Goal: Obtain resource: Download file/media

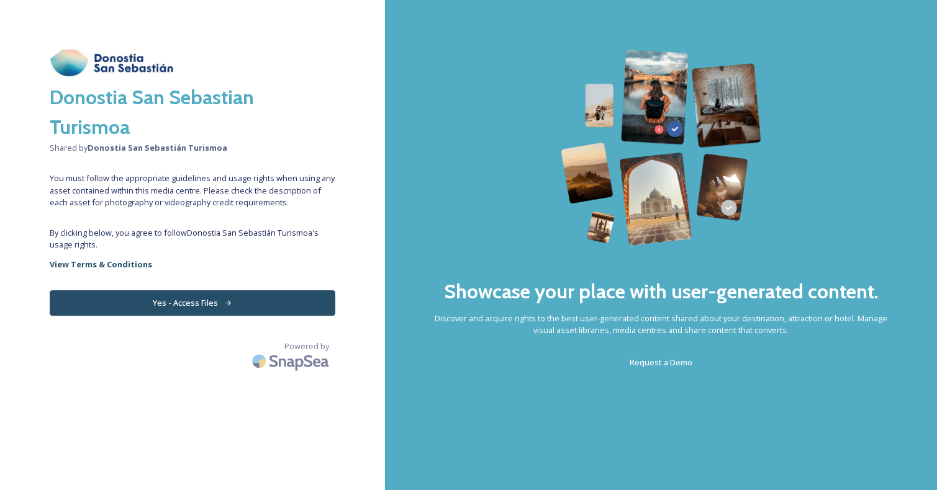
click at [247, 309] on button "Yes - Access Files" at bounding box center [193, 303] width 286 height 25
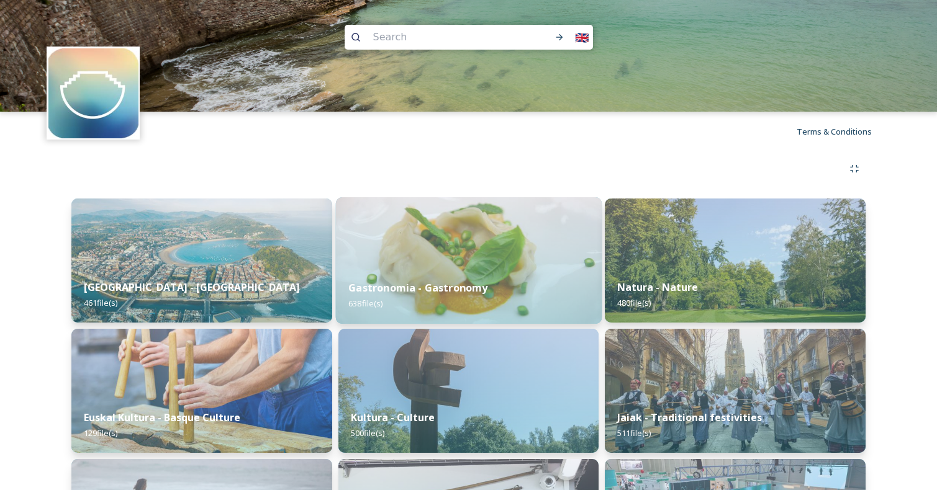
scroll to position [45, 0]
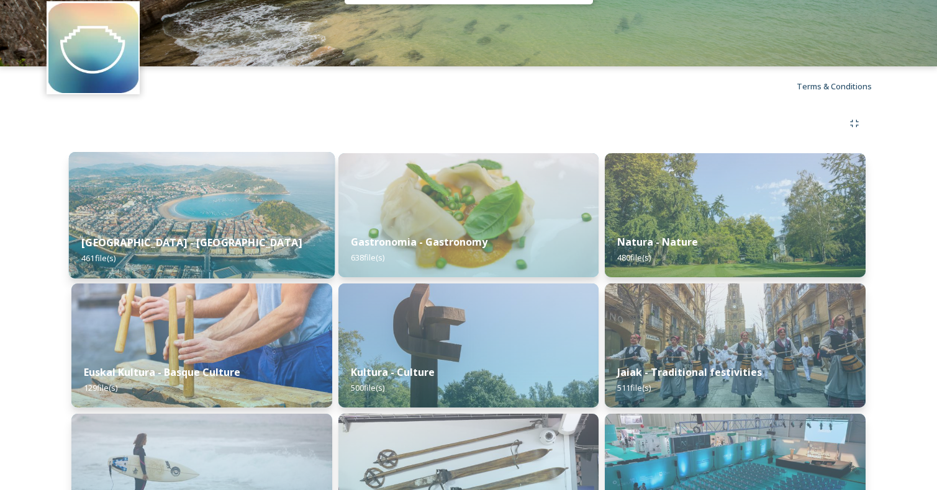
click at [230, 211] on img at bounding box center [202, 215] width 266 height 127
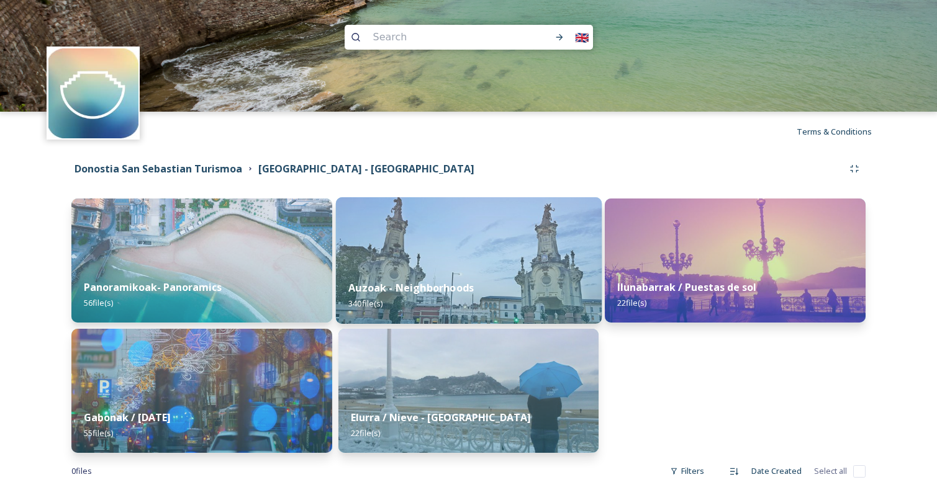
click at [429, 278] on div "Auzoak - Neighborhoods 340 file(s)" at bounding box center [468, 296] width 266 height 56
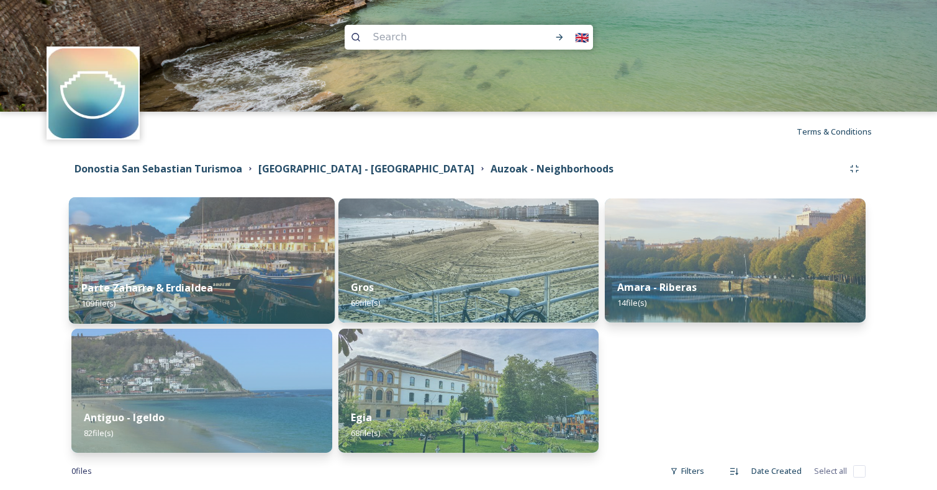
click at [259, 238] on img at bounding box center [202, 260] width 266 height 127
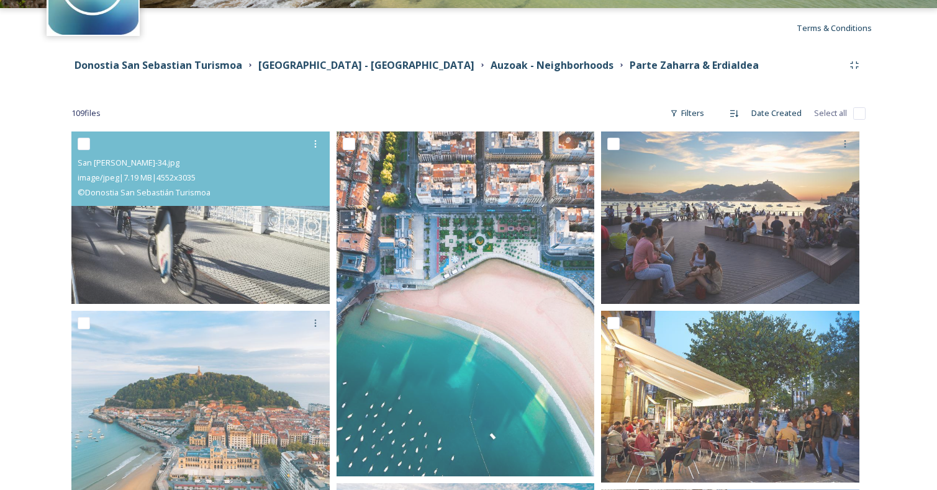
scroll to position [124, 0]
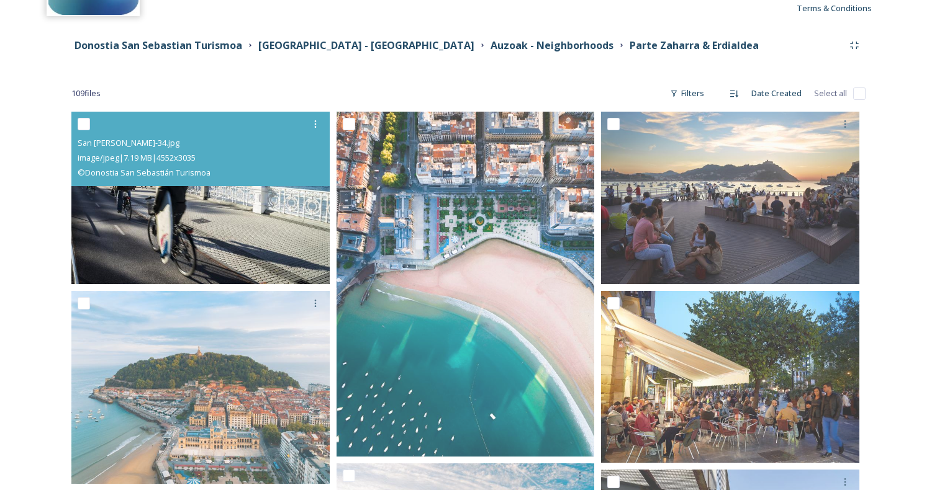
click at [240, 242] on img at bounding box center [200, 198] width 258 height 173
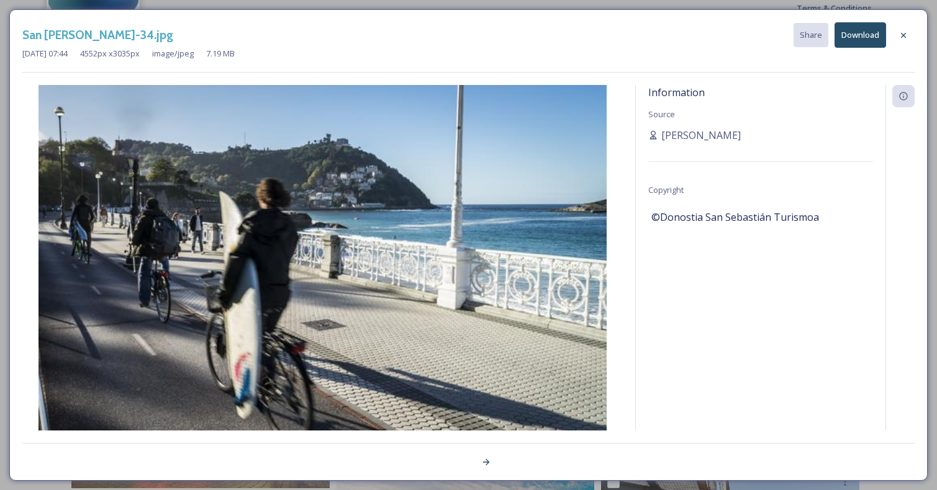
click at [240, 242] on img at bounding box center [322, 274] width 600 height 379
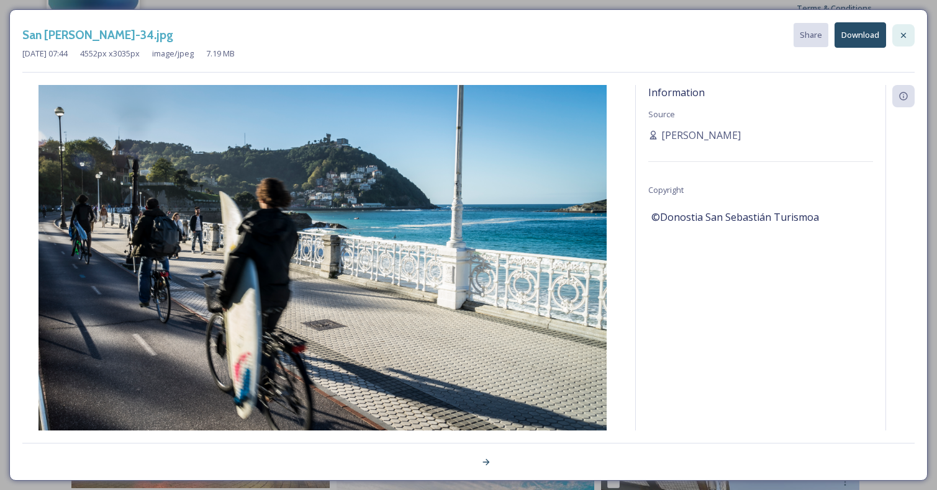
click at [905, 34] on icon at bounding box center [903, 35] width 10 height 10
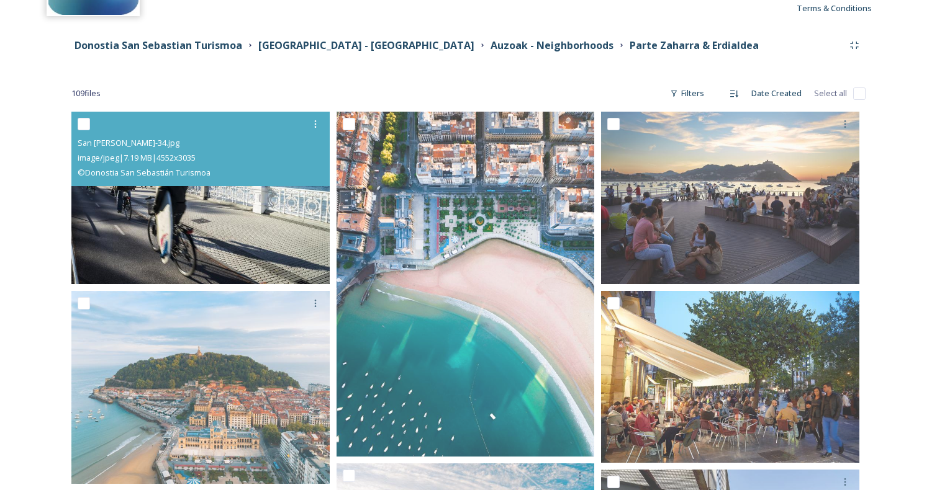
click at [207, 195] on img at bounding box center [200, 198] width 258 height 173
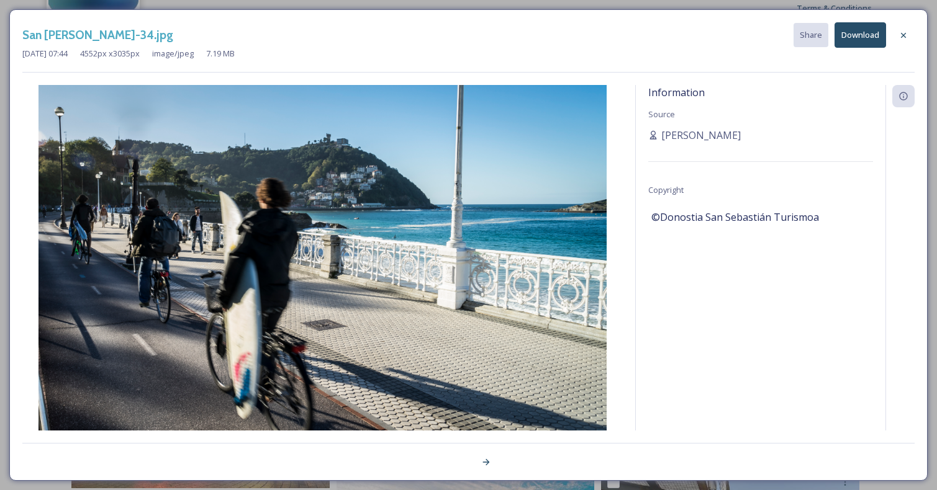
click at [856, 41] on button "Download" at bounding box center [860, 34] width 52 height 25
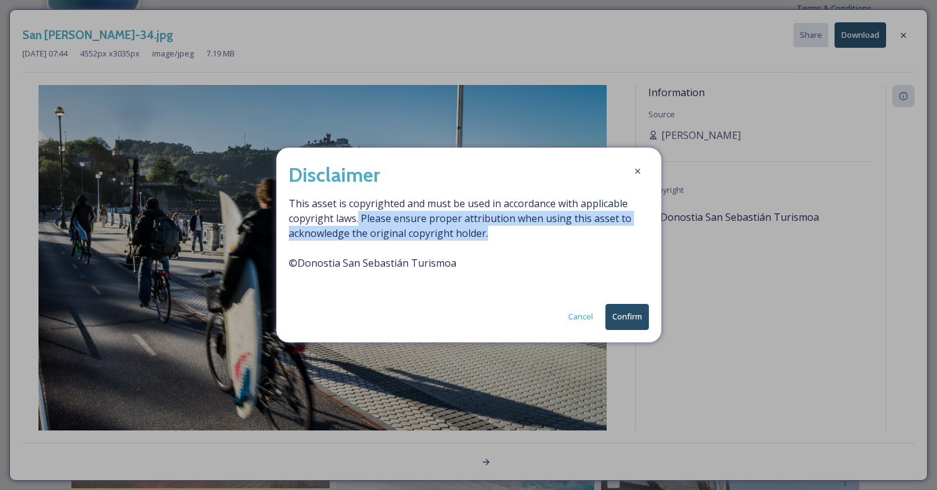
drag, startPoint x: 358, startPoint y: 220, endPoint x: 492, endPoint y: 237, distance: 135.2
click at [492, 237] on span "This asset is copyrighted and must be used in accordance with applicable copyri…" at bounding box center [469, 240] width 360 height 89
copy span "Please ensure proper attribution when using this asset to acknowledge the origi…"
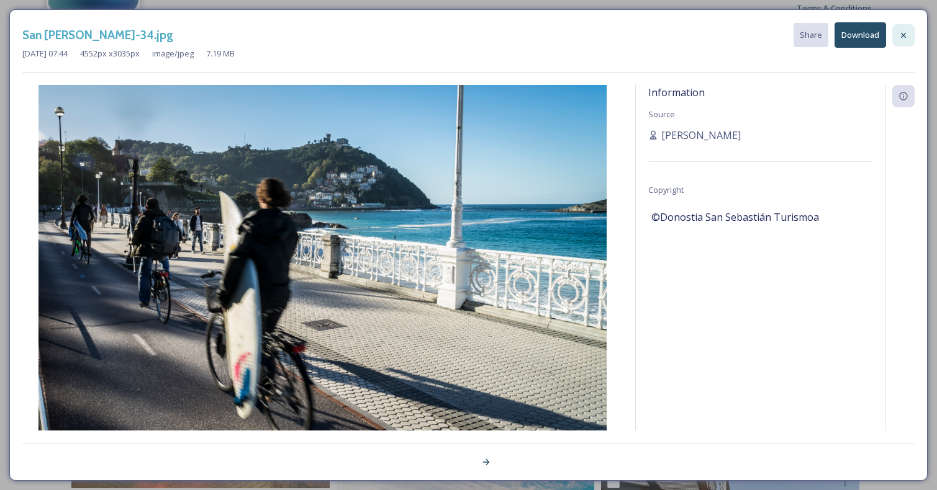
click at [903, 35] on icon at bounding box center [903, 34] width 5 height 5
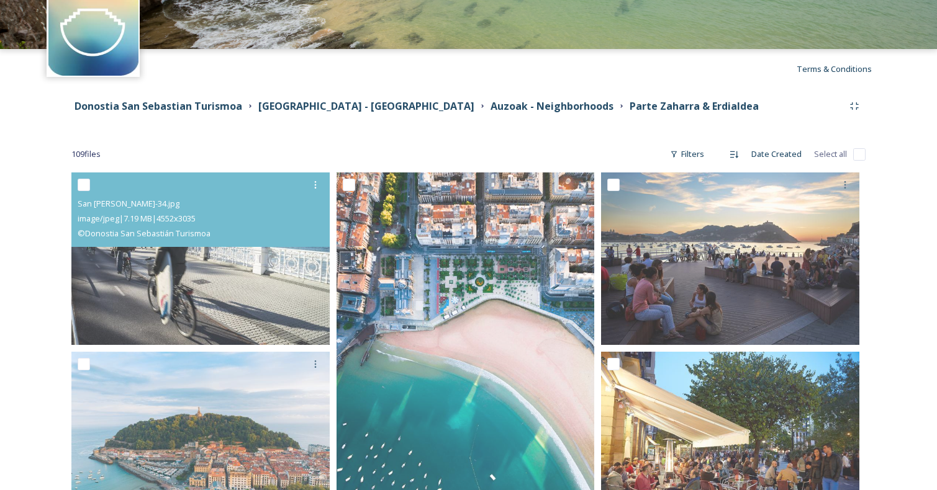
scroll to position [17, 0]
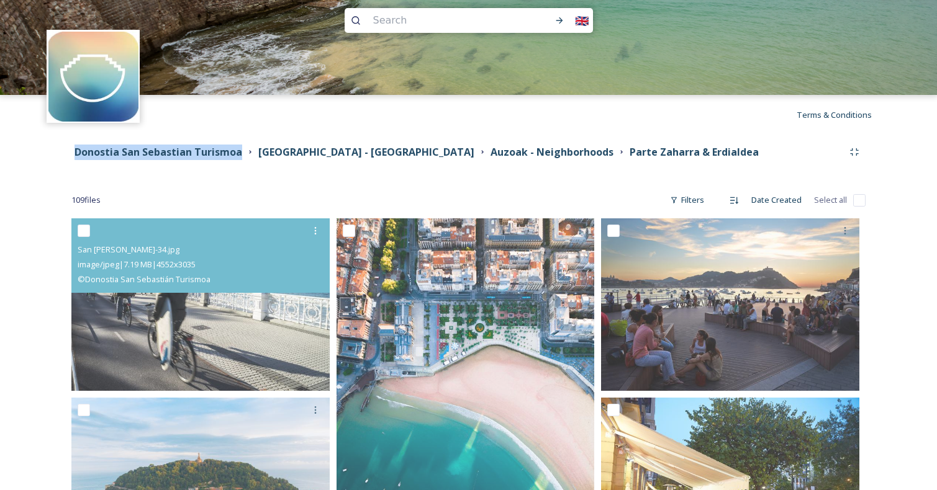
drag, startPoint x: 242, startPoint y: 150, endPoint x: 75, endPoint y: 146, distance: 166.4
copy div "d by: Donostia San Sebastián Turismoa Donostia San Sebastian Turismoa"
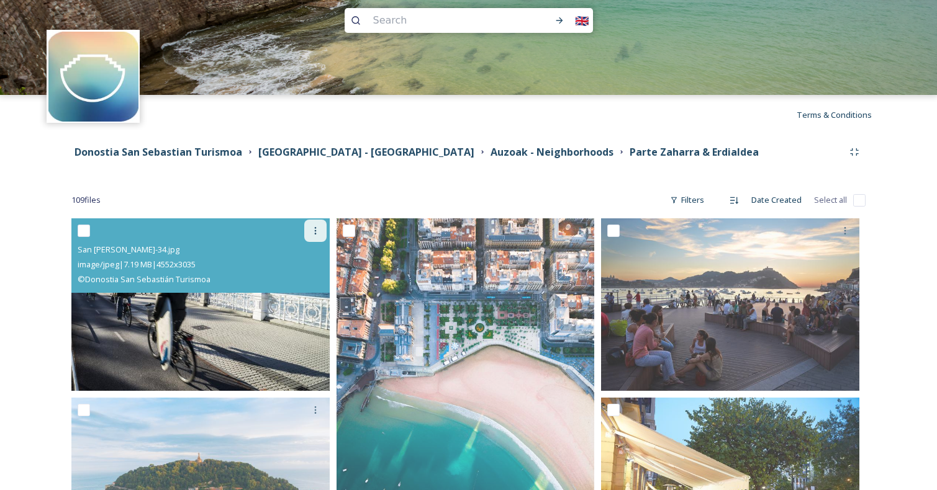
click at [315, 233] on icon at bounding box center [315, 230] width 2 height 7
click at [307, 286] on span "Download" at bounding box center [301, 282] width 38 height 12
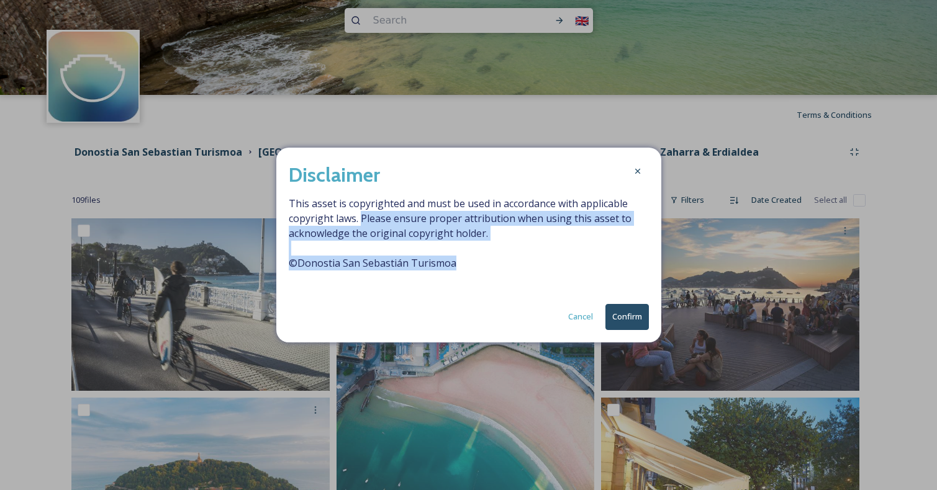
drag, startPoint x: 459, startPoint y: 264, endPoint x: 361, endPoint y: 220, distance: 107.5
click at [361, 220] on span "This asset is copyrighted and must be used in accordance with applicable copyri…" at bounding box center [469, 240] width 360 height 89
copy span "Please ensure proper attribution when using this asset to acknowledge the origi…"
click at [623, 318] on button "Confirm" at bounding box center [626, 316] width 43 height 25
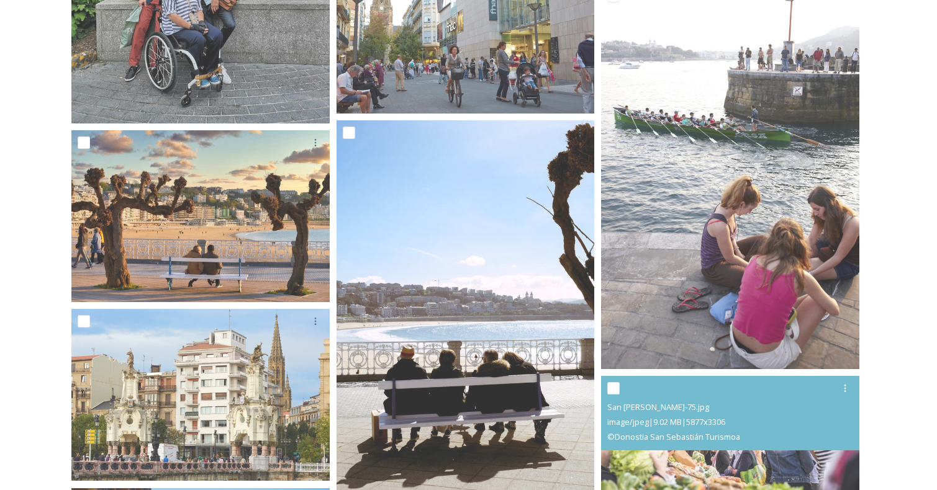
scroll to position [1723, 0]
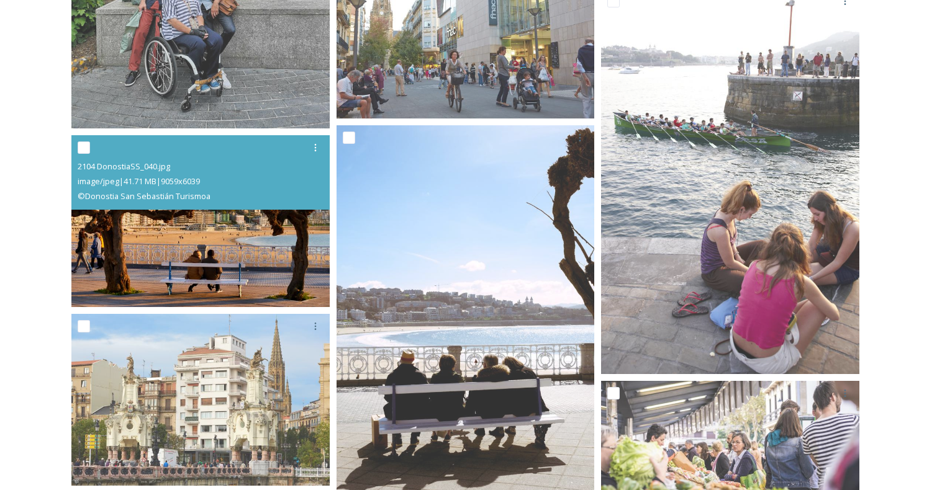
click at [215, 224] on img at bounding box center [200, 221] width 258 height 173
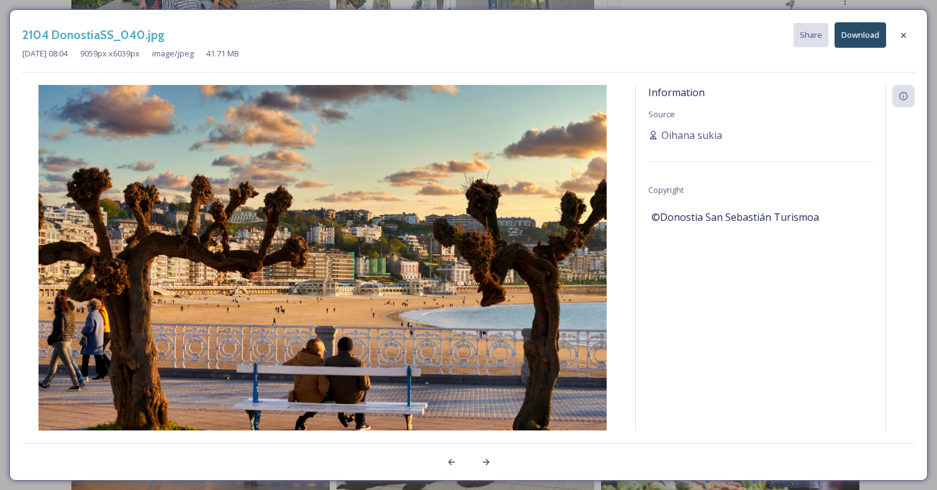
click at [867, 38] on button "Download" at bounding box center [860, 34] width 52 height 25
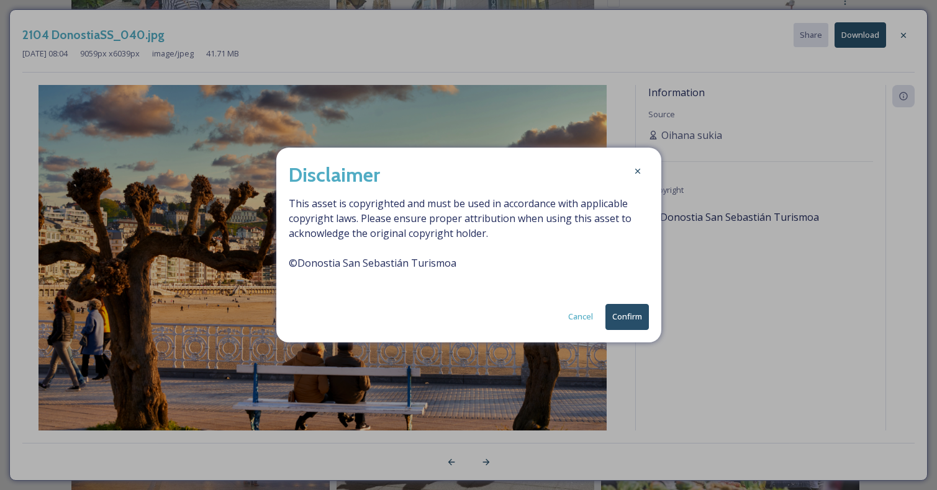
click at [617, 312] on button "Confirm" at bounding box center [626, 316] width 43 height 25
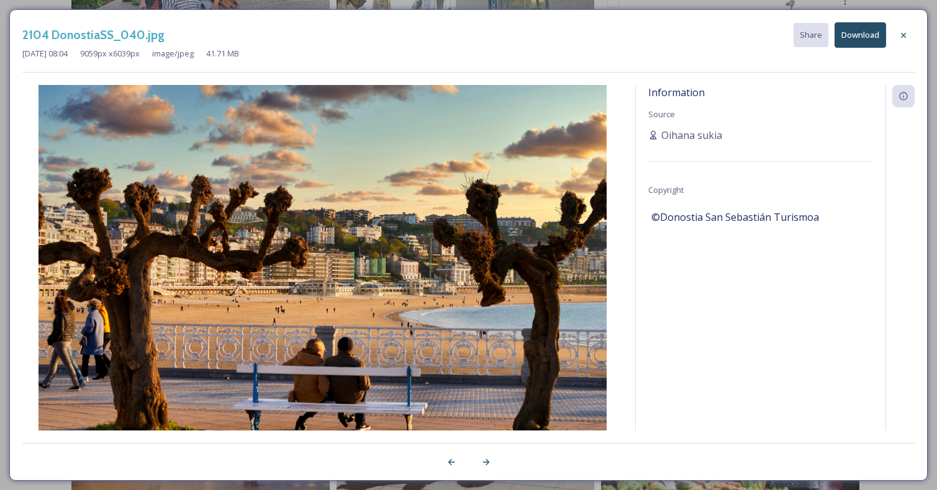
click at [856, 33] on button "Download" at bounding box center [860, 34] width 52 height 25
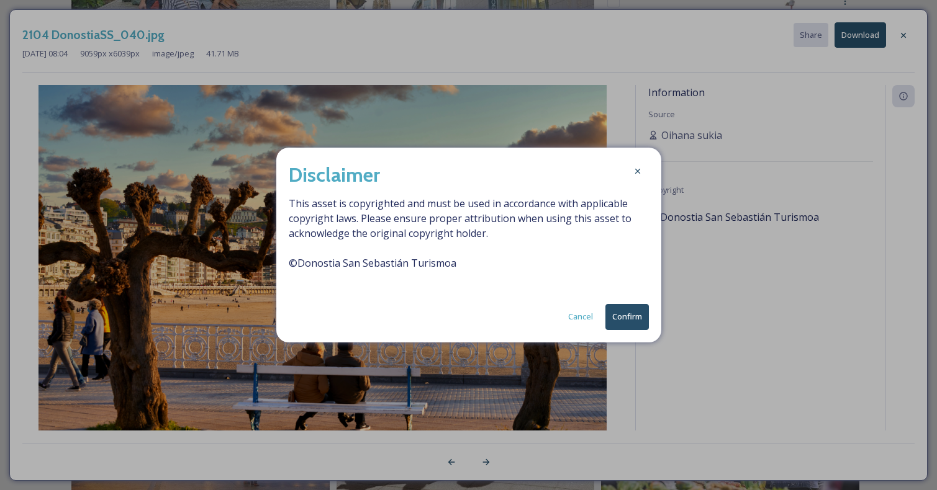
click at [623, 315] on button "Confirm" at bounding box center [626, 316] width 43 height 25
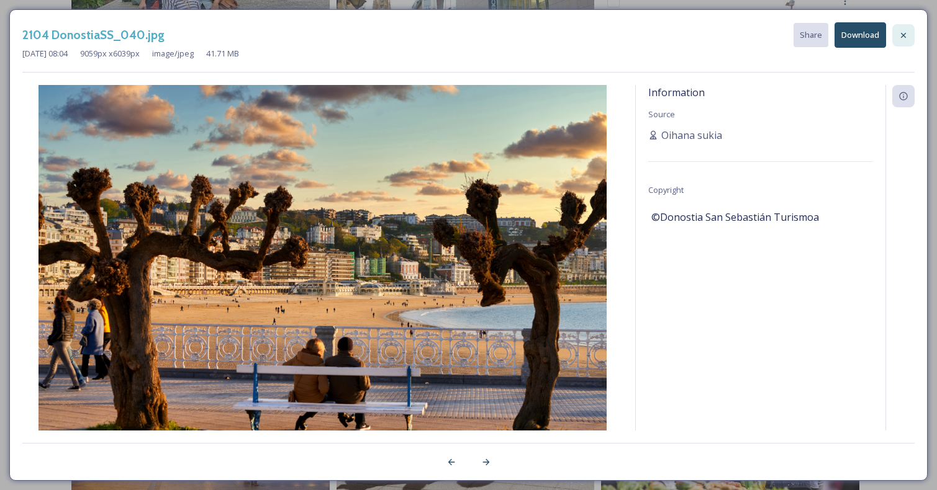
click at [910, 32] on div at bounding box center [903, 35] width 22 height 22
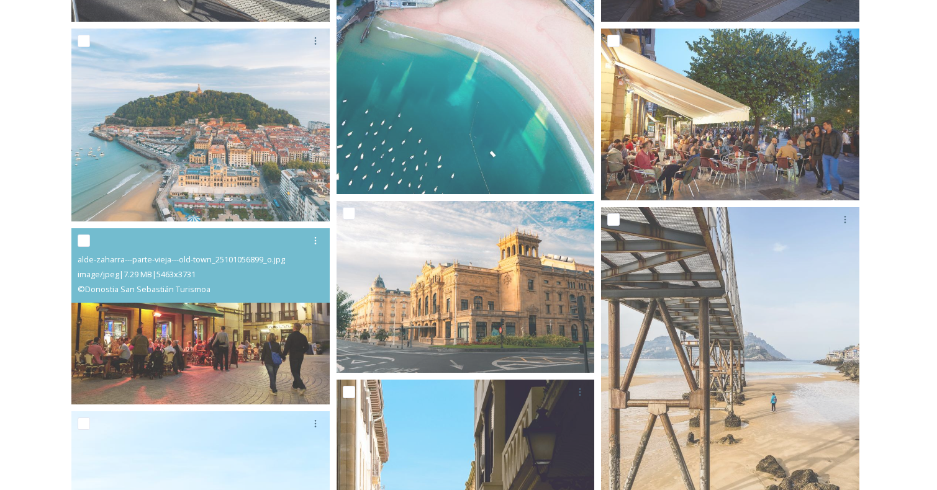
scroll to position [0, 0]
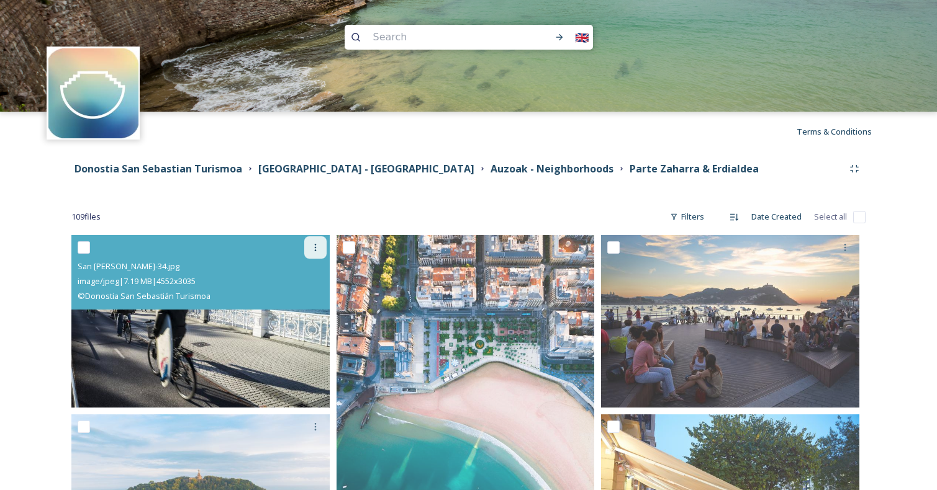
click at [320, 243] on icon at bounding box center [315, 248] width 10 height 10
click at [302, 299] on span "Download" at bounding box center [301, 299] width 38 height 12
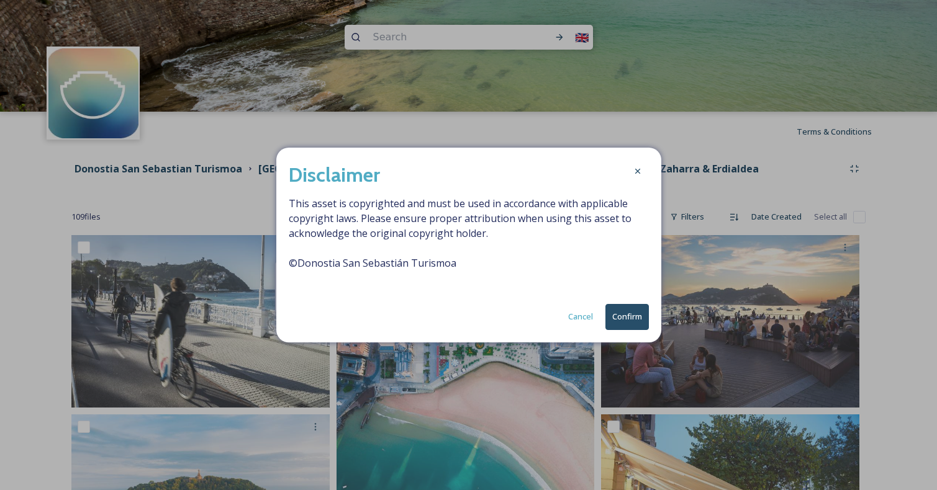
click at [618, 317] on button "Confirm" at bounding box center [626, 316] width 43 height 25
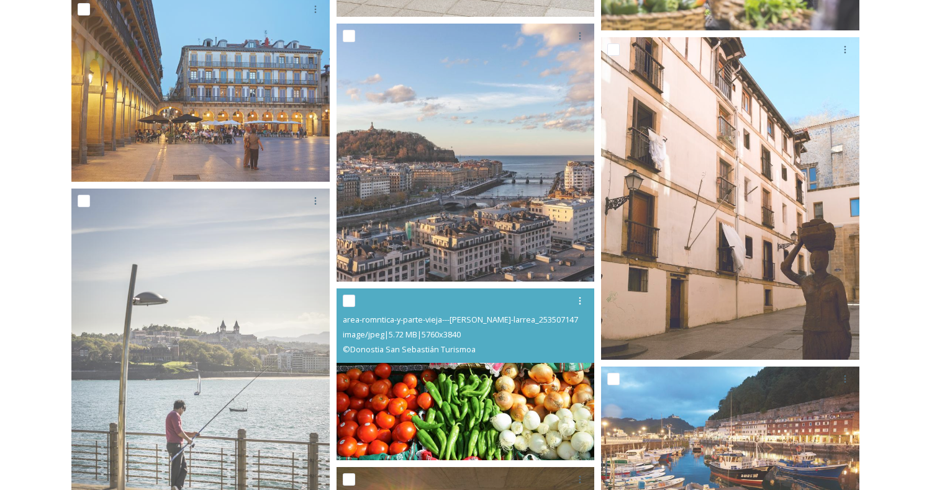
scroll to position [2220, 0]
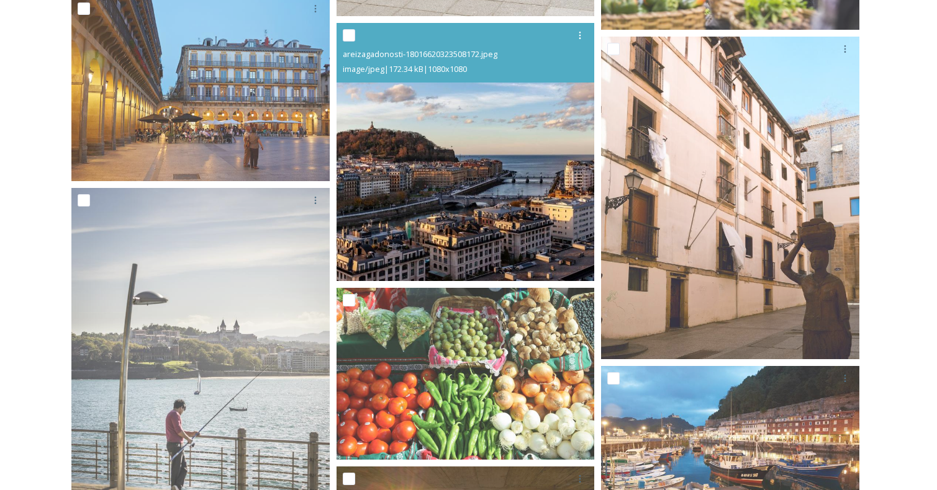
click at [510, 125] on img at bounding box center [466, 152] width 258 height 258
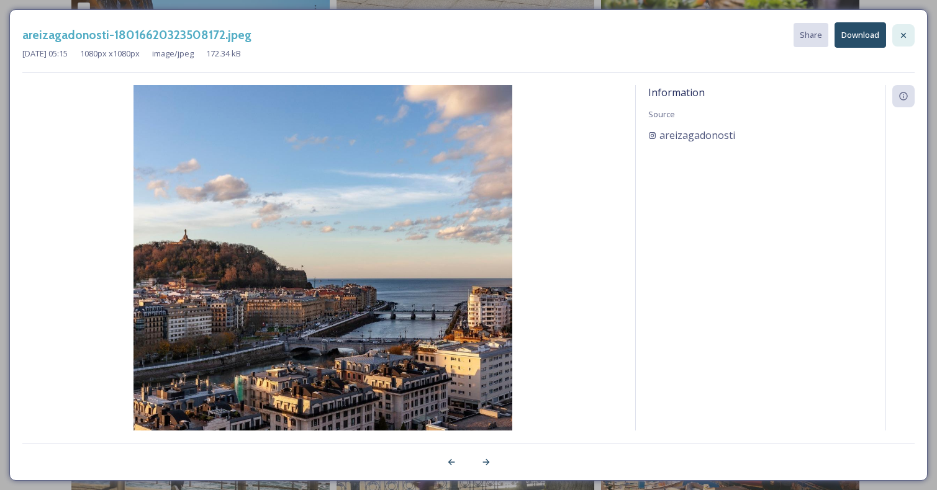
click at [910, 34] on div at bounding box center [903, 35] width 22 height 22
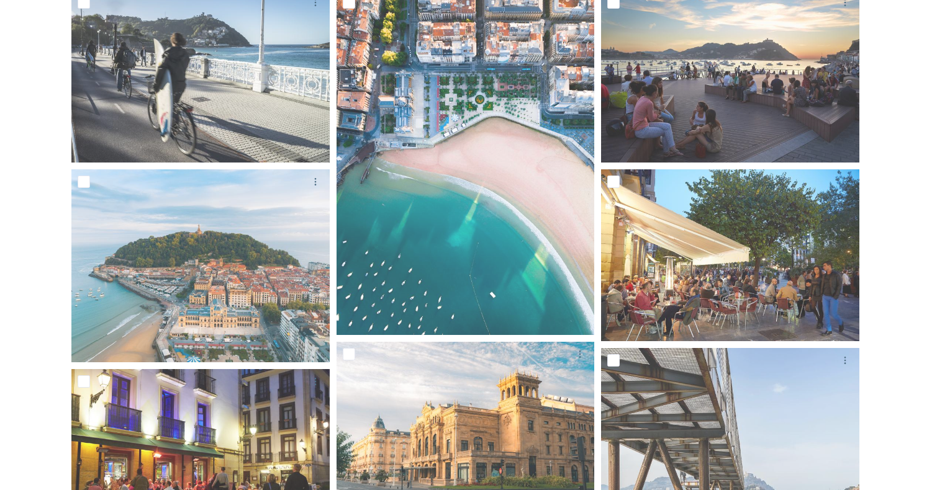
scroll to position [0, 0]
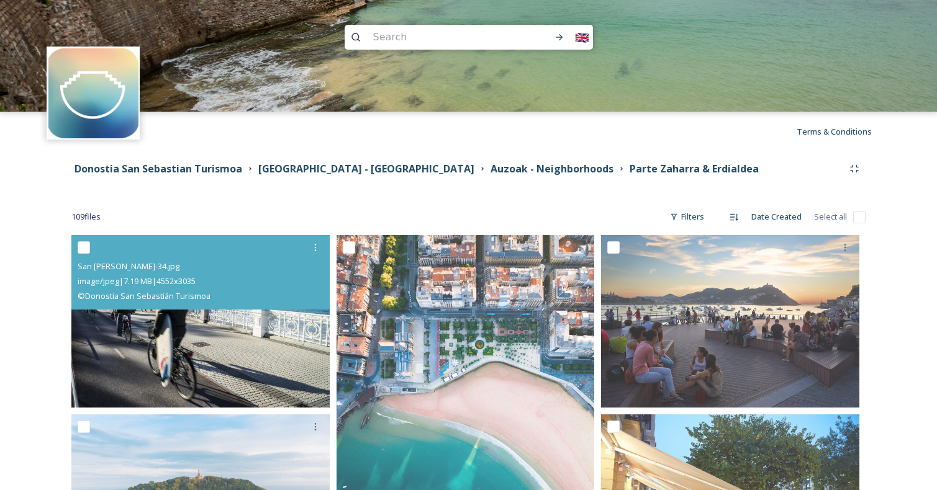
click at [219, 356] on img at bounding box center [200, 321] width 258 height 173
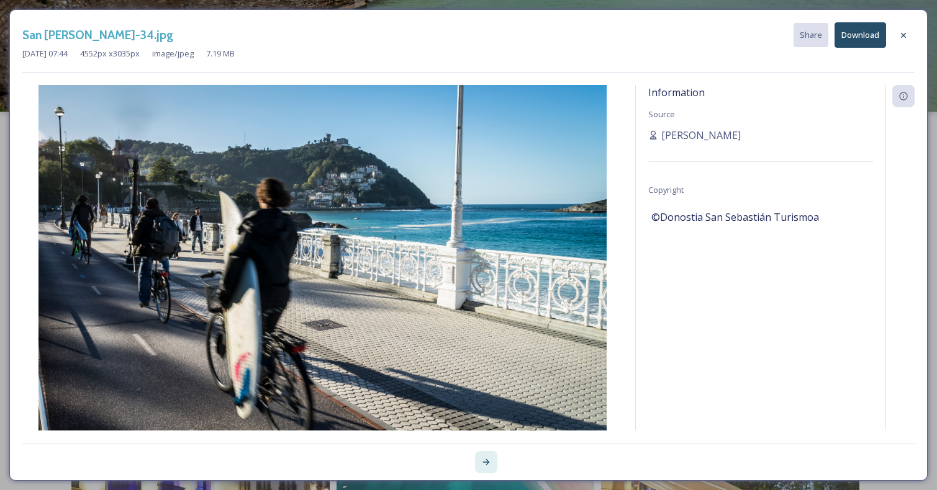
click at [487, 461] on icon at bounding box center [485, 462] width 7 height 6
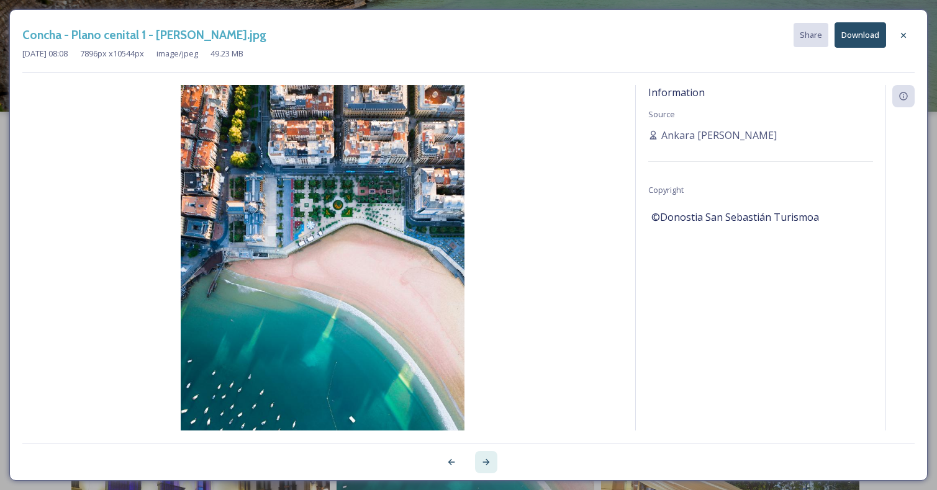
click at [487, 461] on icon at bounding box center [485, 462] width 7 height 6
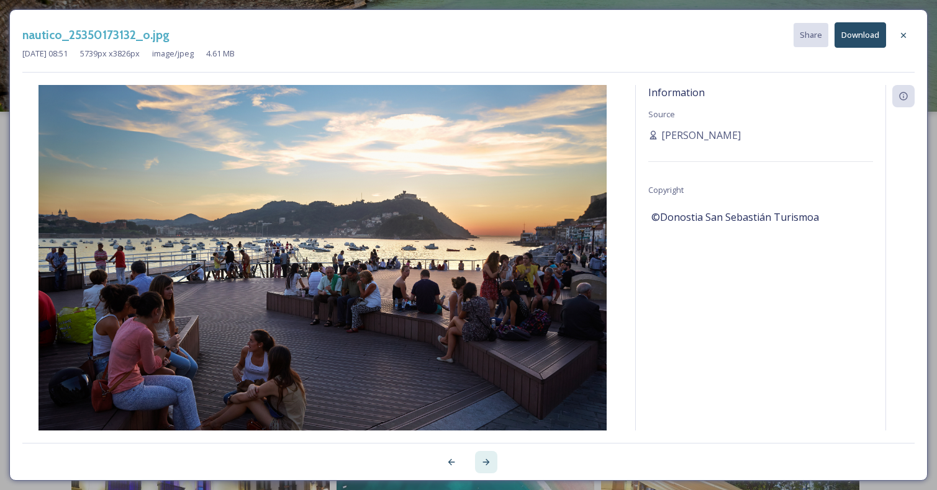
click at [487, 461] on icon at bounding box center [485, 462] width 7 height 6
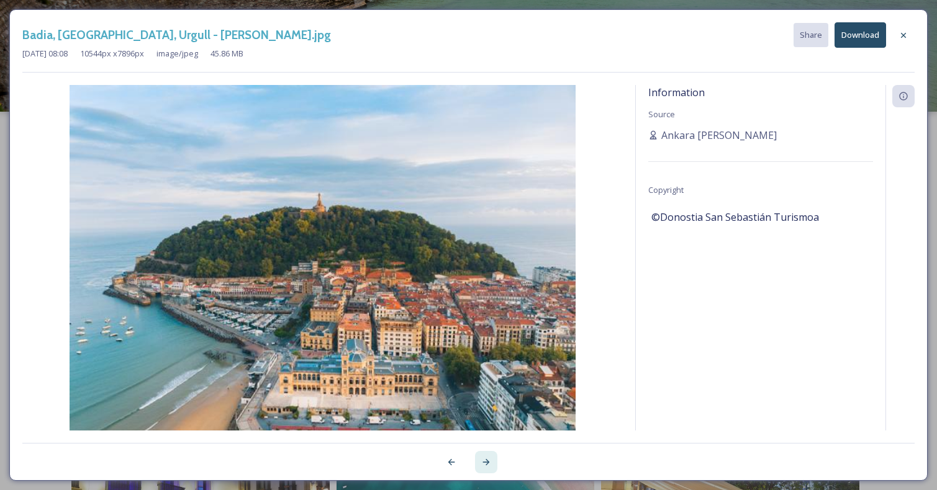
click at [487, 461] on icon at bounding box center [485, 462] width 7 height 6
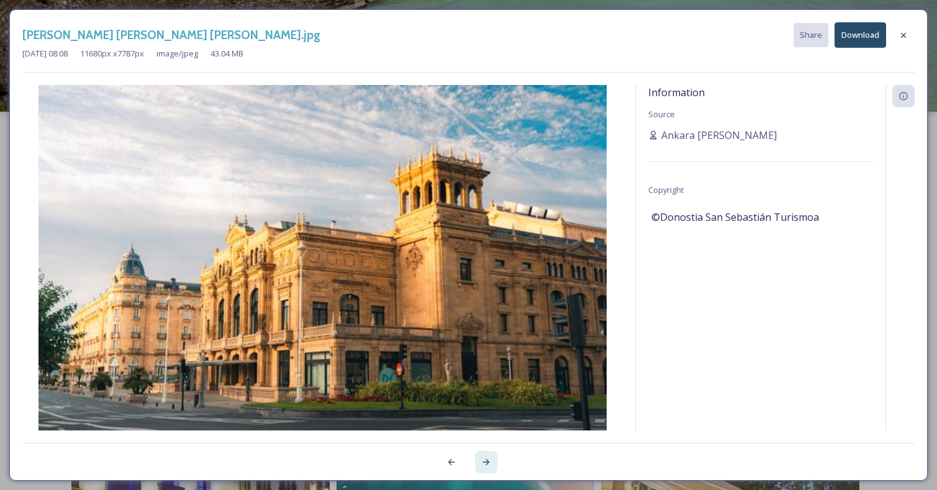
click at [487, 461] on icon at bounding box center [485, 462] width 7 height 6
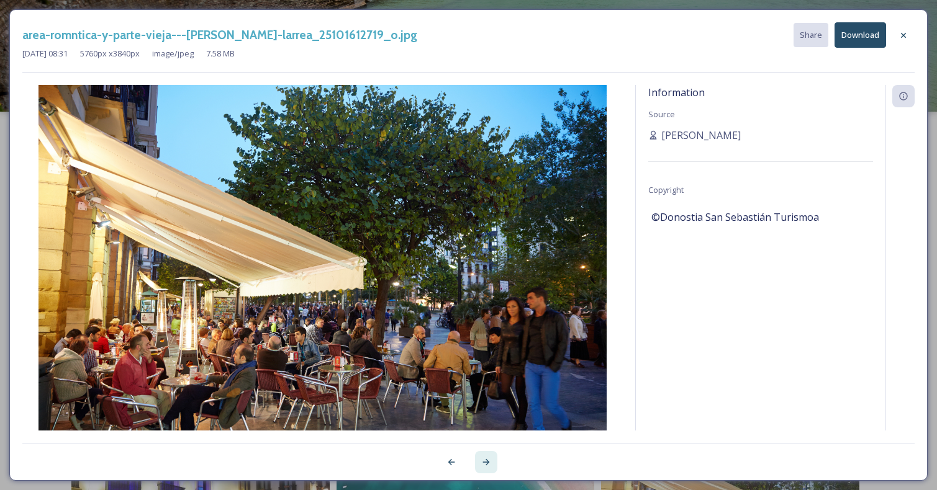
click at [487, 461] on icon at bounding box center [485, 462] width 7 height 6
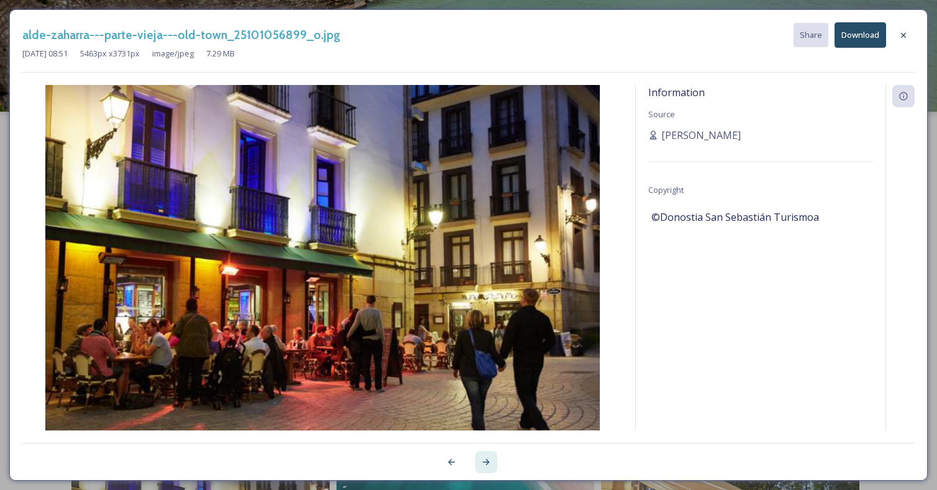
click at [487, 461] on icon at bounding box center [485, 462] width 7 height 6
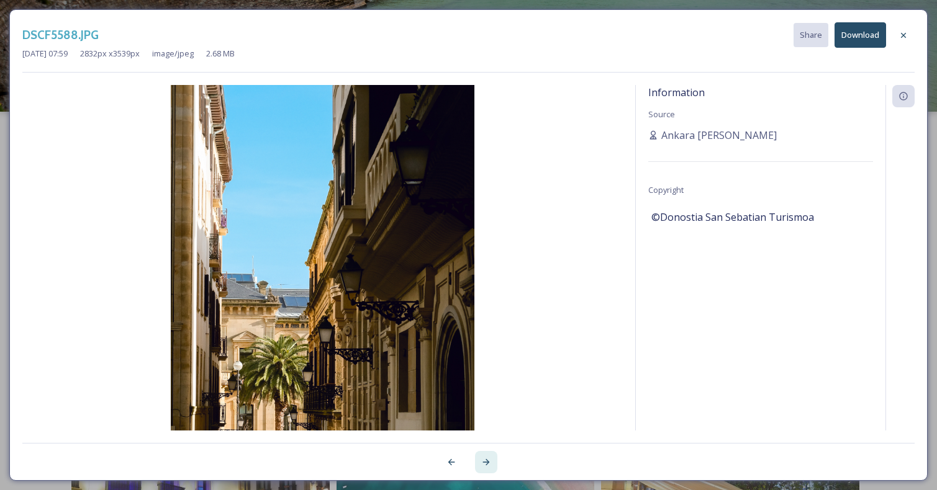
click at [487, 461] on icon at bounding box center [485, 462] width 7 height 6
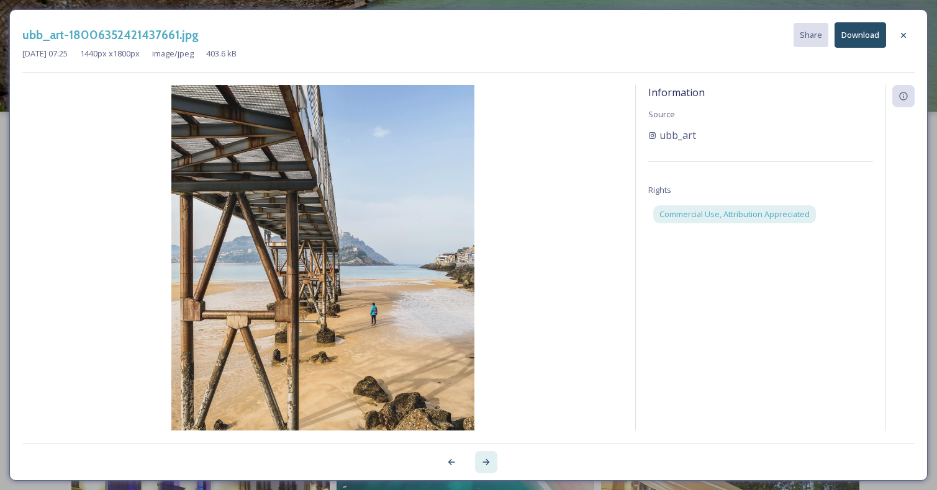
click at [487, 461] on icon at bounding box center [485, 462] width 7 height 6
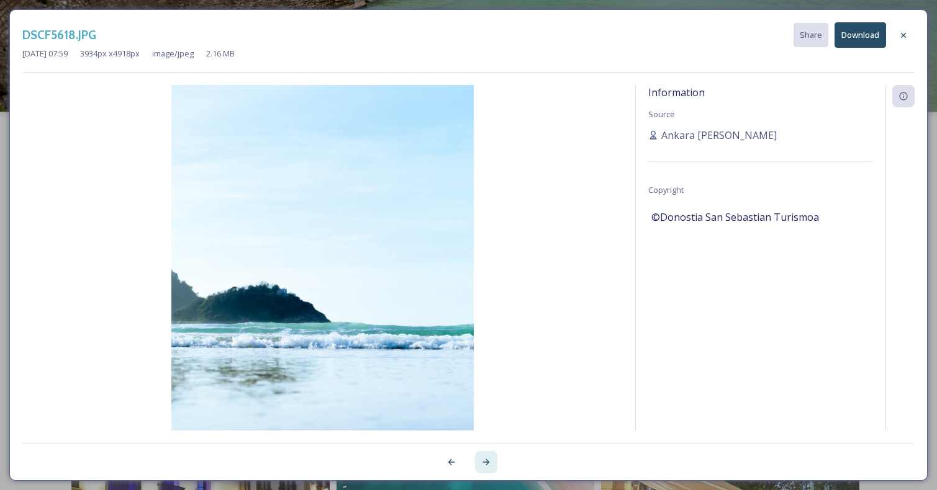
click at [487, 461] on icon at bounding box center [485, 462] width 7 height 6
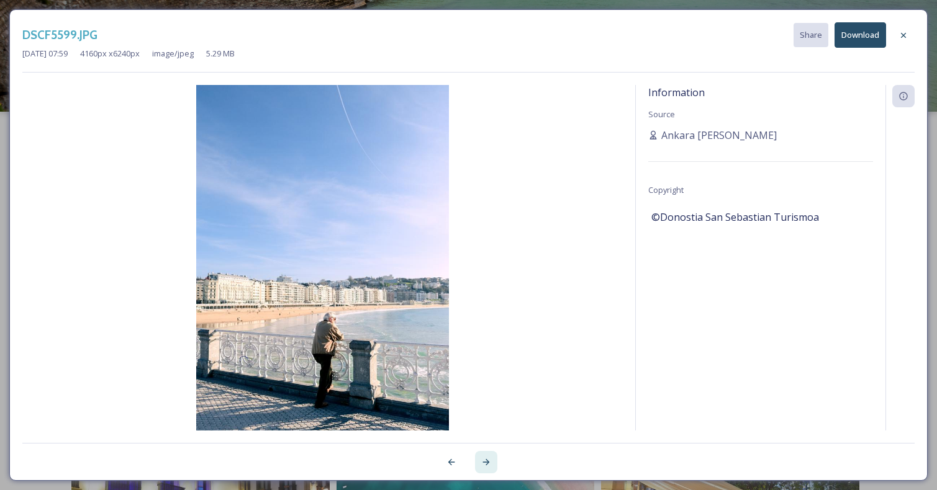
click at [487, 461] on icon at bounding box center [485, 462] width 7 height 6
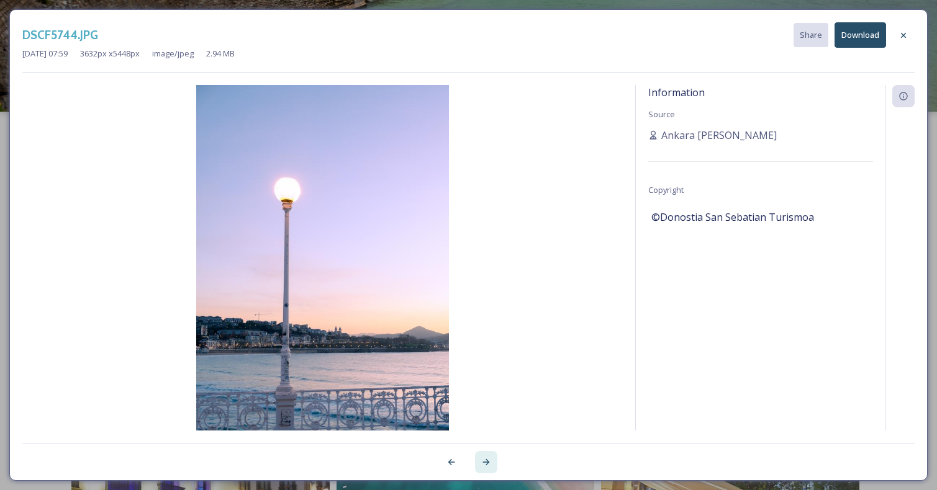
click at [487, 461] on icon at bounding box center [485, 462] width 7 height 6
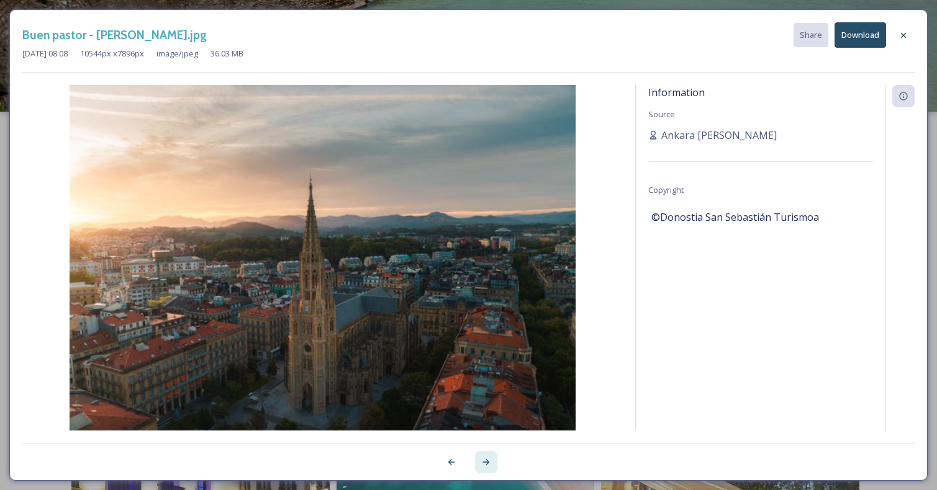
click at [487, 461] on icon at bounding box center [485, 462] width 7 height 6
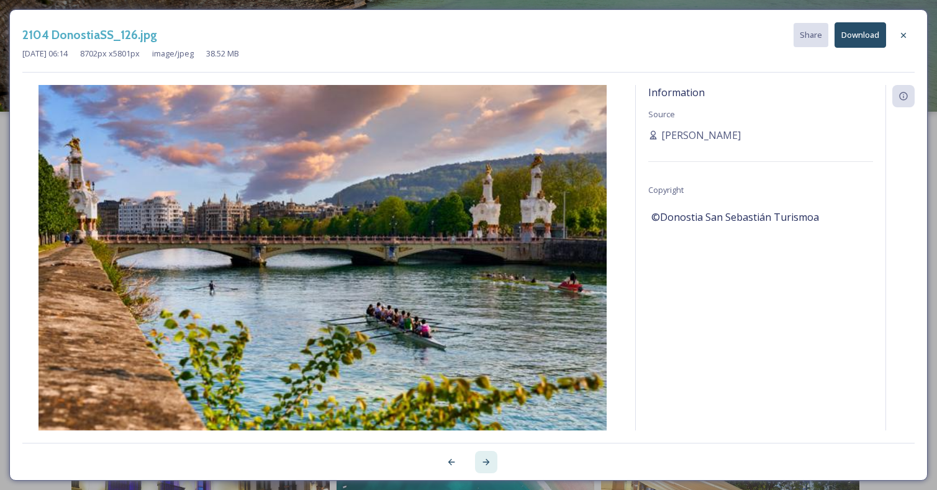
click at [487, 461] on icon at bounding box center [485, 462] width 7 height 6
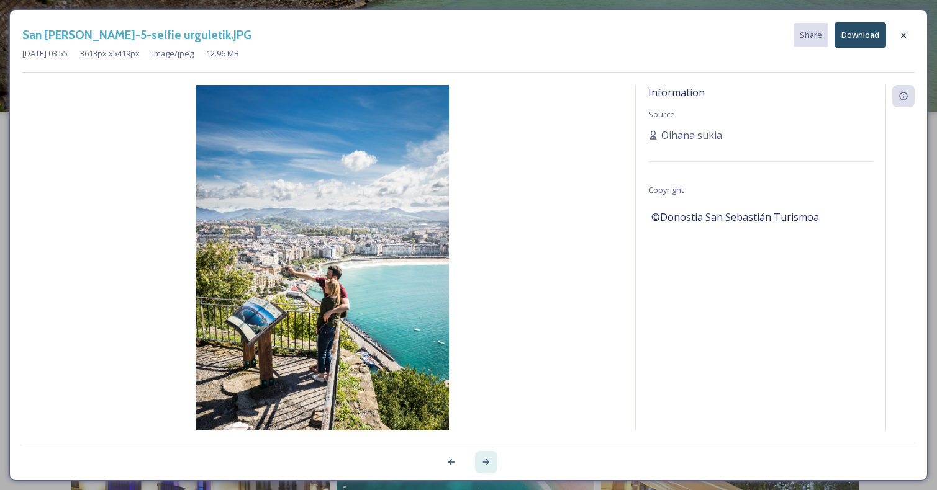
click at [481, 461] on icon at bounding box center [486, 463] width 10 height 10
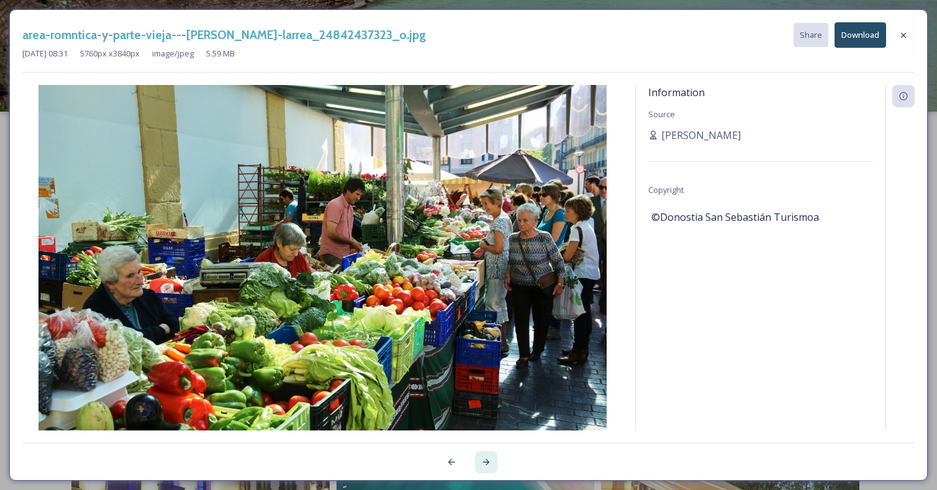
click at [481, 461] on icon at bounding box center [486, 463] width 10 height 10
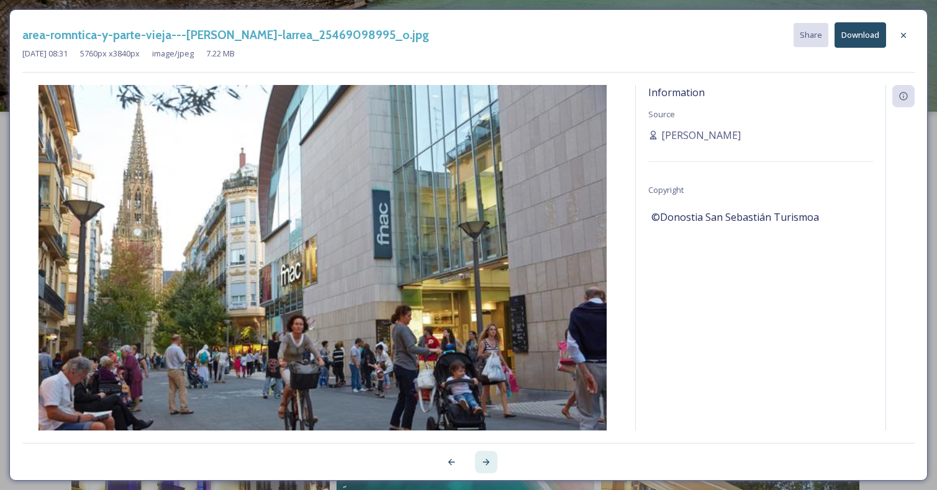
click at [482, 461] on icon at bounding box center [486, 463] width 10 height 10
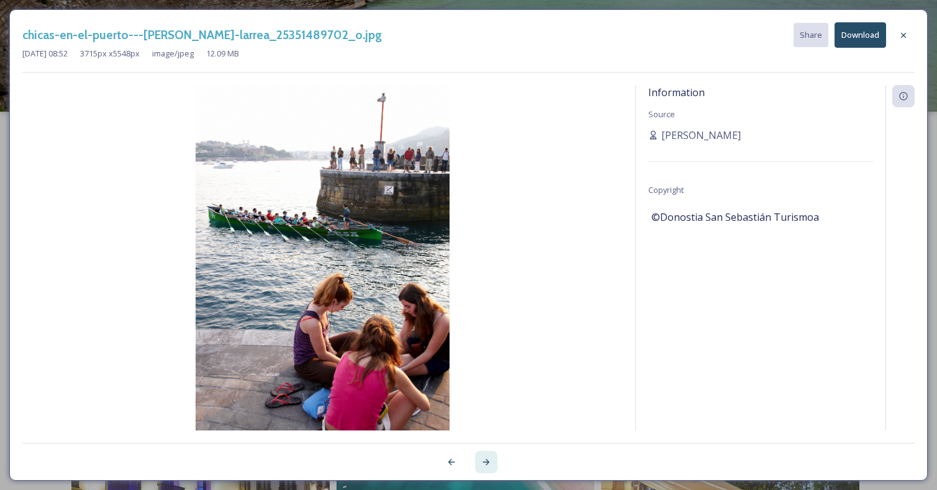
click at [482, 461] on icon at bounding box center [486, 463] width 10 height 10
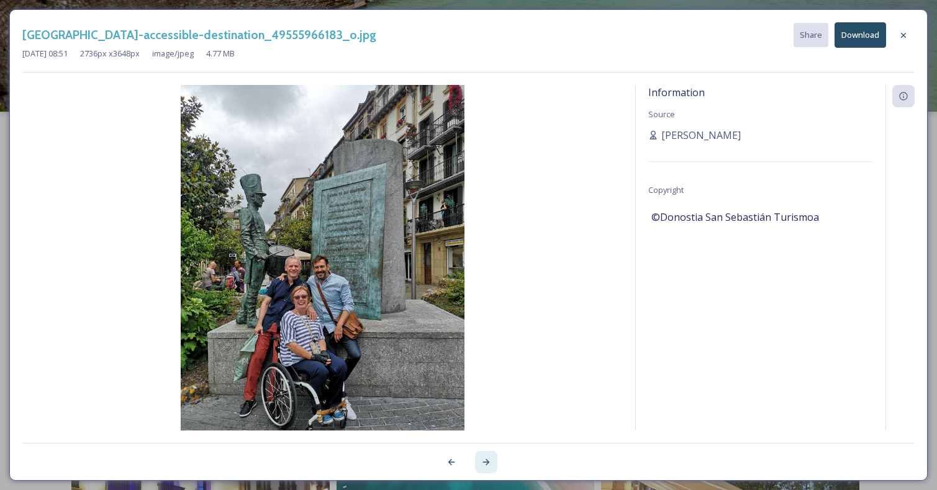
click at [482, 461] on icon at bounding box center [486, 463] width 10 height 10
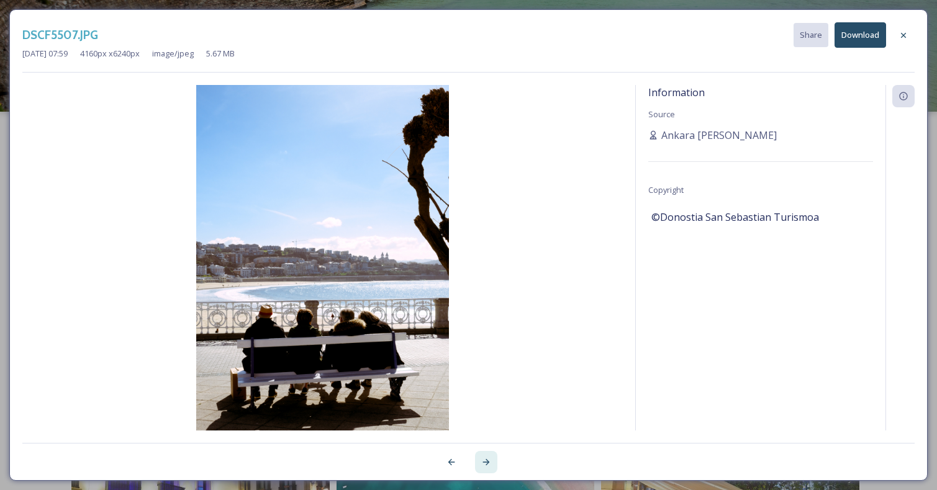
click at [482, 461] on icon at bounding box center [486, 463] width 10 height 10
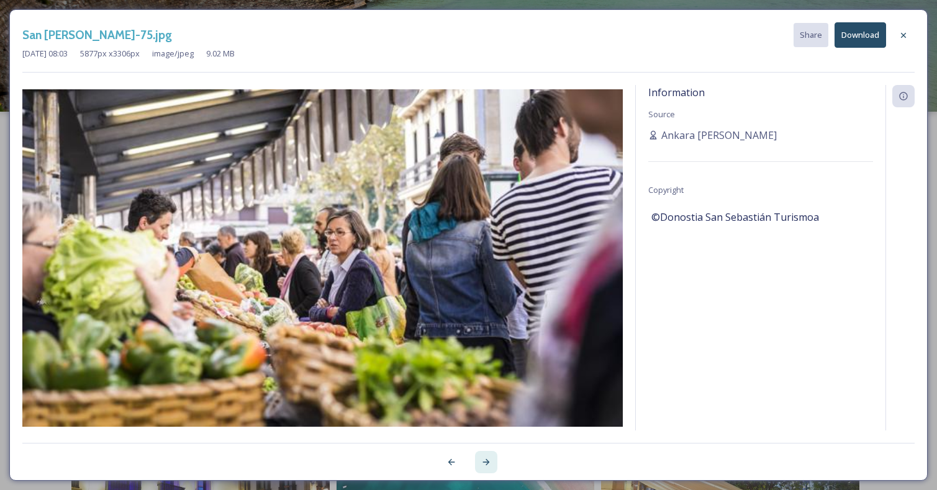
click at [482, 461] on icon at bounding box center [486, 463] width 10 height 10
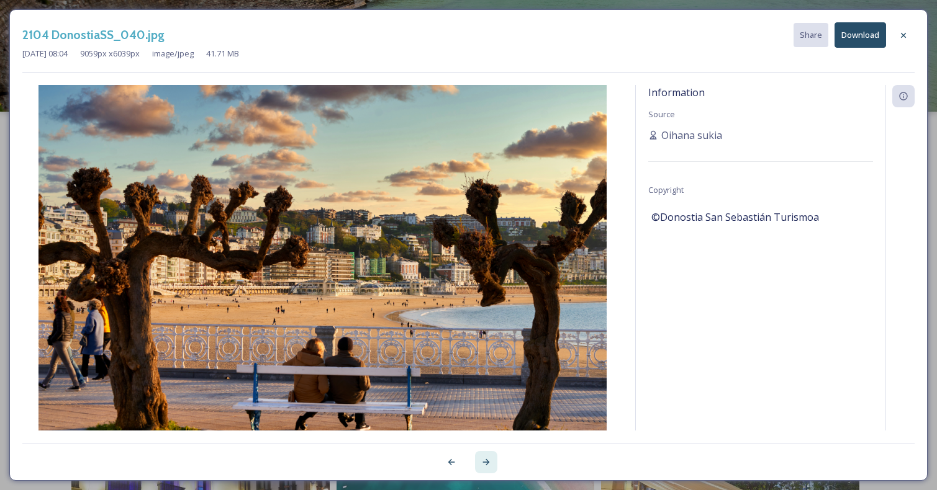
click at [483, 461] on icon at bounding box center [486, 463] width 10 height 10
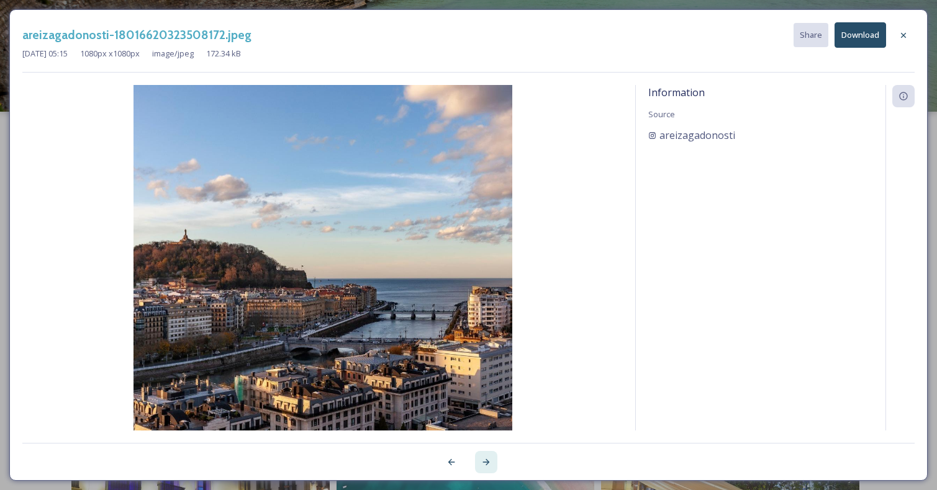
click at [483, 461] on icon at bounding box center [486, 463] width 10 height 10
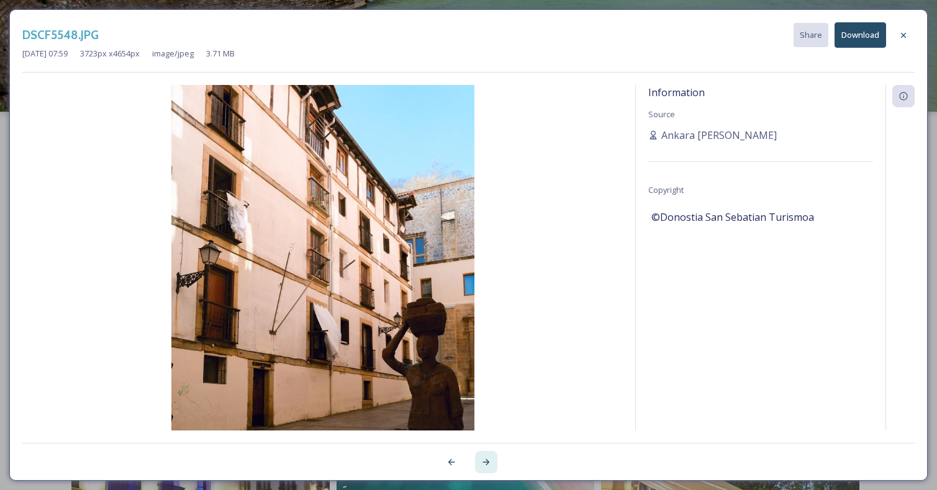
click at [484, 461] on icon at bounding box center [486, 463] width 10 height 10
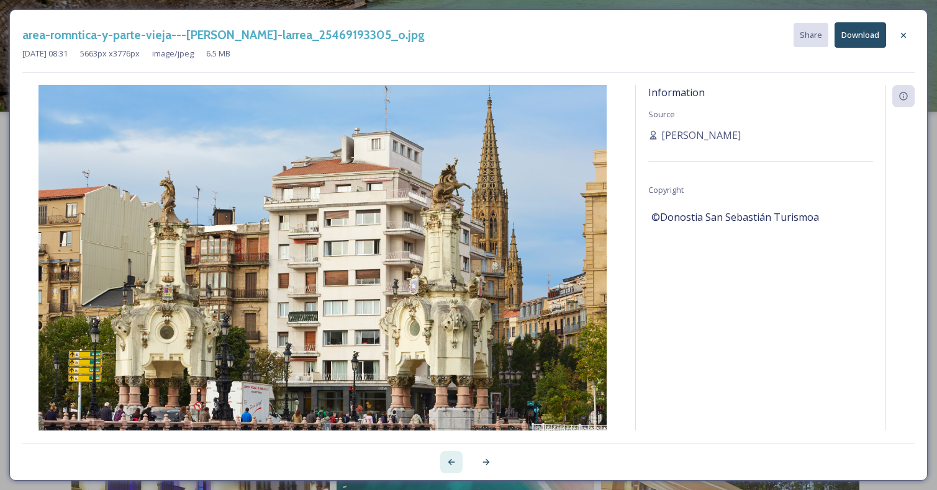
click at [452, 461] on icon at bounding box center [451, 463] width 10 height 10
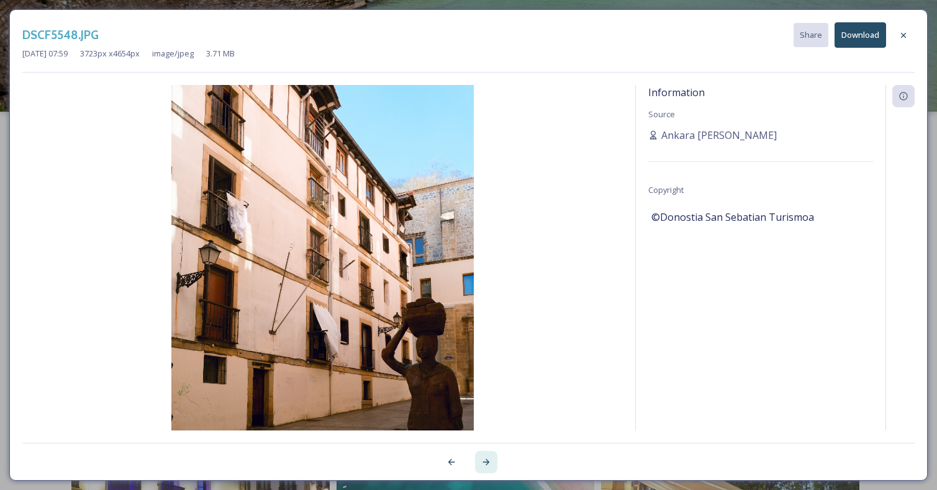
click at [494, 459] on div at bounding box center [486, 462] width 22 height 22
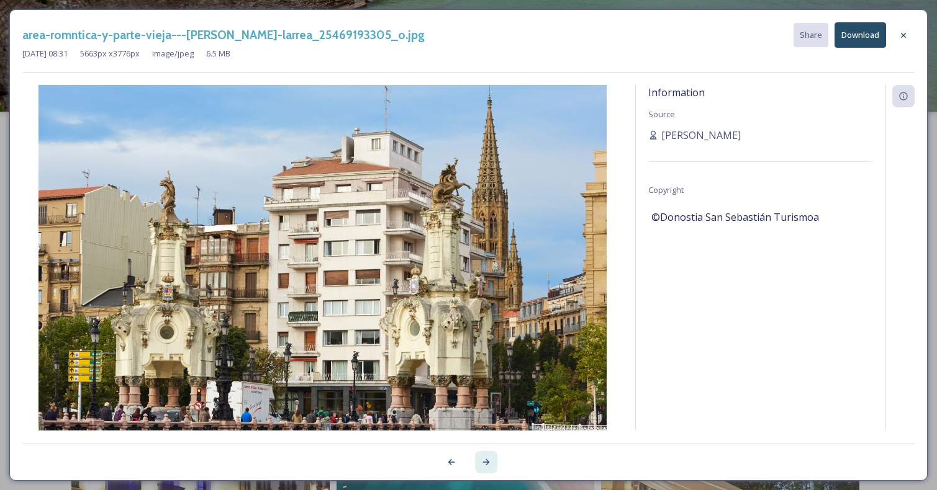
click at [494, 459] on div at bounding box center [486, 462] width 22 height 22
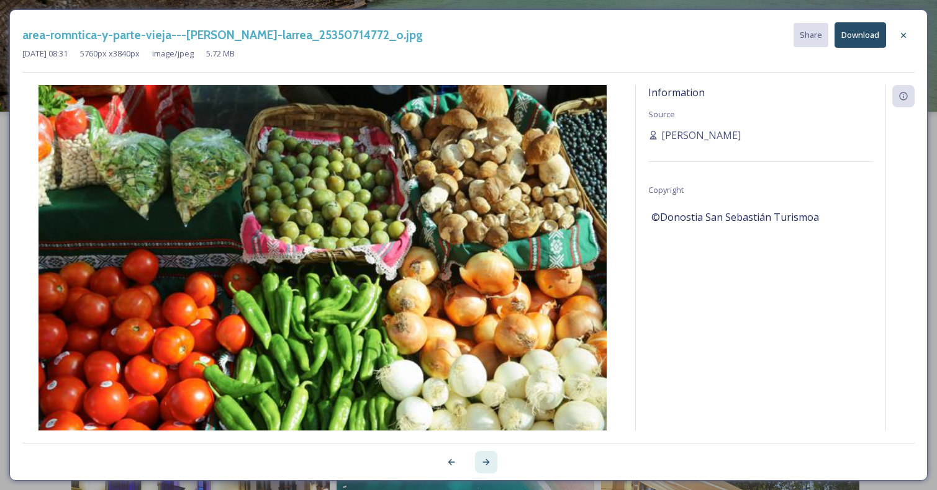
click at [494, 459] on div at bounding box center [486, 462] width 22 height 22
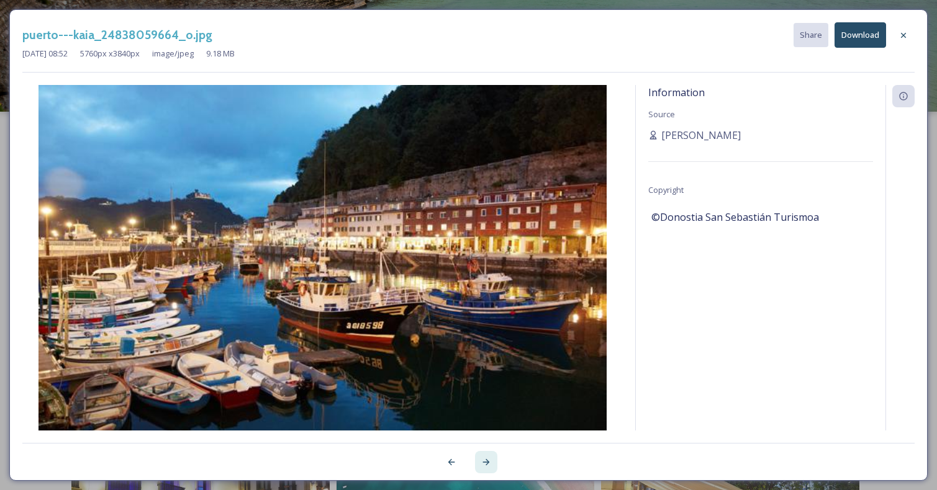
click at [494, 459] on div at bounding box center [486, 462] width 22 height 22
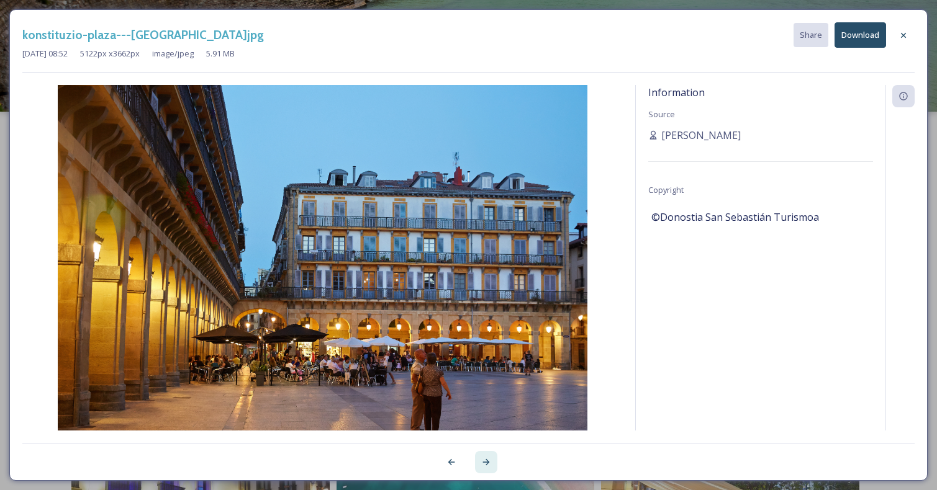
click at [494, 459] on div at bounding box center [486, 462] width 22 height 22
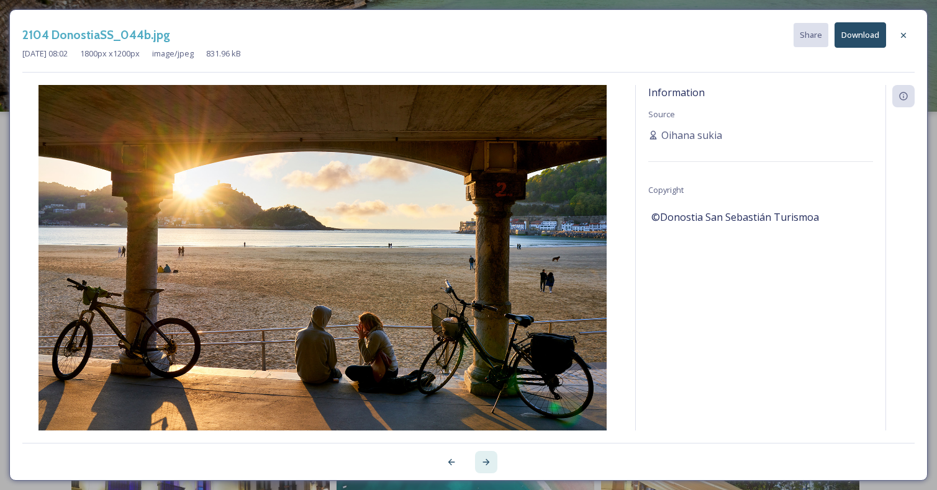
click at [494, 459] on div at bounding box center [486, 462] width 22 height 22
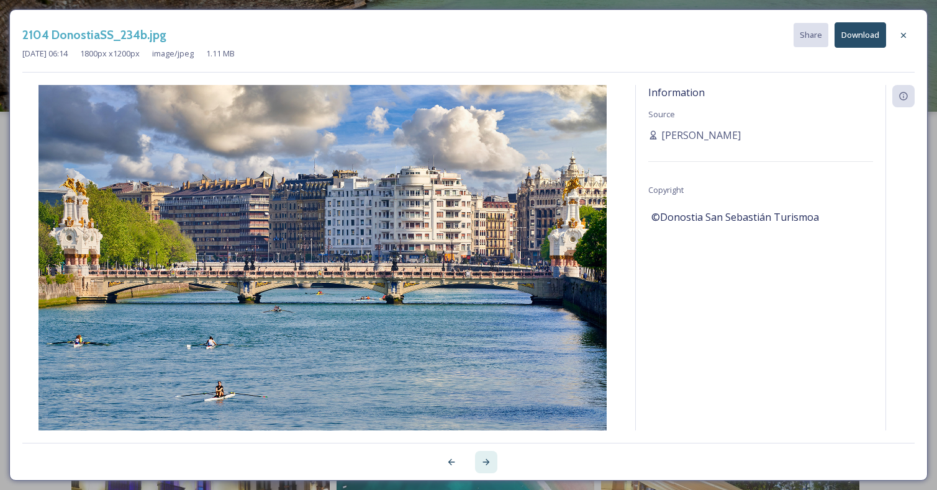
click at [494, 459] on div at bounding box center [486, 462] width 22 height 22
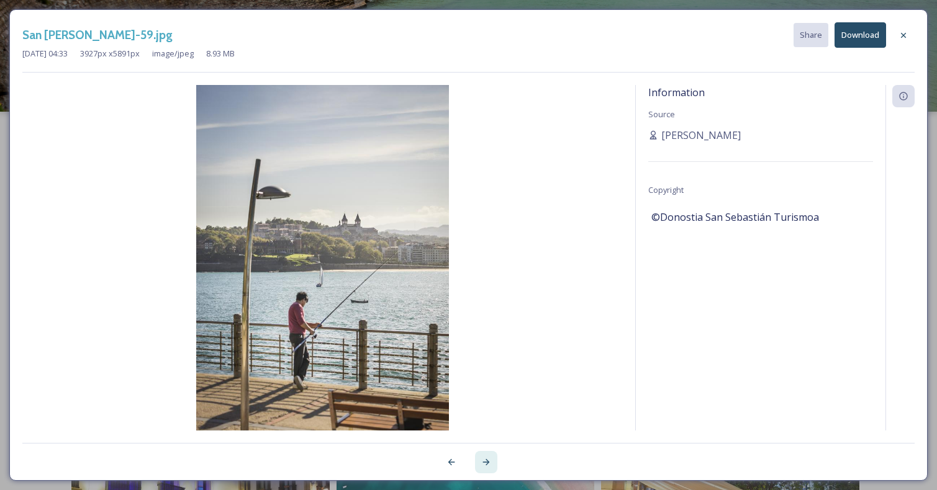
click at [494, 459] on div at bounding box center [486, 462] width 22 height 22
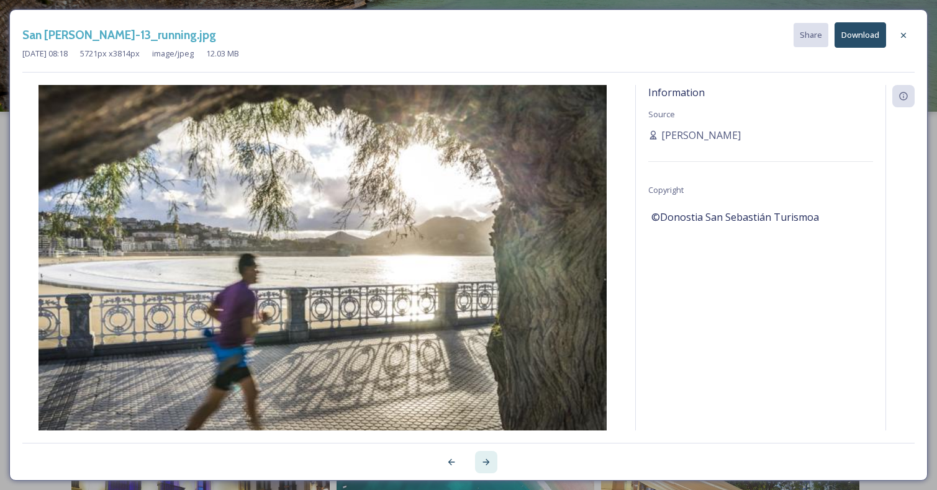
click at [495, 459] on div at bounding box center [486, 462] width 22 height 22
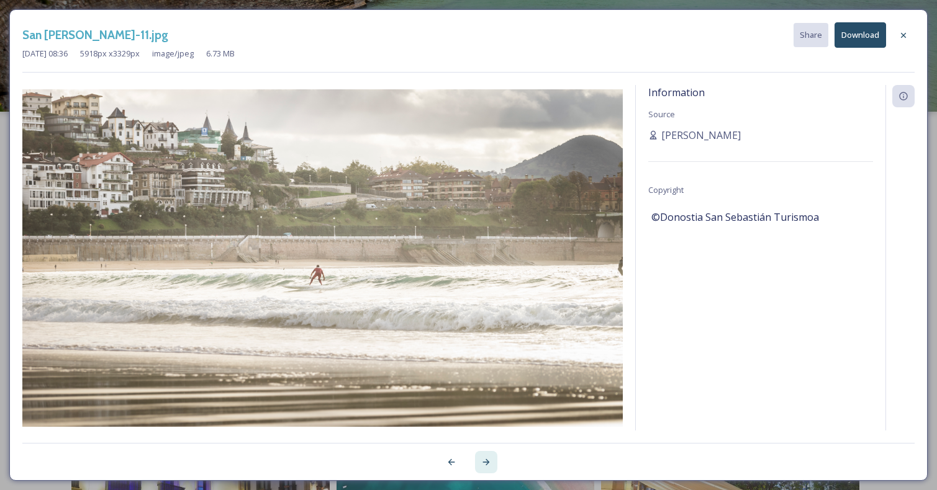
click at [495, 459] on div at bounding box center [486, 462] width 22 height 22
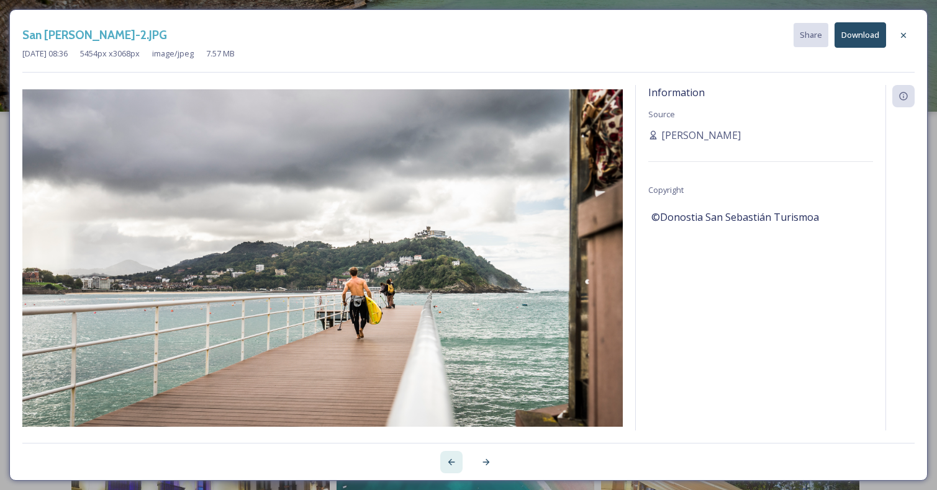
click at [450, 463] on icon at bounding box center [451, 462] width 7 height 6
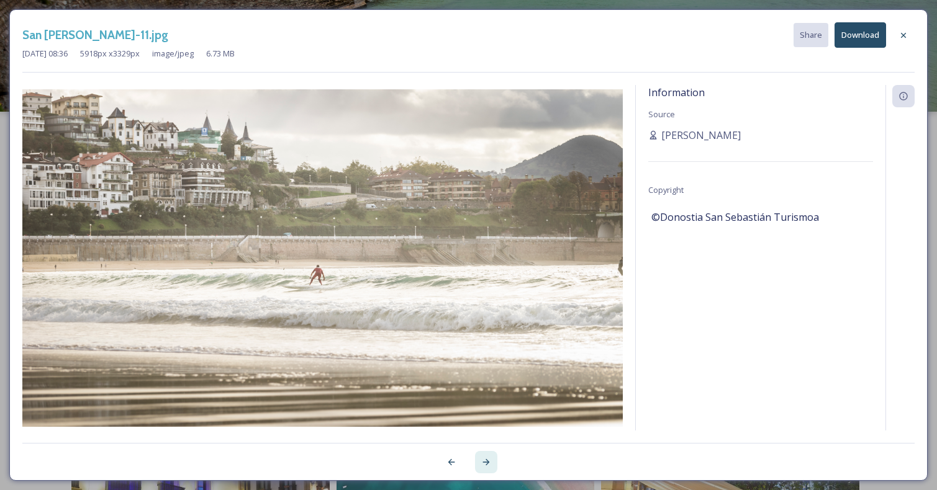
click at [482, 463] on icon at bounding box center [485, 462] width 7 height 6
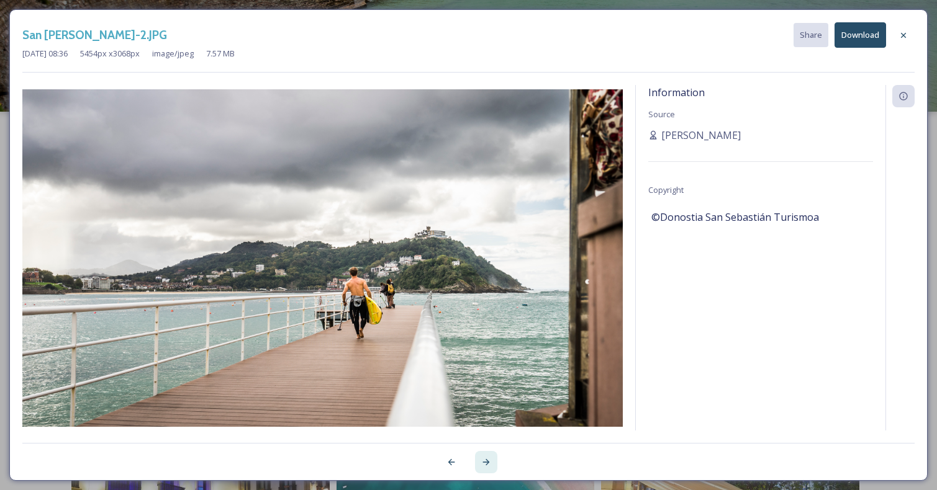
click at [483, 463] on icon at bounding box center [485, 462] width 7 height 6
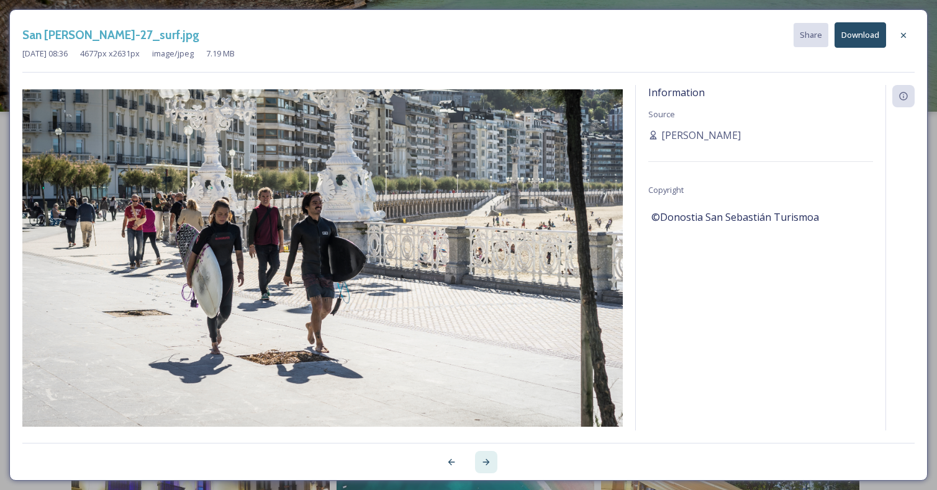
click at [483, 463] on icon at bounding box center [485, 462] width 7 height 6
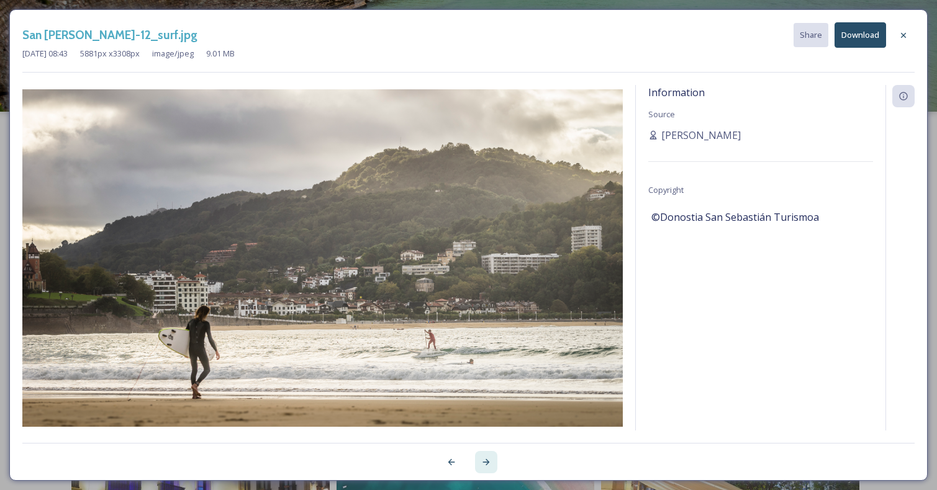
click at [483, 463] on icon at bounding box center [485, 462] width 7 height 6
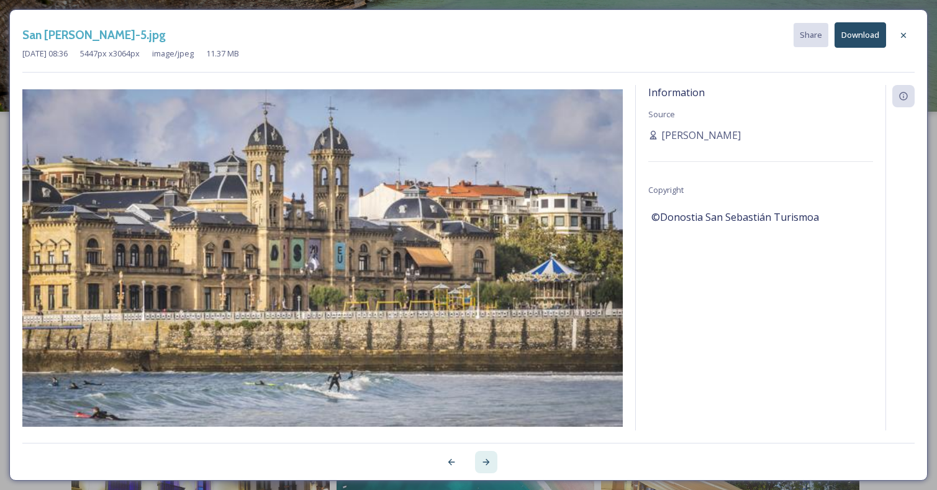
click at [483, 463] on icon at bounding box center [485, 462] width 7 height 6
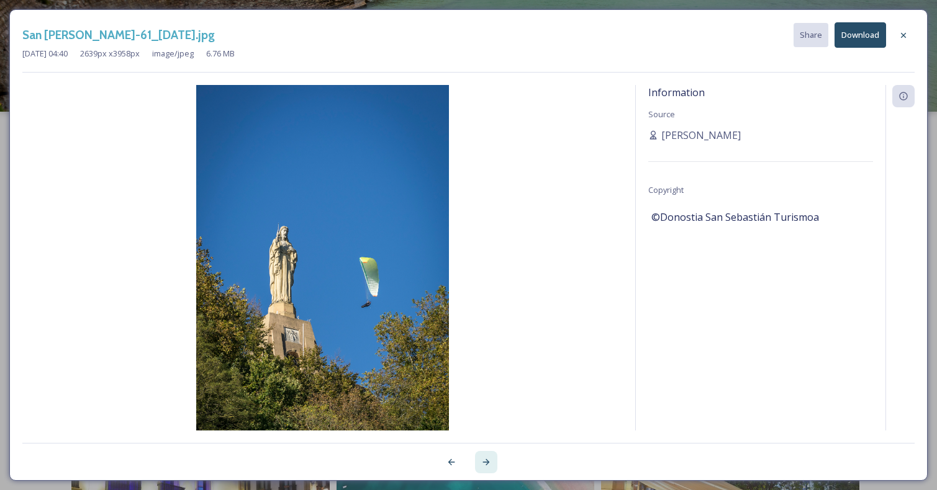
click at [483, 463] on icon at bounding box center [485, 462] width 7 height 6
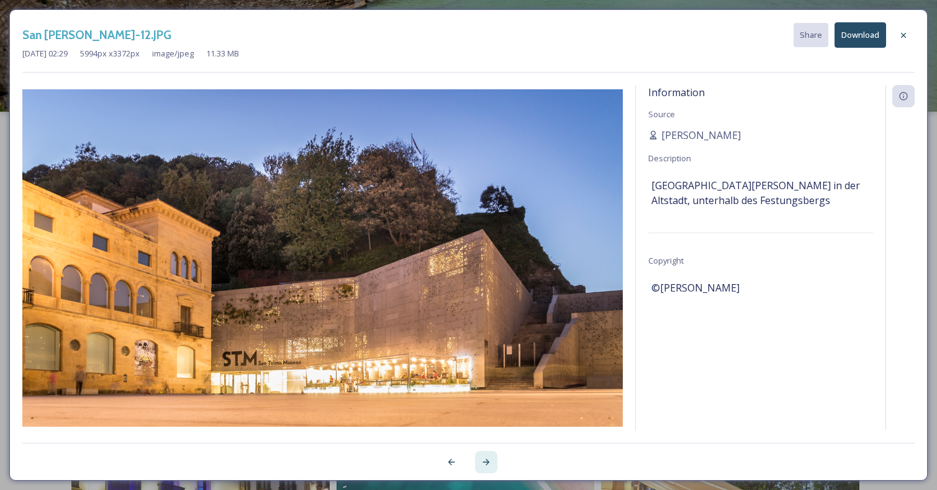
click at [483, 463] on icon at bounding box center [485, 462] width 7 height 6
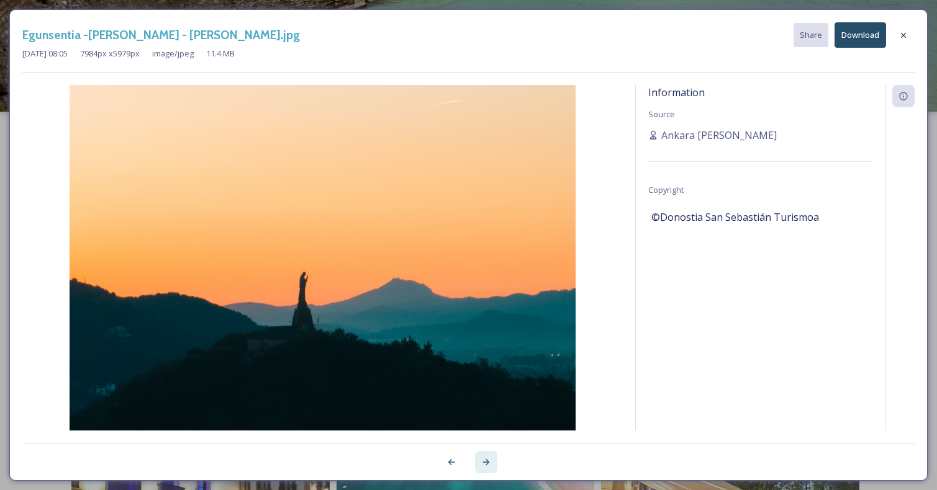
click at [483, 463] on icon at bounding box center [485, 462] width 7 height 6
click at [486, 459] on icon at bounding box center [486, 463] width 10 height 10
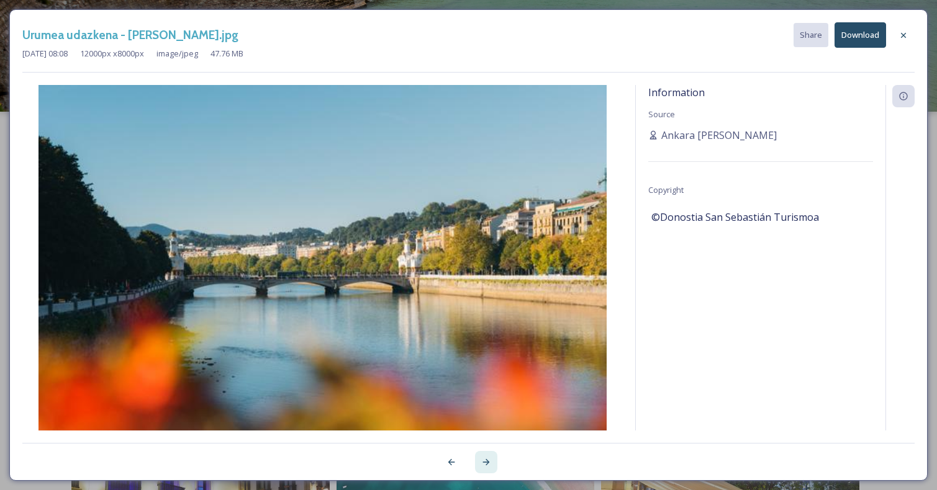
click at [486, 459] on icon at bounding box center [486, 463] width 10 height 10
click at [486, 460] on icon at bounding box center [486, 463] width 10 height 10
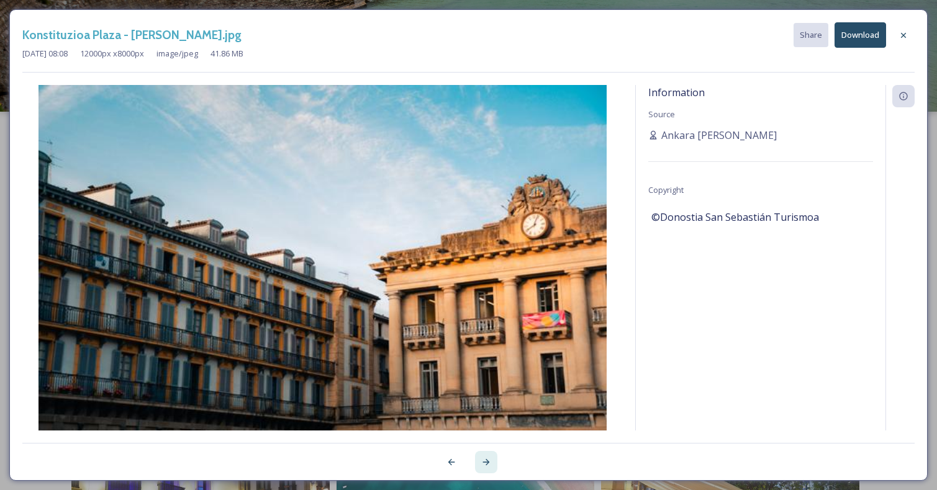
click at [486, 460] on icon at bounding box center [486, 463] width 10 height 10
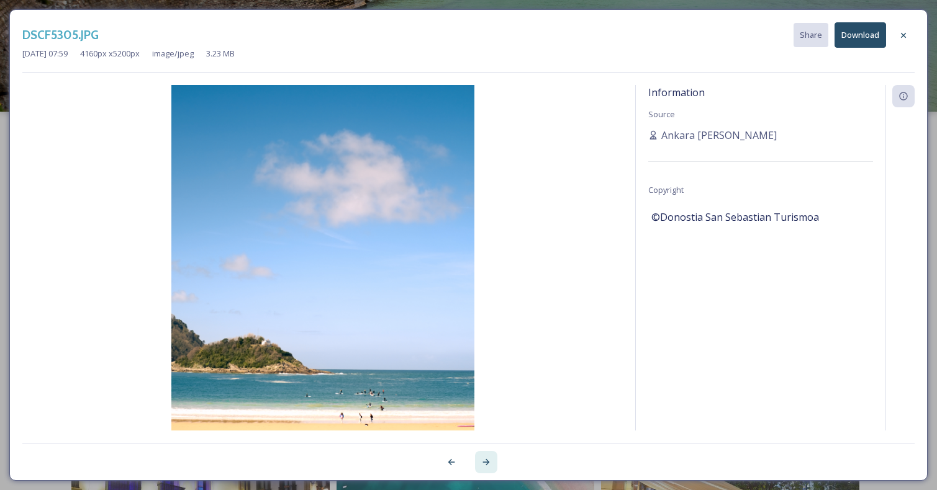
click at [486, 460] on icon at bounding box center [486, 463] width 10 height 10
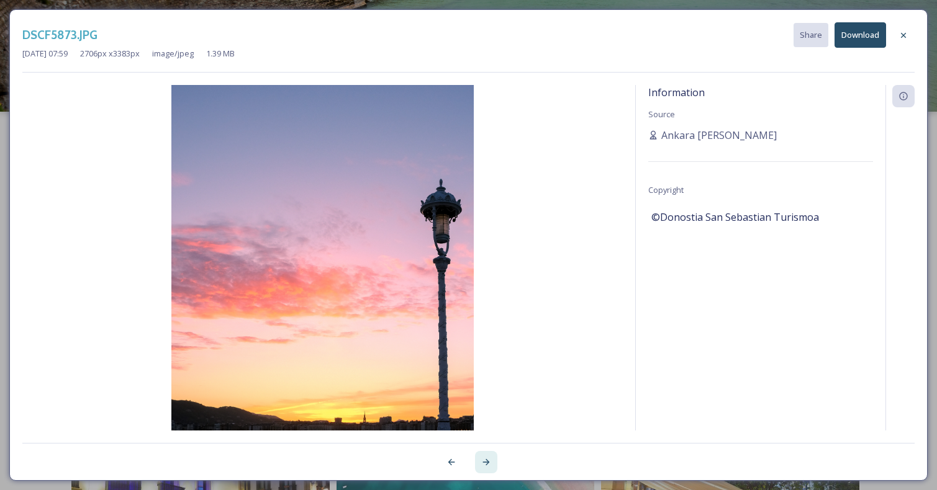
click at [486, 460] on icon at bounding box center [486, 463] width 10 height 10
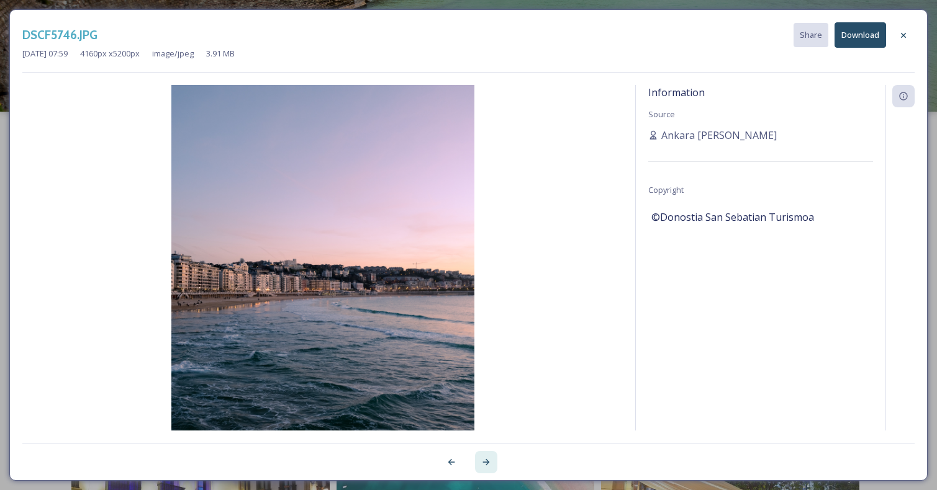
click at [486, 460] on icon at bounding box center [486, 463] width 10 height 10
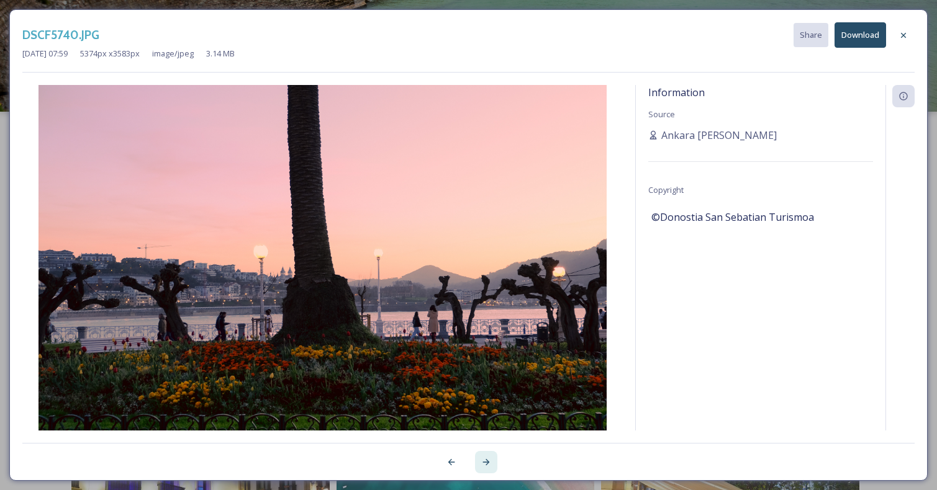
click at [486, 460] on icon at bounding box center [486, 463] width 10 height 10
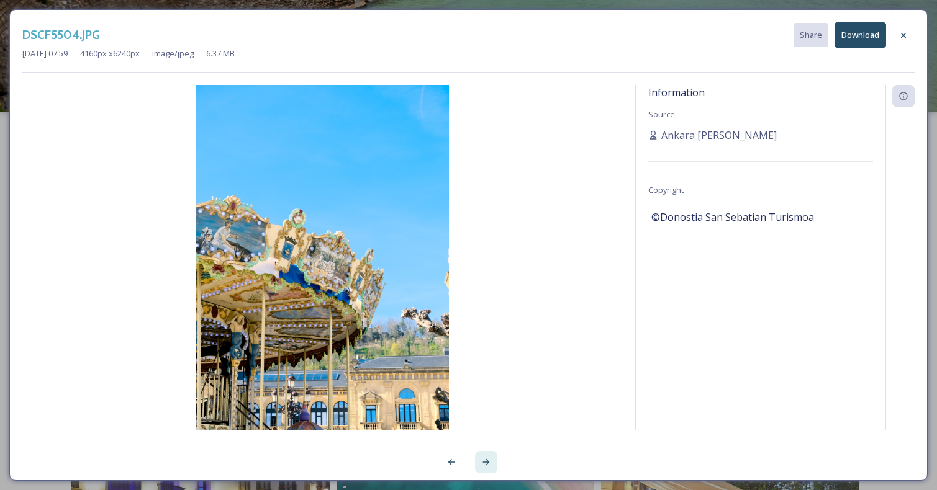
click at [486, 460] on icon at bounding box center [486, 463] width 10 height 10
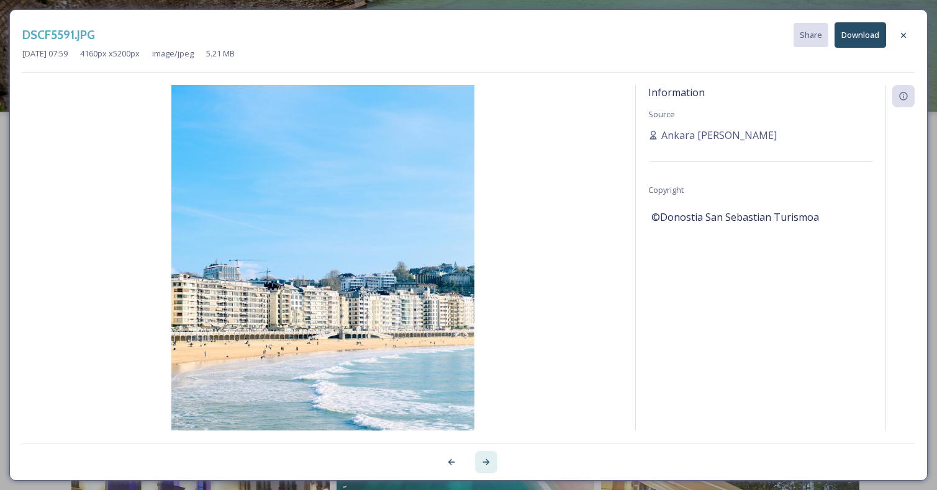
click at [486, 460] on icon at bounding box center [486, 463] width 10 height 10
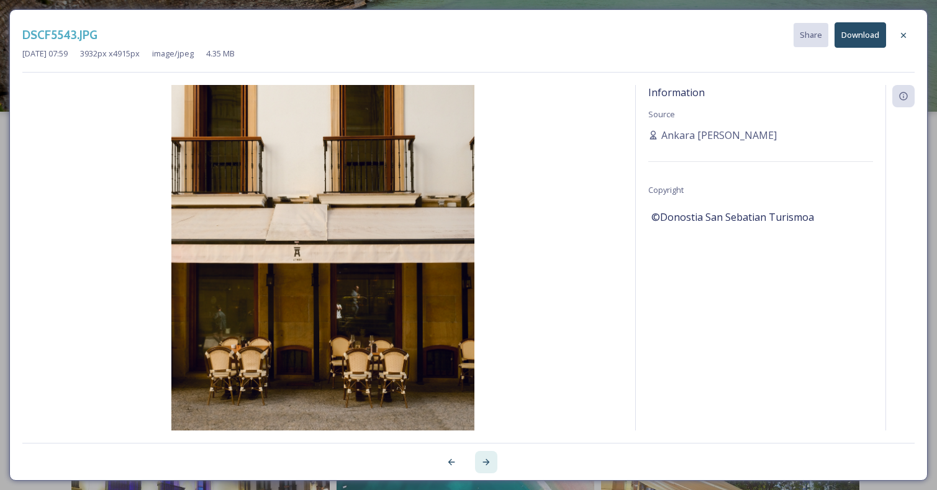
click at [486, 460] on icon at bounding box center [486, 463] width 10 height 10
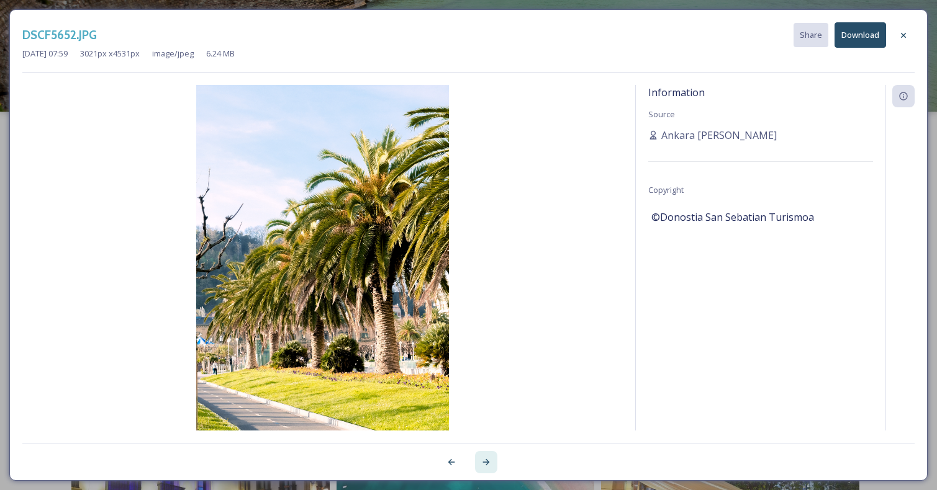
click at [486, 460] on icon at bounding box center [486, 463] width 10 height 10
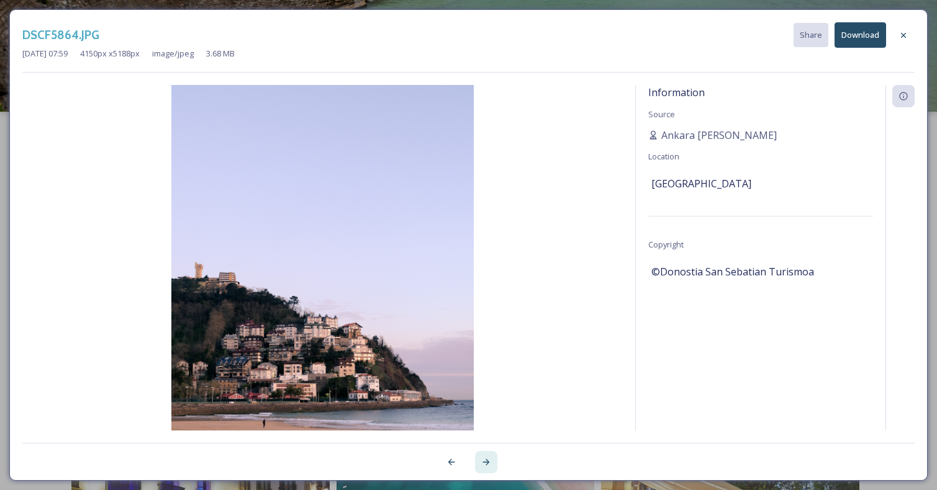
click at [486, 460] on icon at bounding box center [486, 463] width 10 height 10
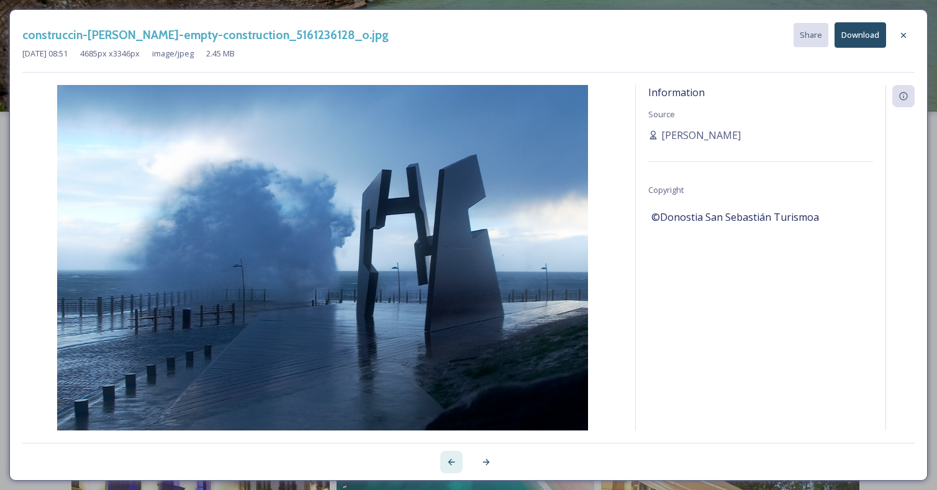
click at [452, 460] on icon at bounding box center [451, 463] width 10 height 10
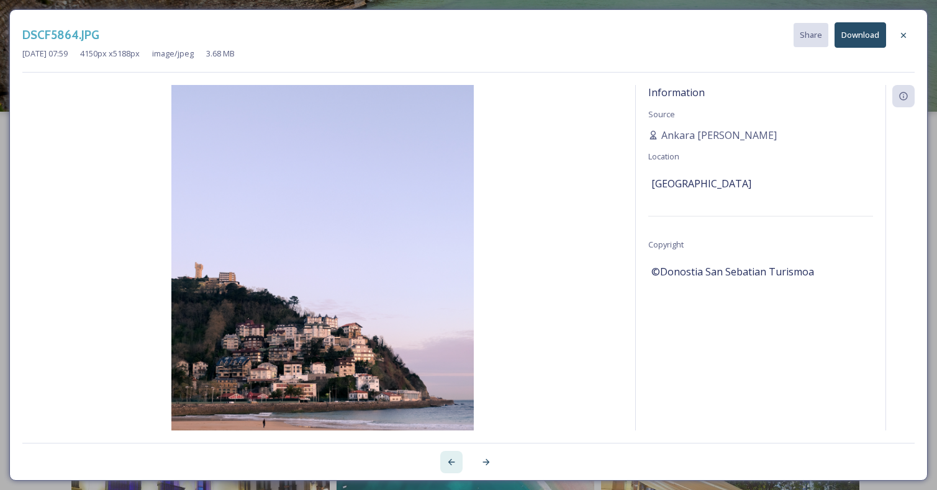
click at [452, 460] on icon at bounding box center [451, 463] width 10 height 10
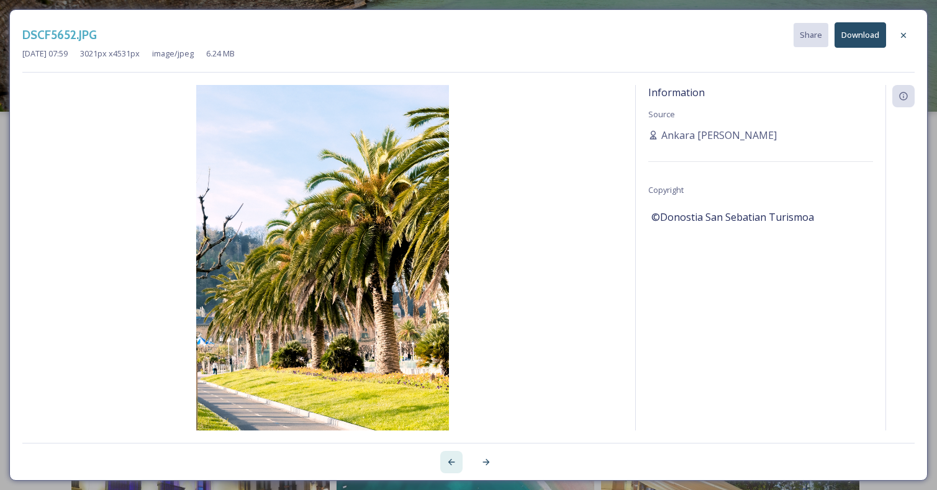
click at [452, 460] on icon at bounding box center [451, 463] width 10 height 10
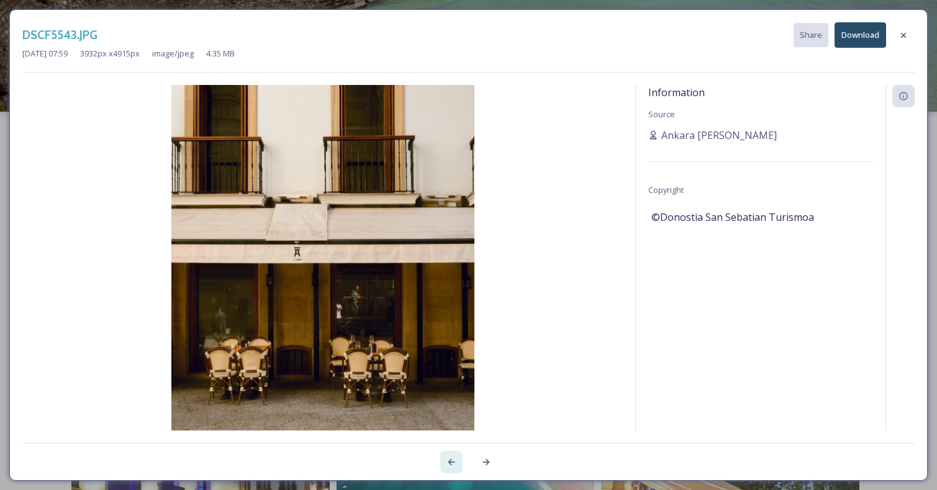
click at [452, 460] on icon at bounding box center [451, 463] width 10 height 10
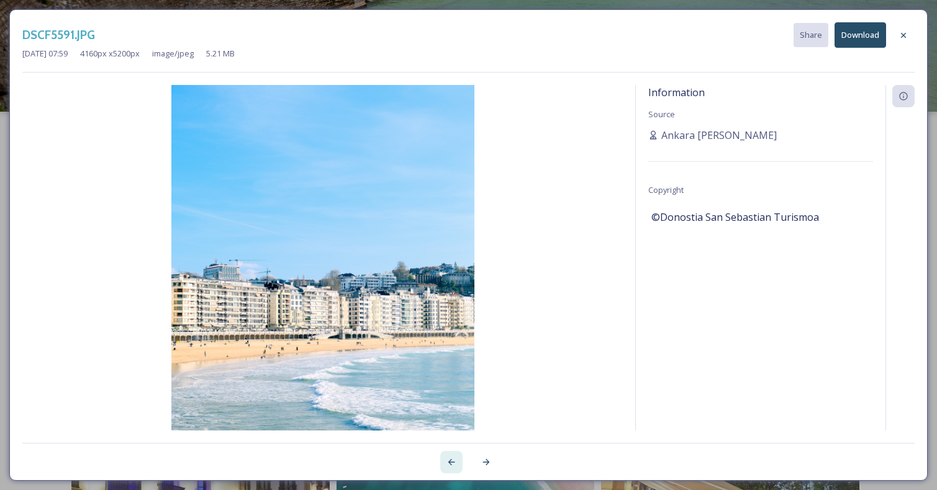
click at [453, 463] on icon at bounding box center [451, 463] width 10 height 10
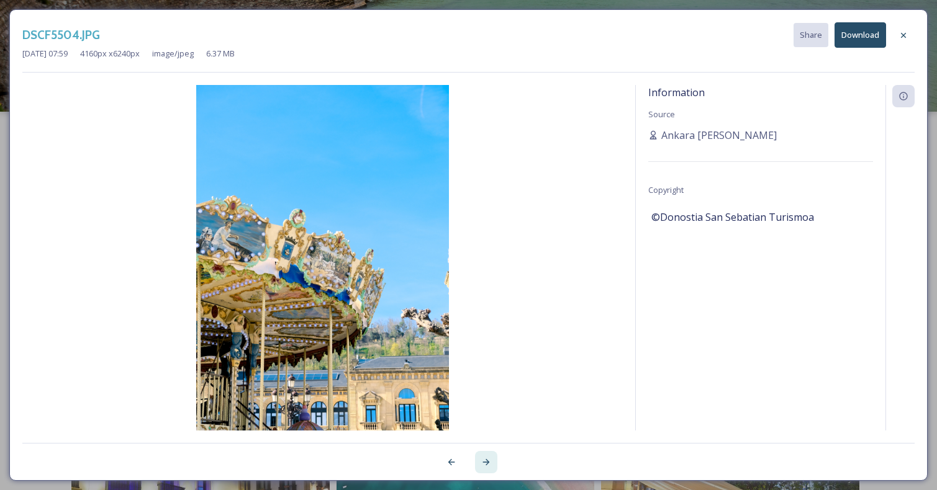
click at [489, 461] on icon at bounding box center [486, 463] width 10 height 10
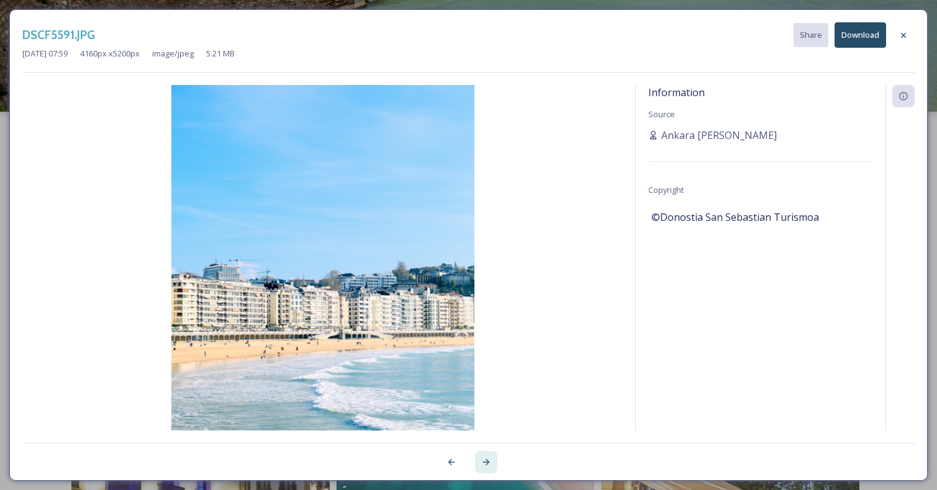
click at [489, 461] on icon at bounding box center [486, 463] width 10 height 10
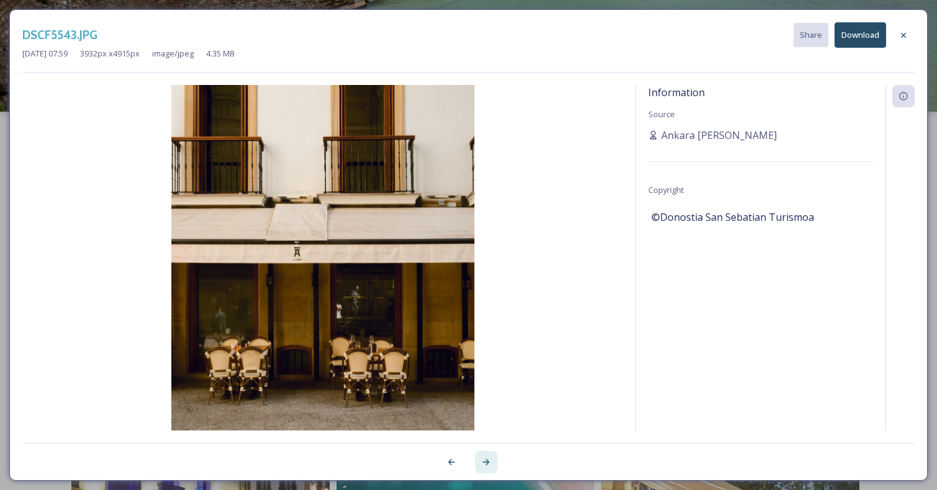
click at [489, 461] on icon at bounding box center [486, 463] width 10 height 10
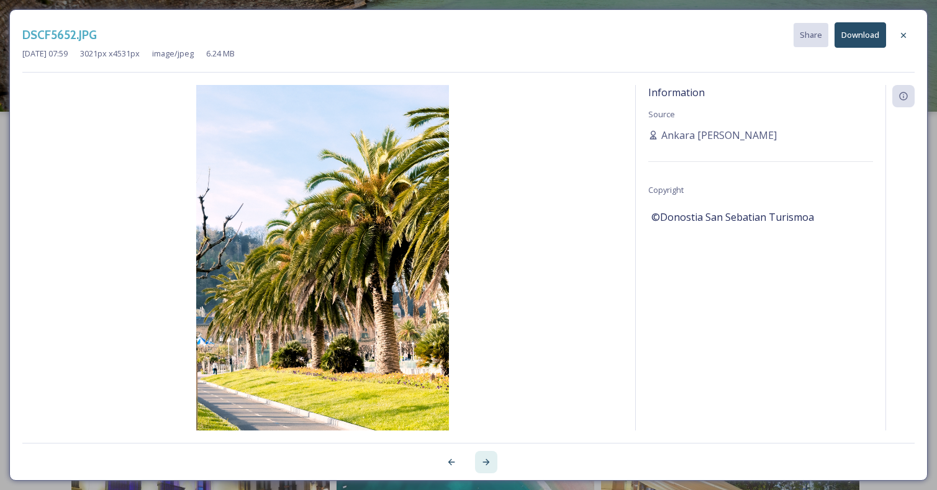
click at [489, 461] on icon at bounding box center [486, 463] width 10 height 10
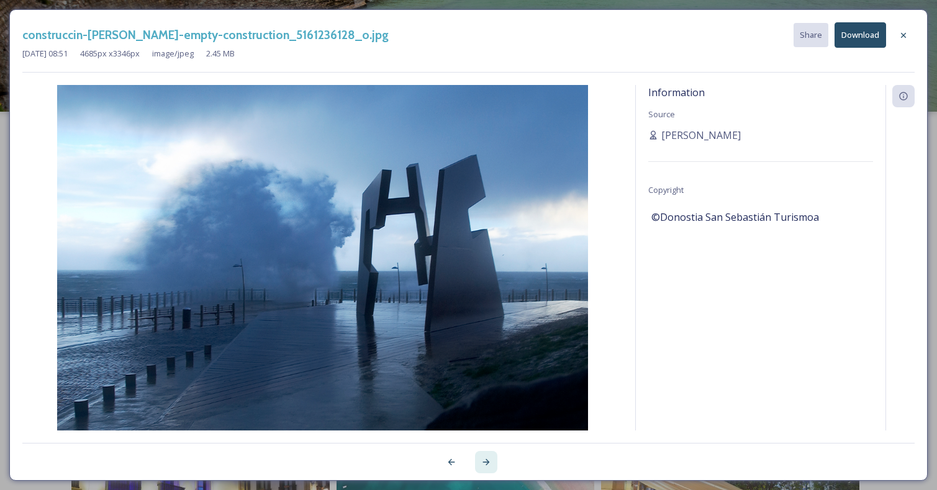
click at [489, 461] on icon at bounding box center [486, 463] width 10 height 10
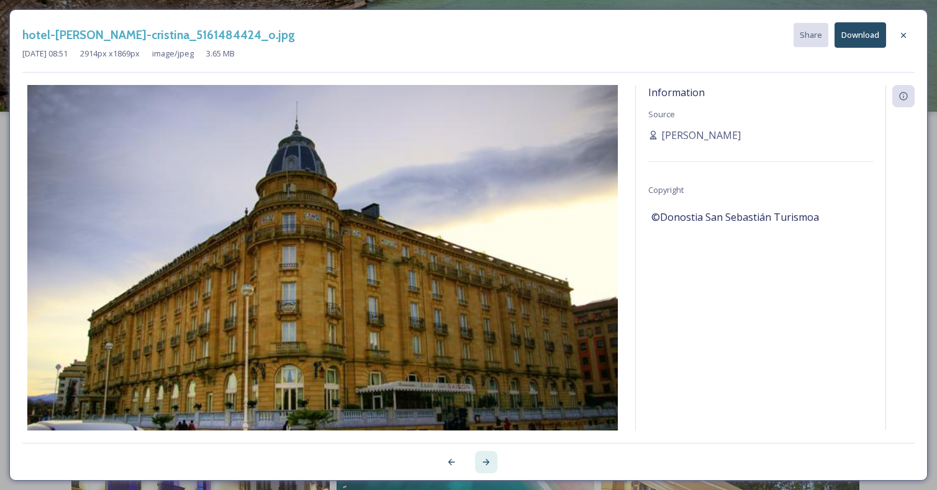
click at [489, 461] on icon at bounding box center [486, 463] width 10 height 10
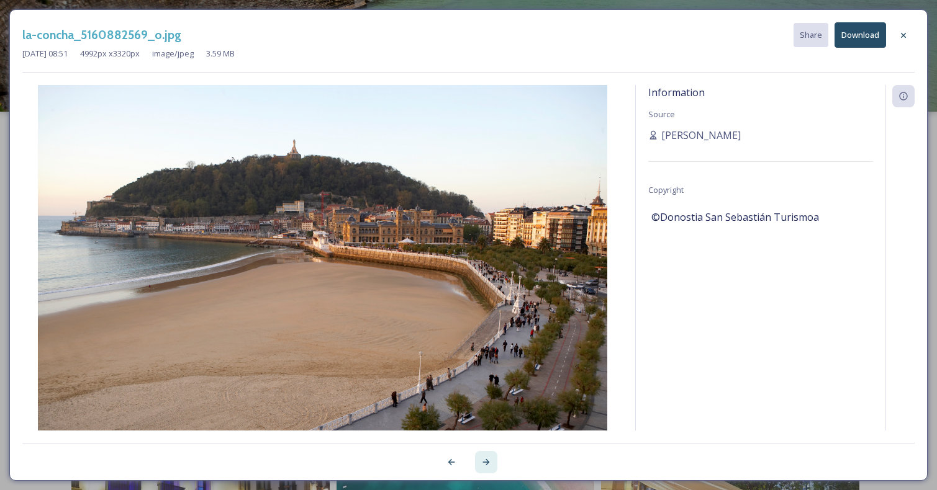
click at [489, 461] on icon at bounding box center [486, 463] width 10 height 10
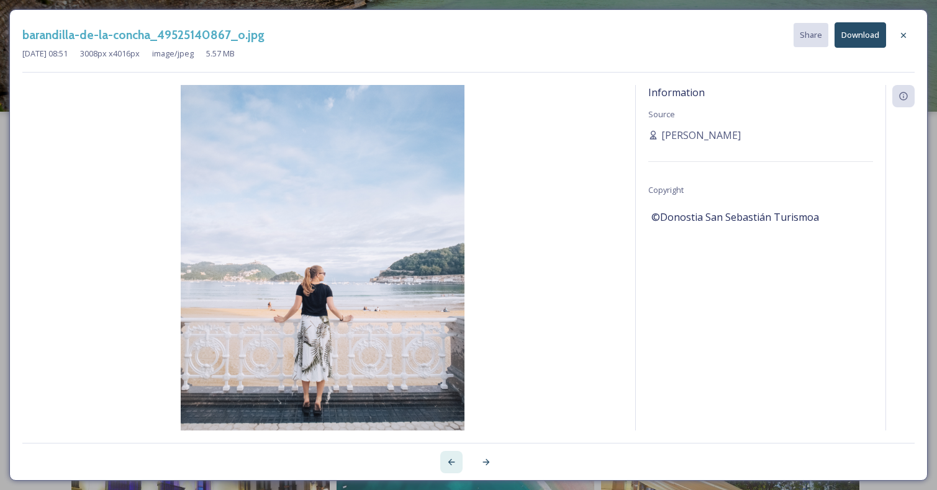
click at [444, 459] on div at bounding box center [451, 462] width 22 height 22
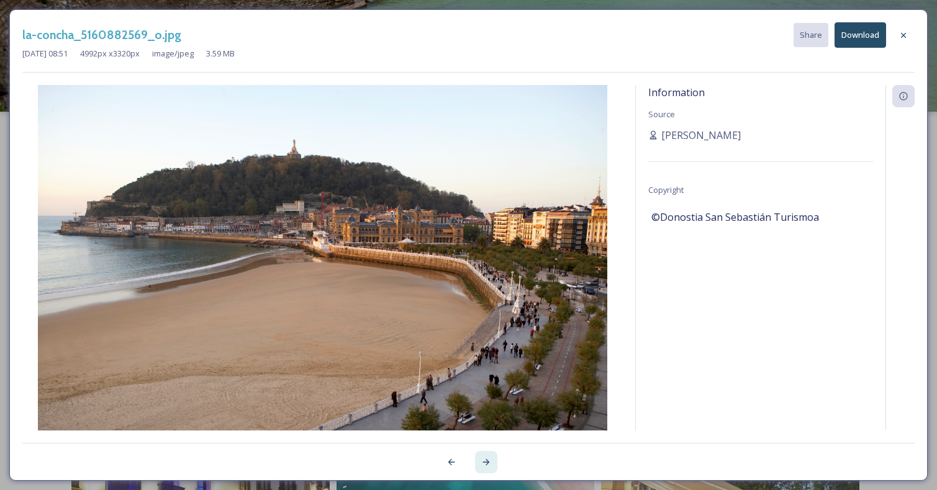
click at [492, 460] on div at bounding box center [486, 462] width 22 height 22
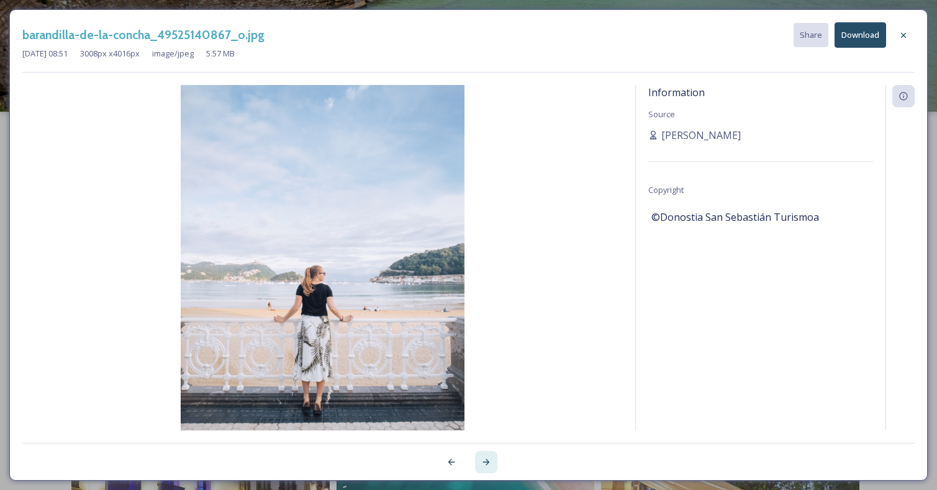
click at [492, 460] on div at bounding box center [486, 462] width 22 height 22
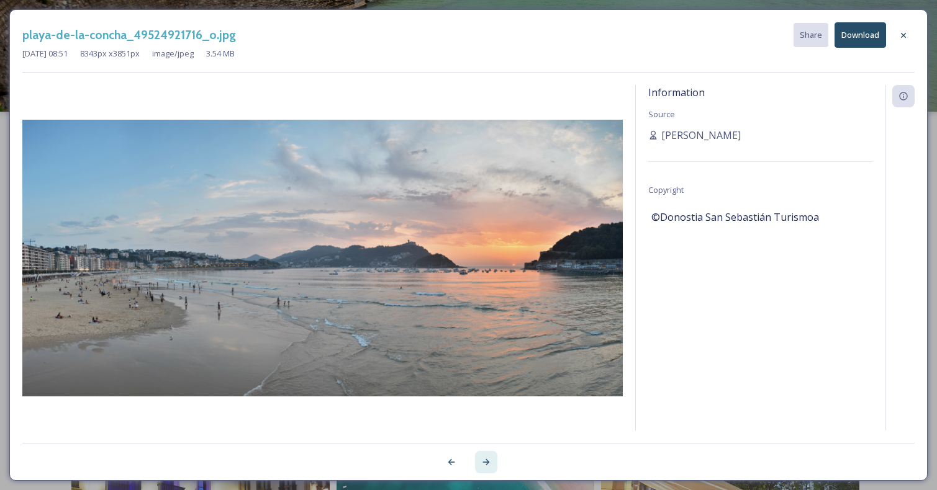
click at [492, 460] on div at bounding box center [486, 462] width 22 height 22
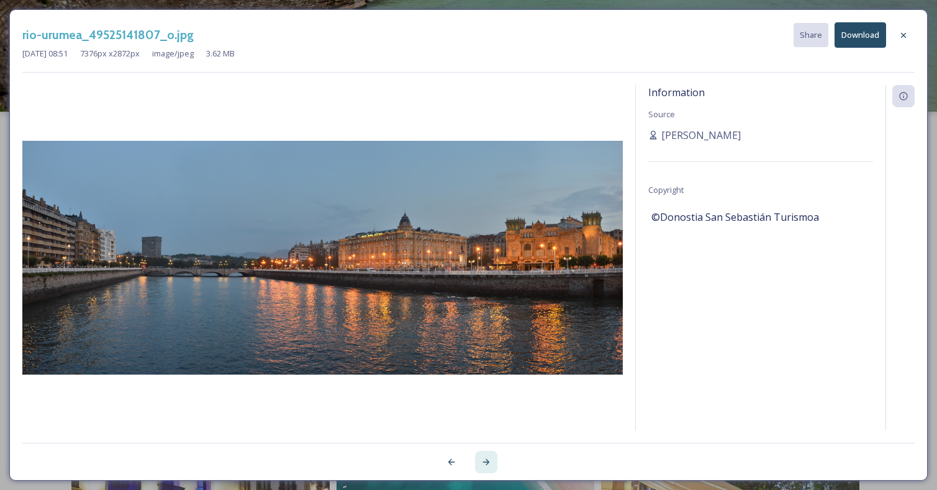
click at [492, 460] on div at bounding box center [486, 462] width 22 height 22
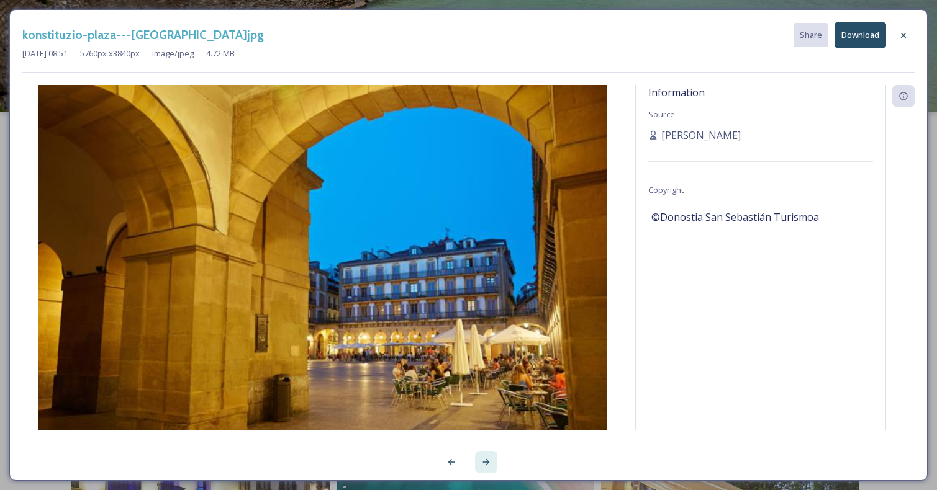
click at [492, 460] on div at bounding box center [486, 462] width 22 height 22
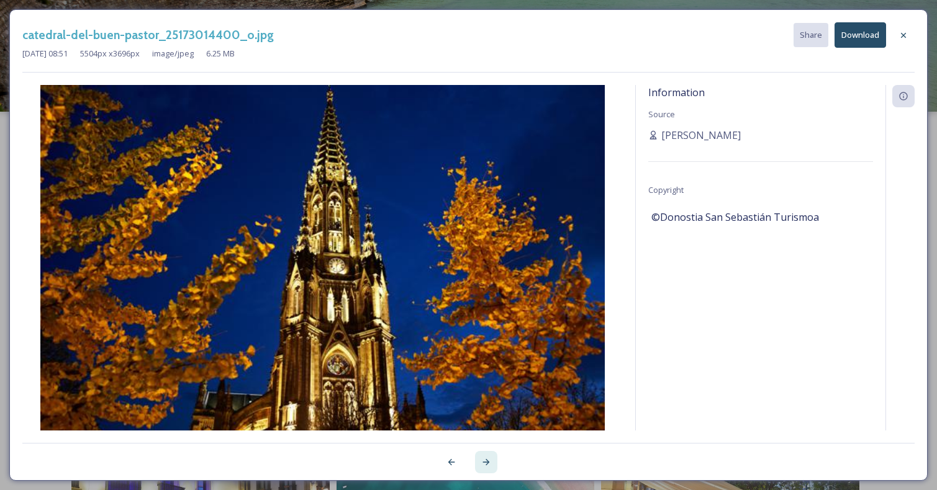
click at [492, 460] on div at bounding box center [486, 462] width 22 height 22
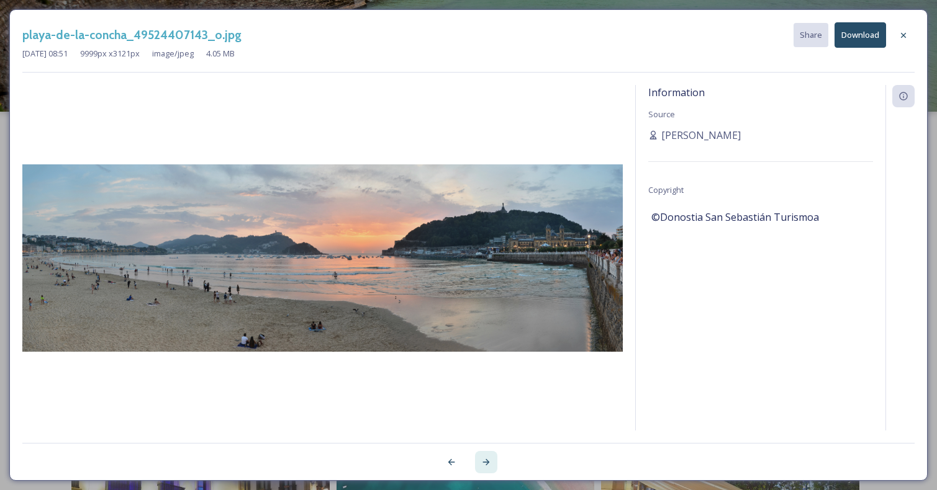
click at [492, 460] on div at bounding box center [486, 462] width 22 height 22
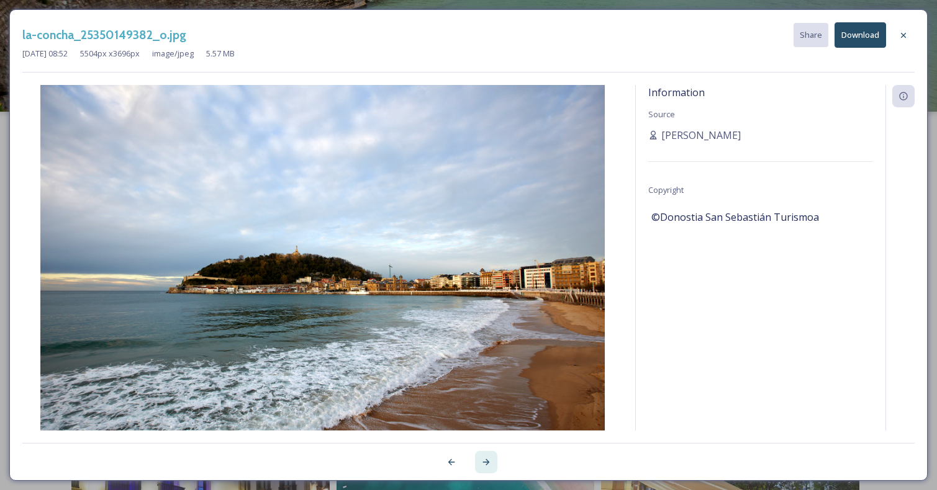
click at [492, 460] on div at bounding box center [486, 462] width 22 height 22
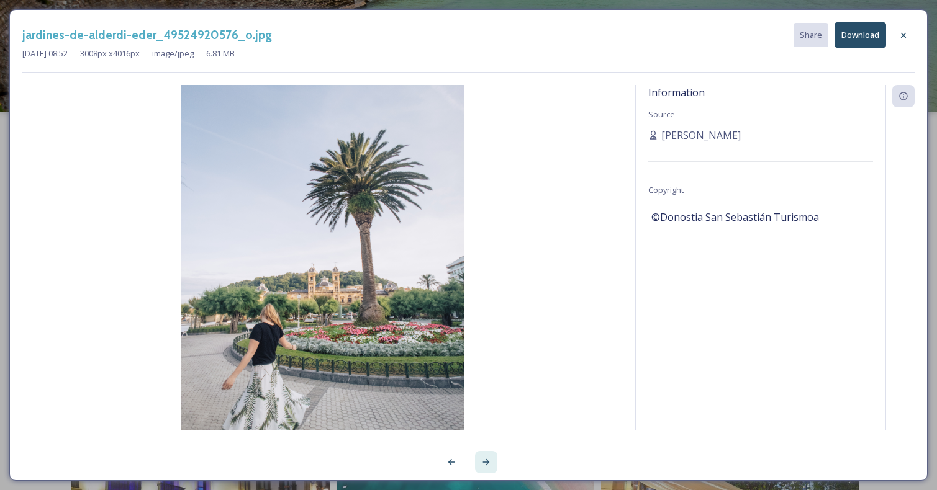
click at [492, 460] on div at bounding box center [486, 462] width 22 height 22
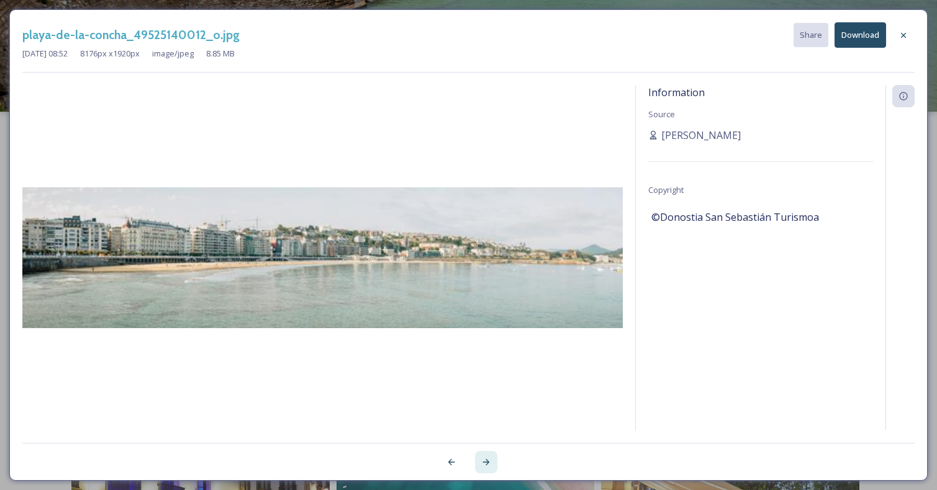
click at [492, 460] on div at bounding box center [486, 462] width 22 height 22
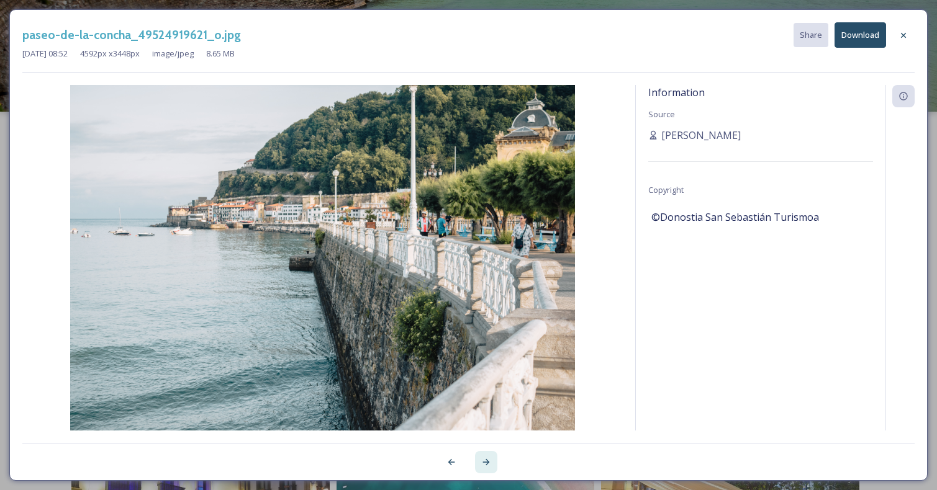
click at [488, 460] on icon at bounding box center [486, 463] width 10 height 10
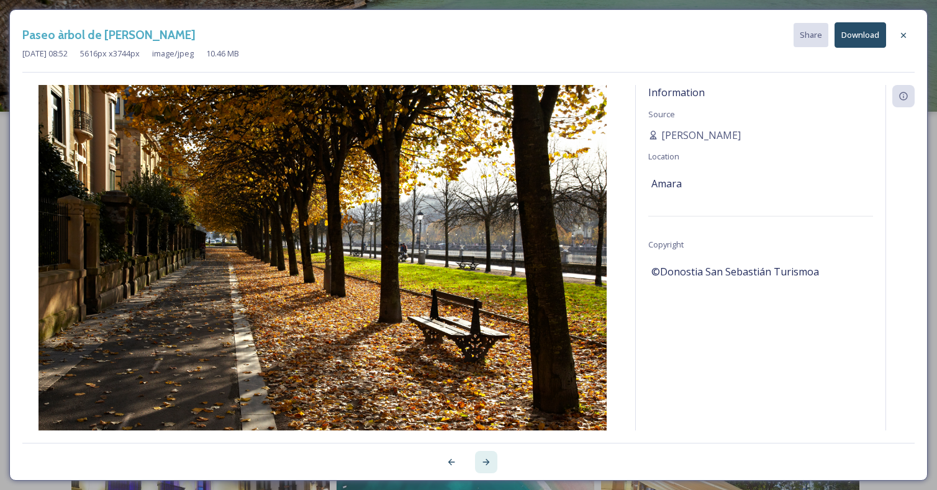
click at [488, 460] on icon at bounding box center [486, 463] width 10 height 10
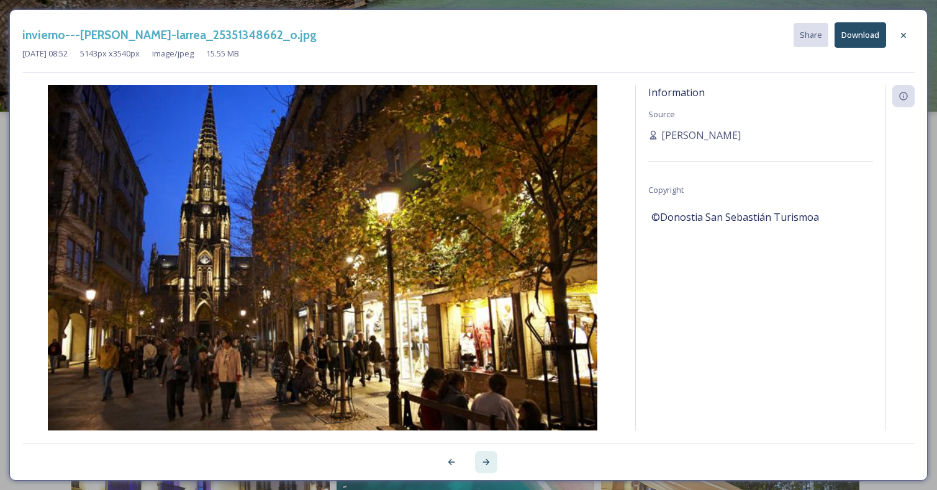
click at [488, 460] on icon at bounding box center [486, 463] width 10 height 10
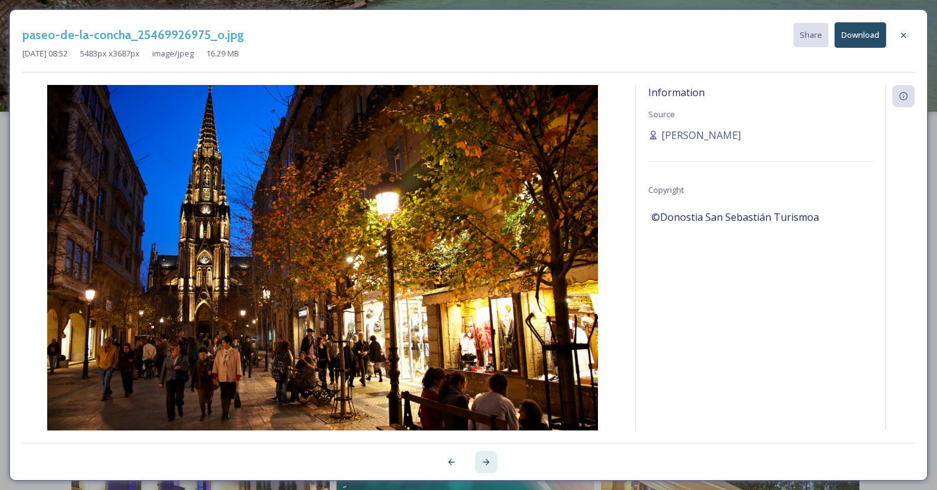
click at [488, 460] on icon at bounding box center [486, 463] width 10 height 10
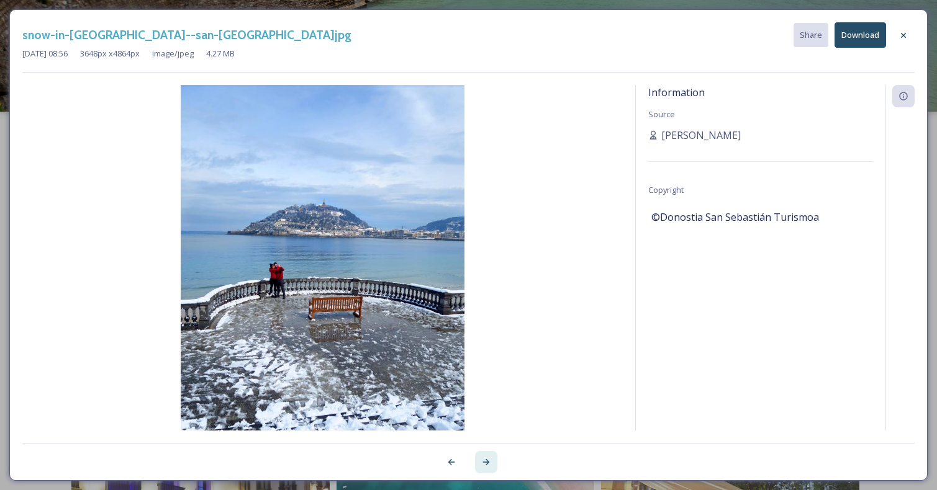
click at [488, 460] on icon at bounding box center [486, 463] width 10 height 10
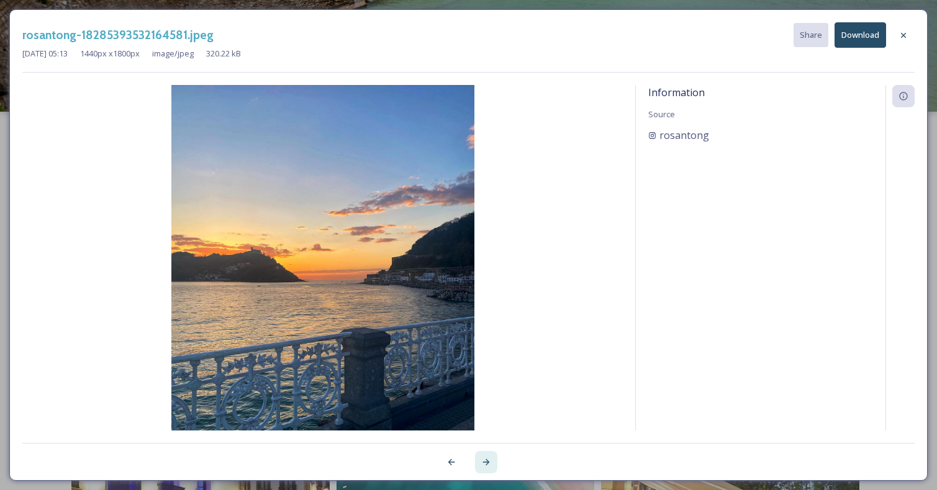
click at [488, 460] on icon at bounding box center [486, 463] width 10 height 10
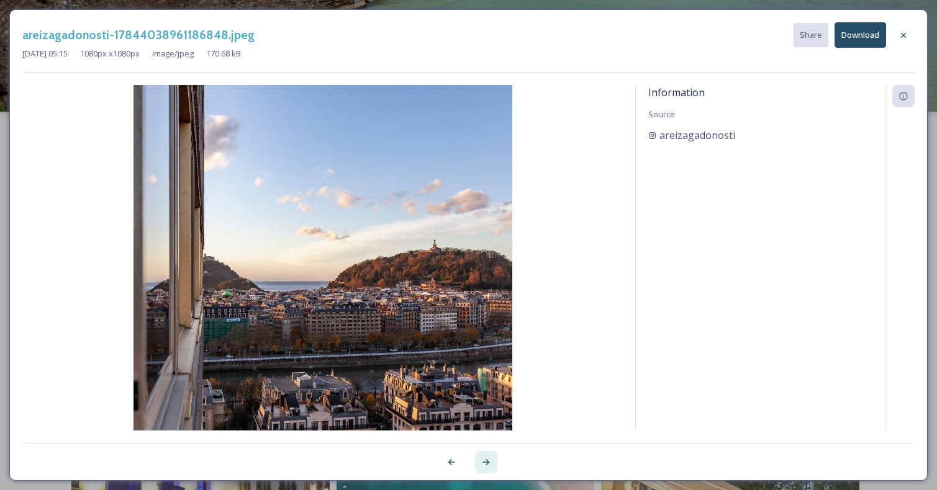
click at [488, 460] on icon at bounding box center [486, 463] width 10 height 10
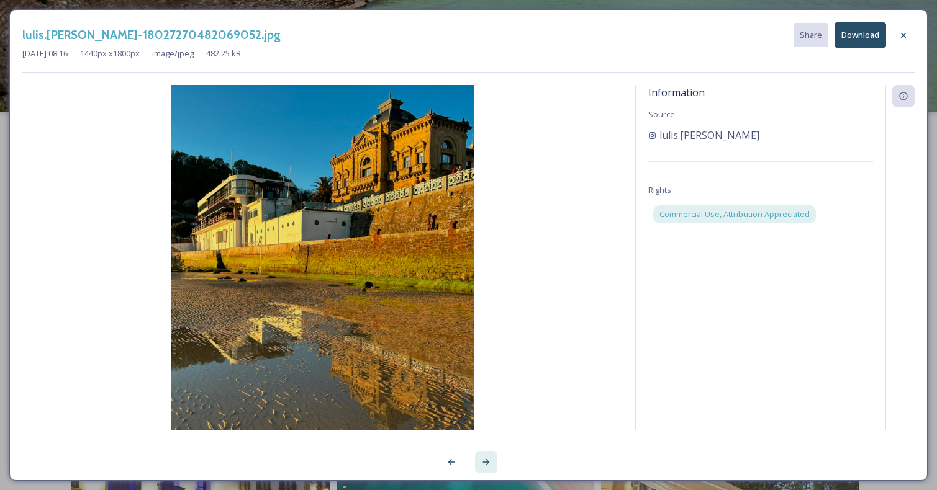
click at [488, 460] on icon at bounding box center [486, 463] width 10 height 10
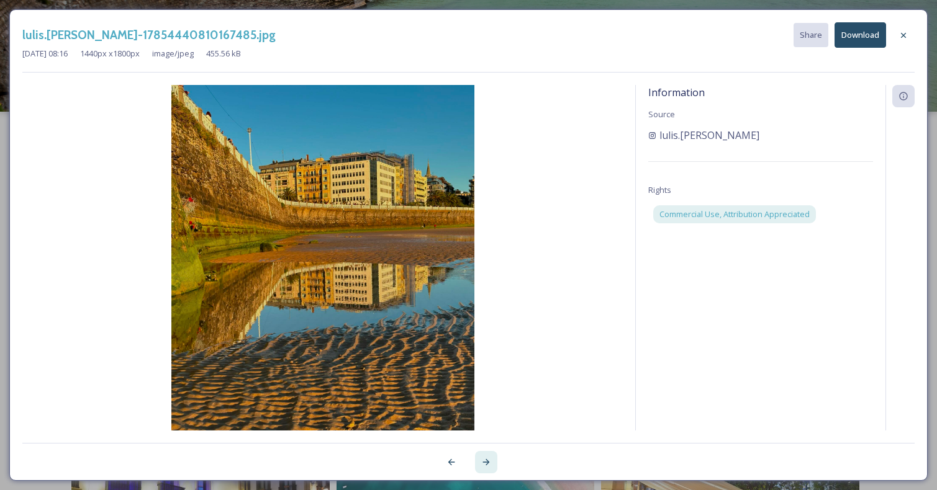
click at [487, 464] on icon at bounding box center [485, 462] width 7 height 6
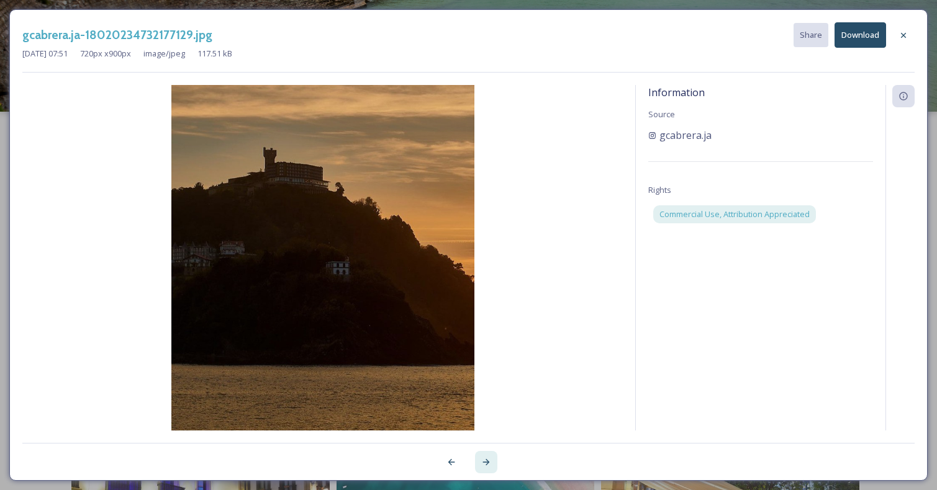
click at [487, 464] on icon at bounding box center [485, 462] width 7 height 6
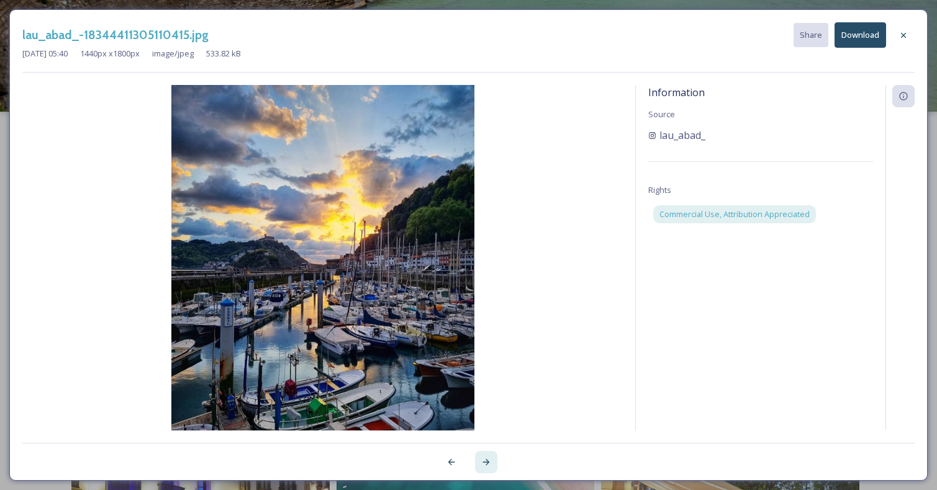
click at [487, 464] on icon at bounding box center [485, 462] width 7 height 6
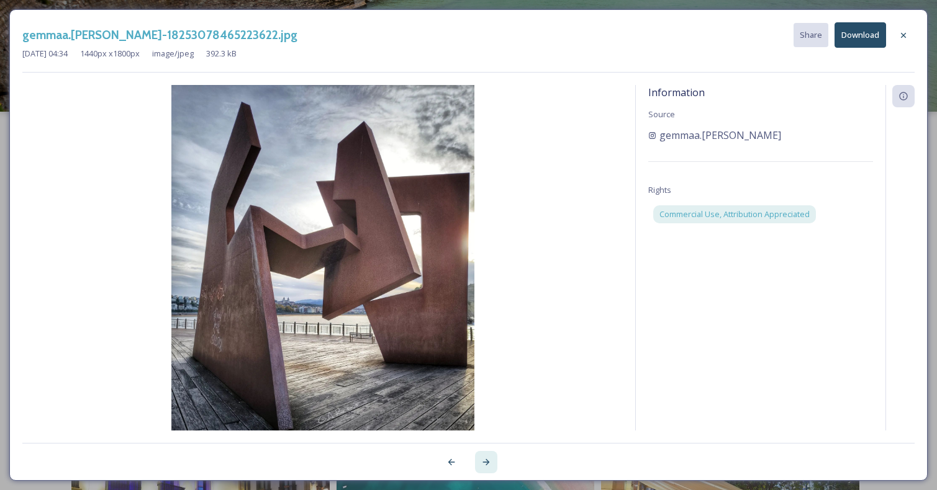
click at [487, 464] on icon at bounding box center [485, 462] width 7 height 6
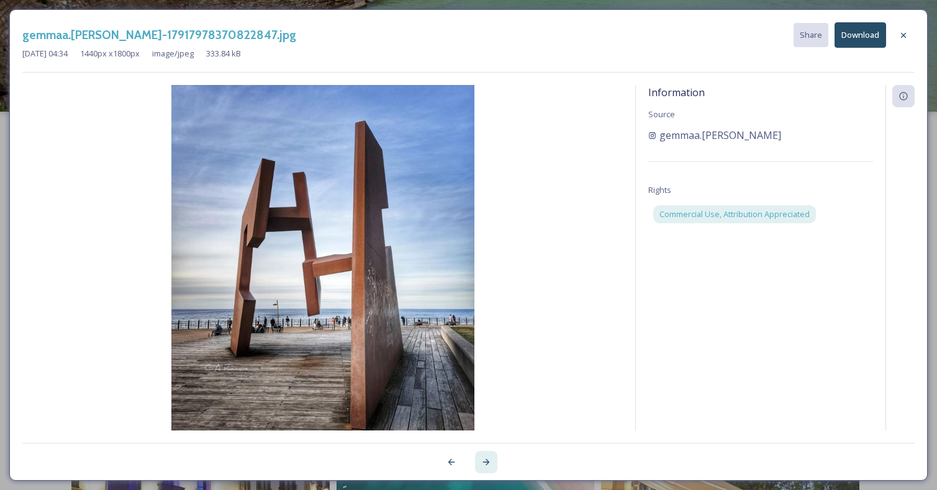
click at [487, 464] on icon at bounding box center [485, 462] width 7 height 6
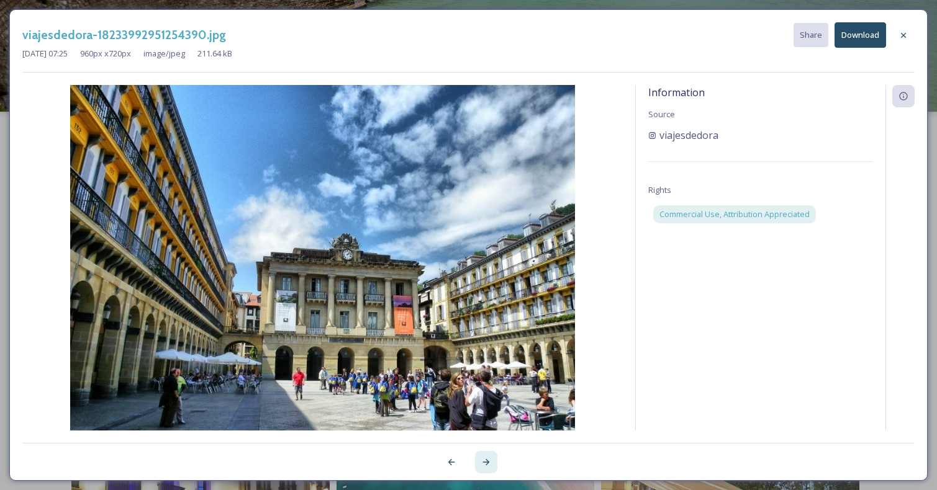
click at [487, 464] on icon at bounding box center [485, 462] width 7 height 6
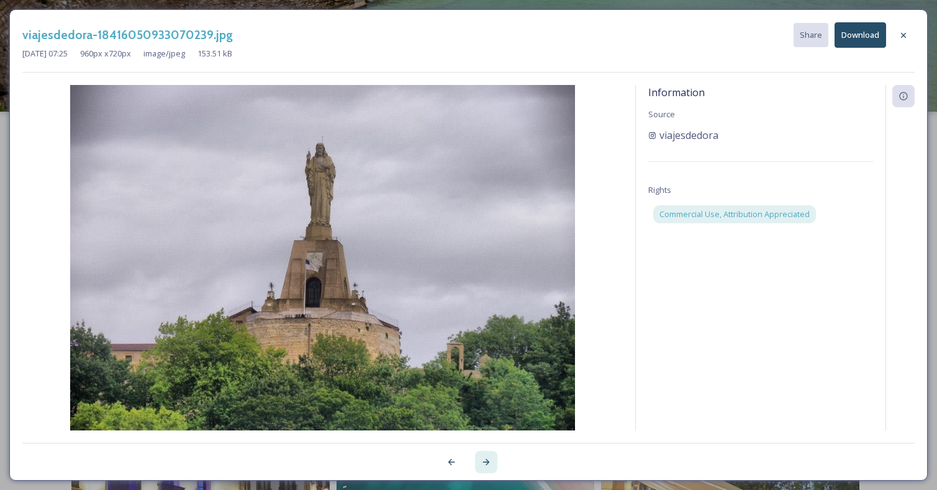
click at [487, 464] on icon at bounding box center [485, 462] width 7 height 6
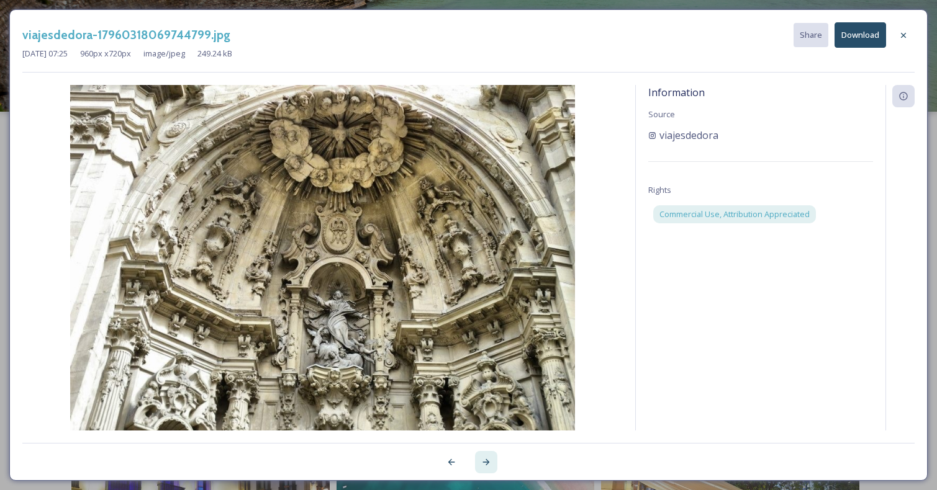
click at [487, 464] on icon at bounding box center [485, 462] width 7 height 6
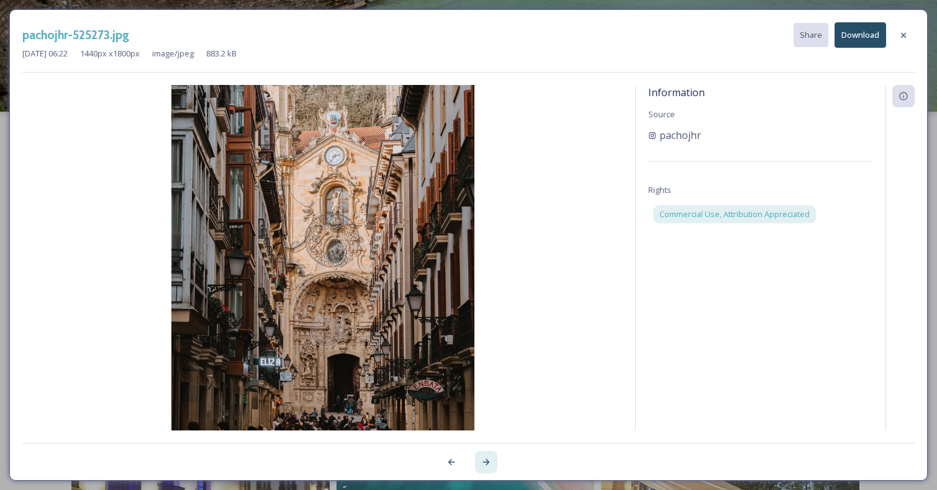
click at [487, 464] on icon at bounding box center [485, 462] width 7 height 6
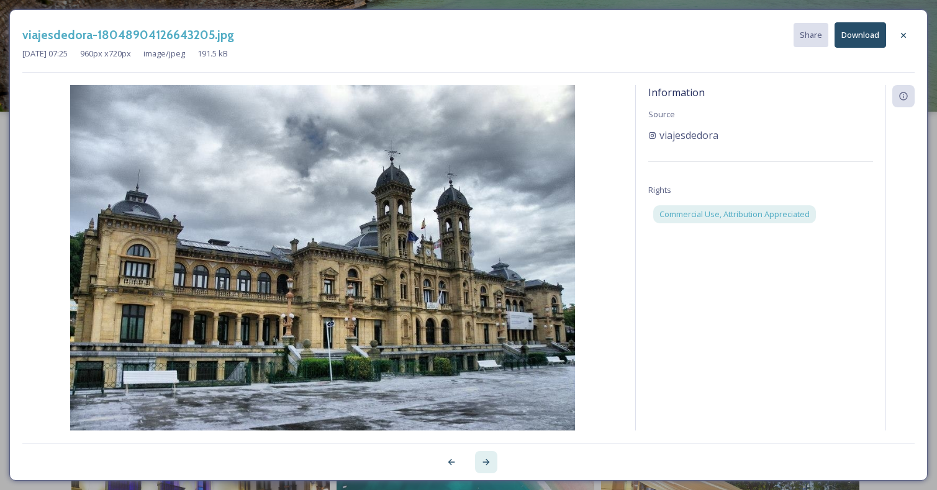
click at [487, 464] on icon at bounding box center [485, 462] width 7 height 6
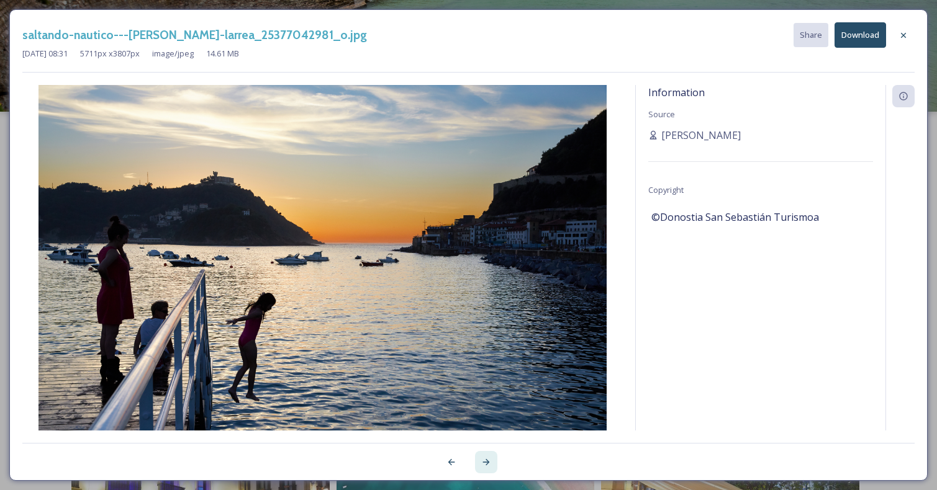
click at [487, 464] on icon at bounding box center [485, 462] width 7 height 6
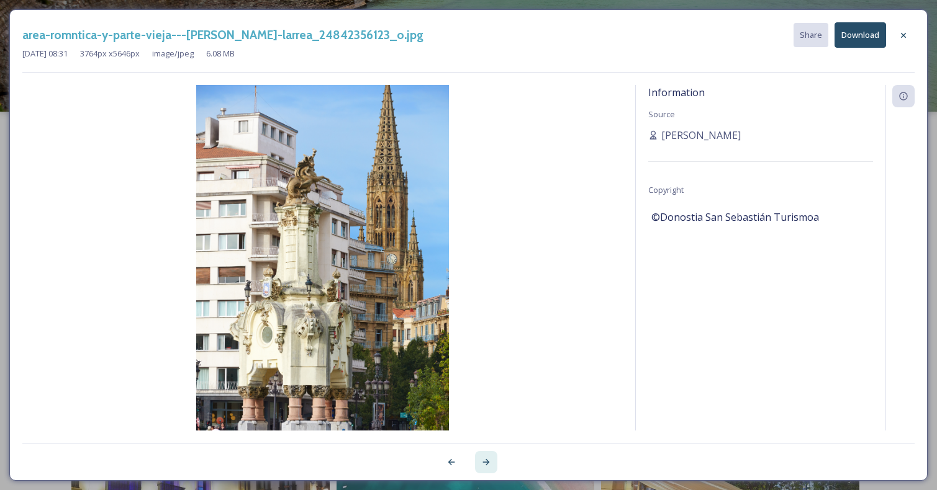
click at [487, 464] on icon at bounding box center [485, 462] width 7 height 6
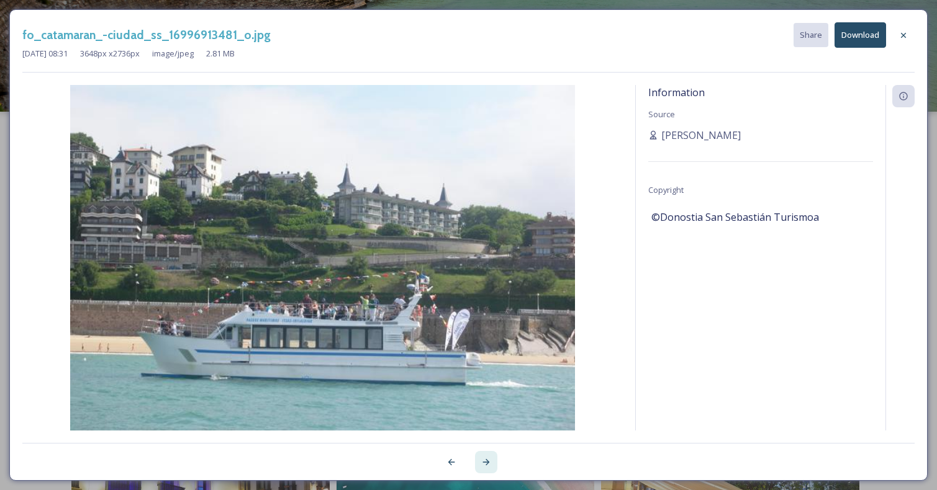
click at [487, 464] on icon at bounding box center [485, 462] width 7 height 6
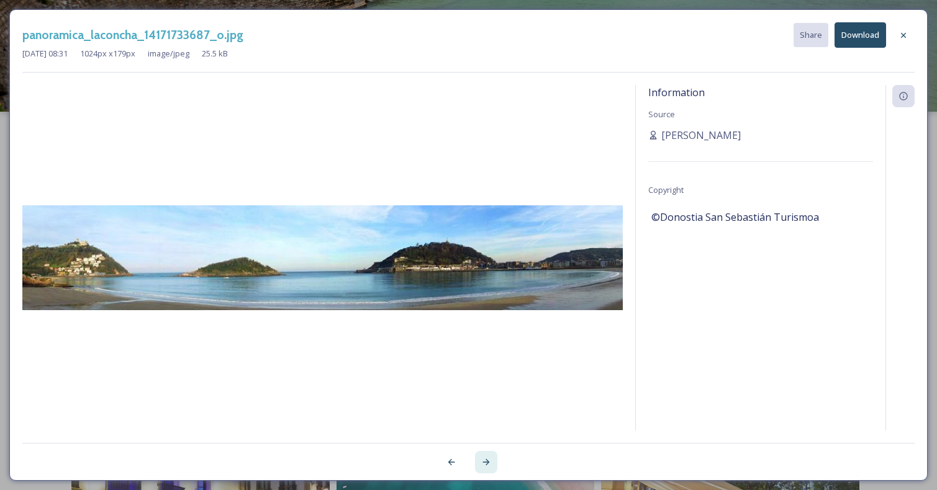
click at [487, 464] on icon at bounding box center [485, 462] width 7 height 6
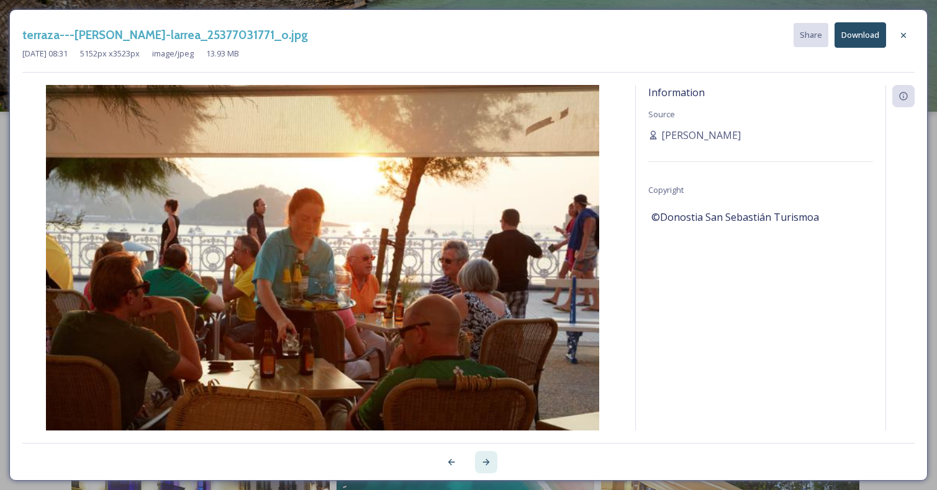
click at [487, 464] on icon at bounding box center [485, 462] width 7 height 6
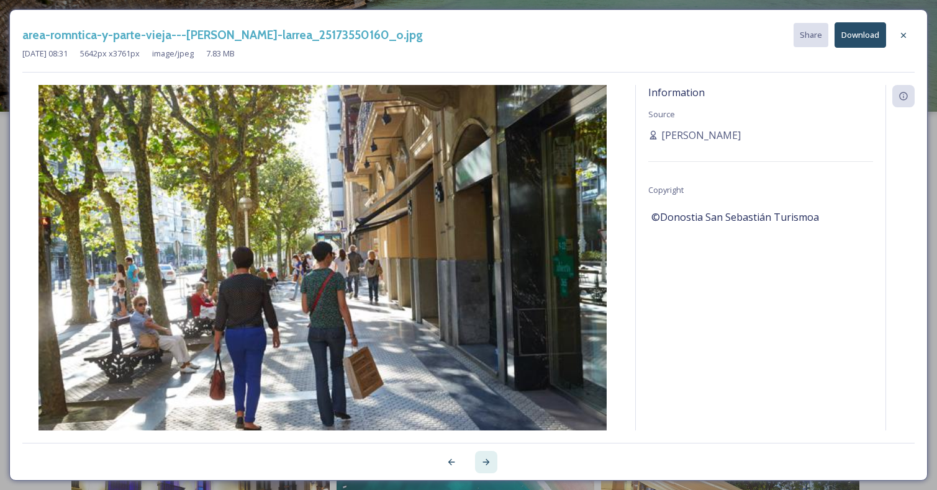
click at [487, 464] on icon at bounding box center [485, 462] width 7 height 6
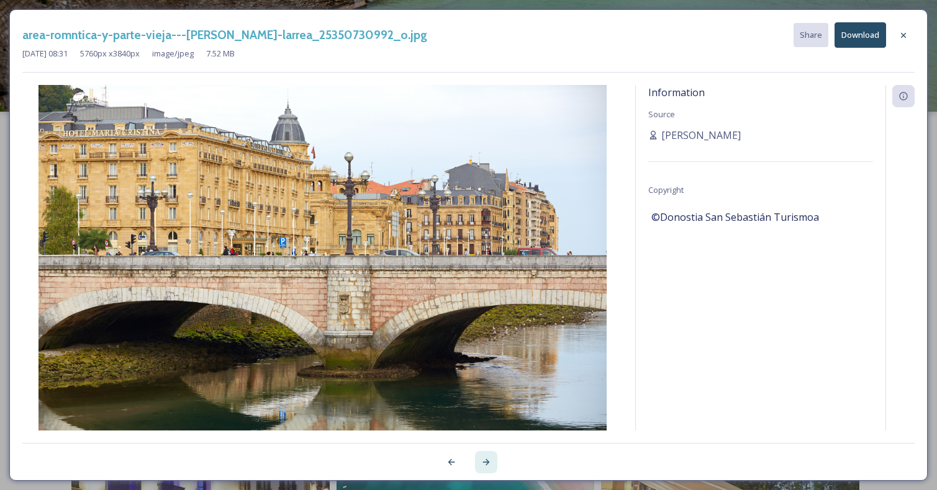
click at [487, 464] on icon at bounding box center [485, 462] width 7 height 6
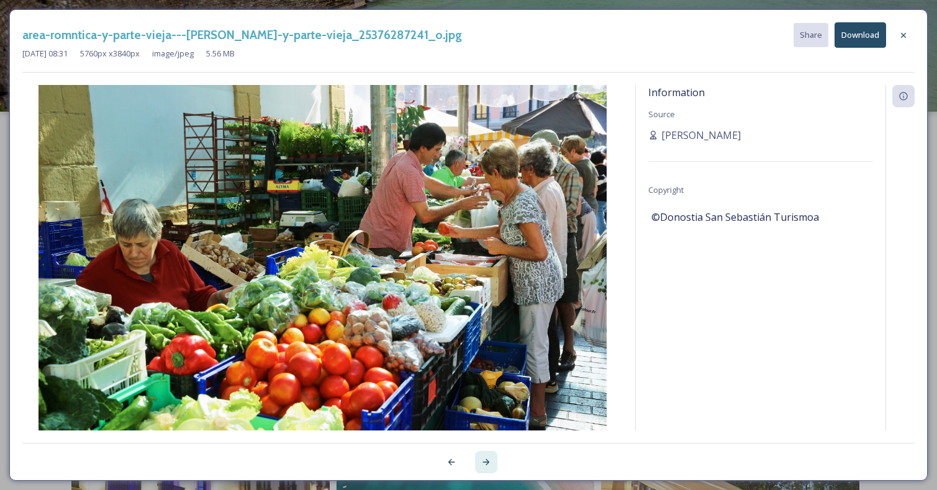
click at [487, 464] on icon at bounding box center [485, 462] width 7 height 6
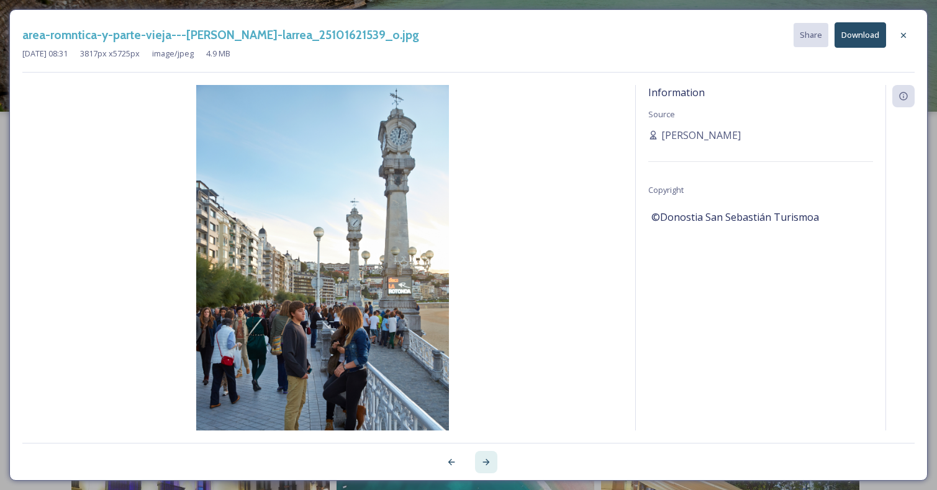
click at [487, 464] on icon at bounding box center [485, 462] width 7 height 6
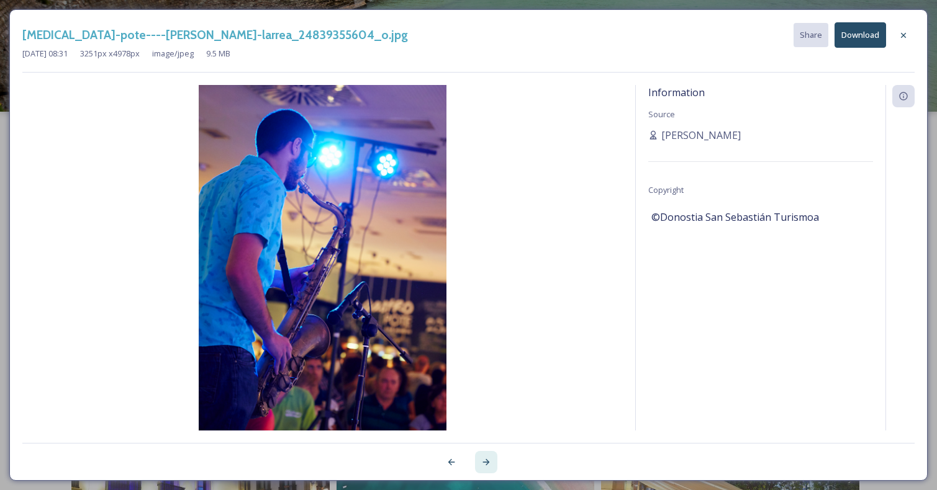
click at [487, 464] on icon at bounding box center [485, 462] width 7 height 6
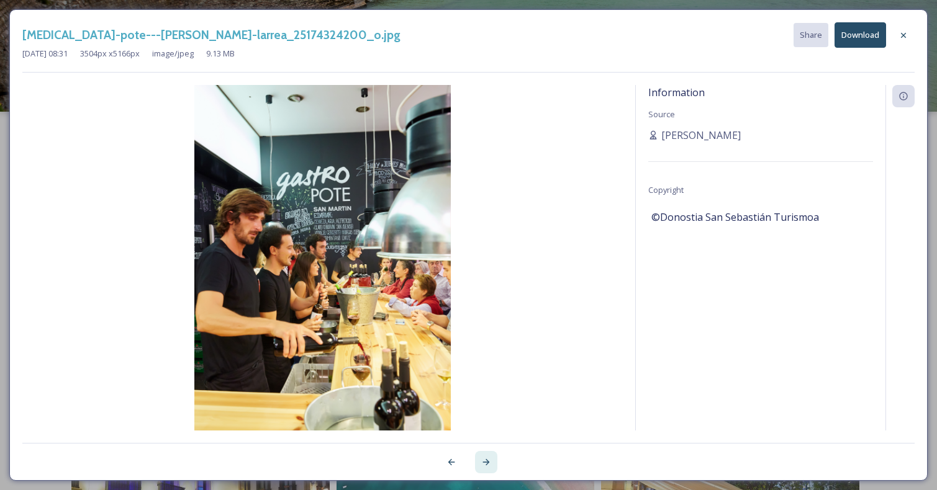
click at [487, 464] on icon at bounding box center [485, 462] width 7 height 6
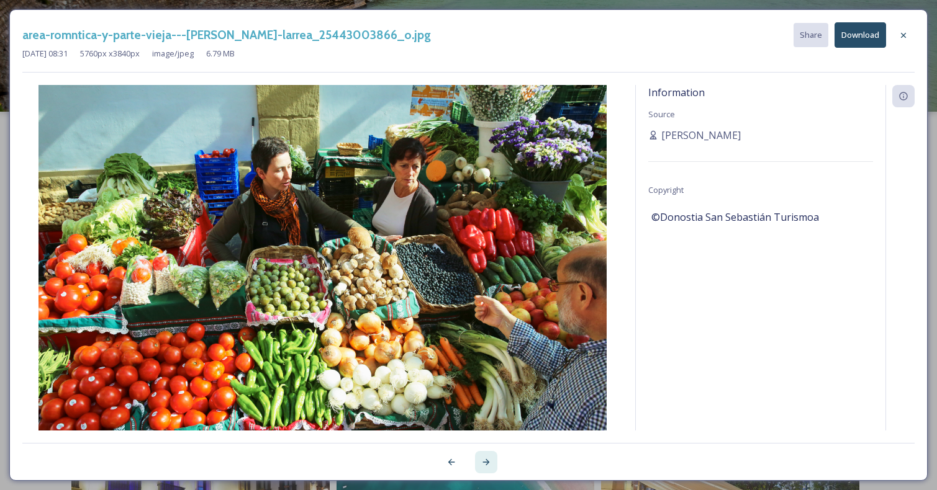
click at [487, 464] on icon at bounding box center [485, 462] width 7 height 6
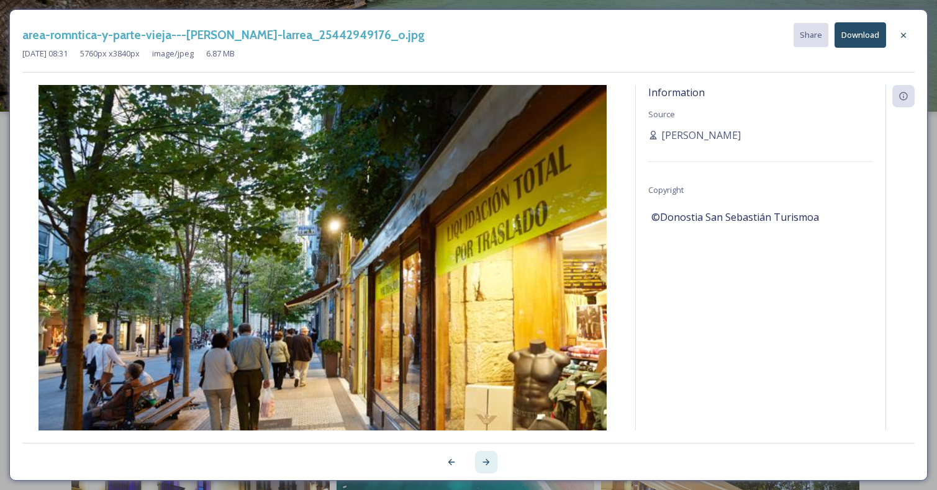
click at [487, 464] on icon at bounding box center [485, 462] width 7 height 6
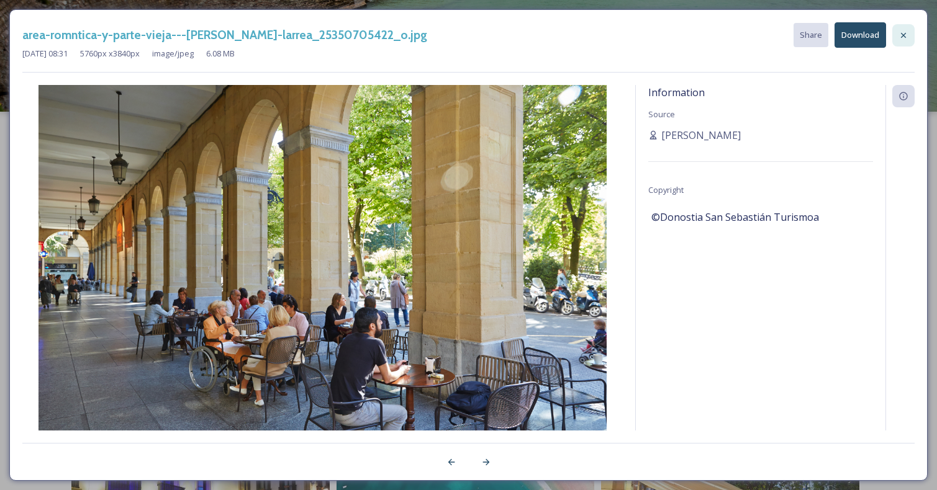
click at [906, 34] on icon at bounding box center [903, 35] width 10 height 10
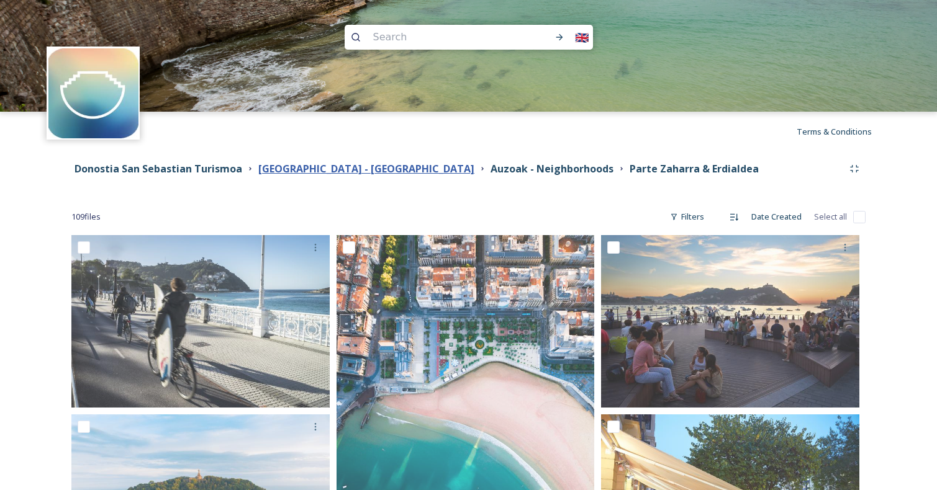
click at [350, 165] on strong "[GEOGRAPHIC_DATA] - [GEOGRAPHIC_DATA]" at bounding box center [366, 169] width 216 height 14
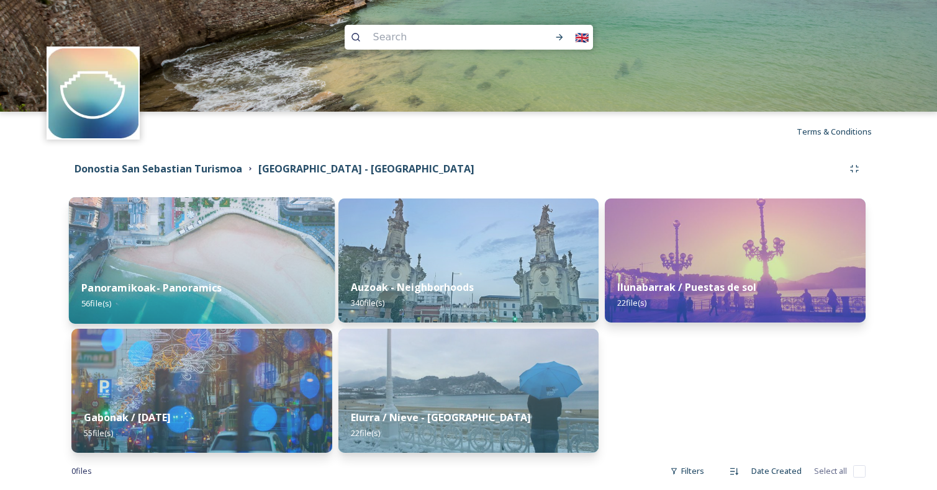
click at [237, 240] on img at bounding box center [202, 260] width 266 height 127
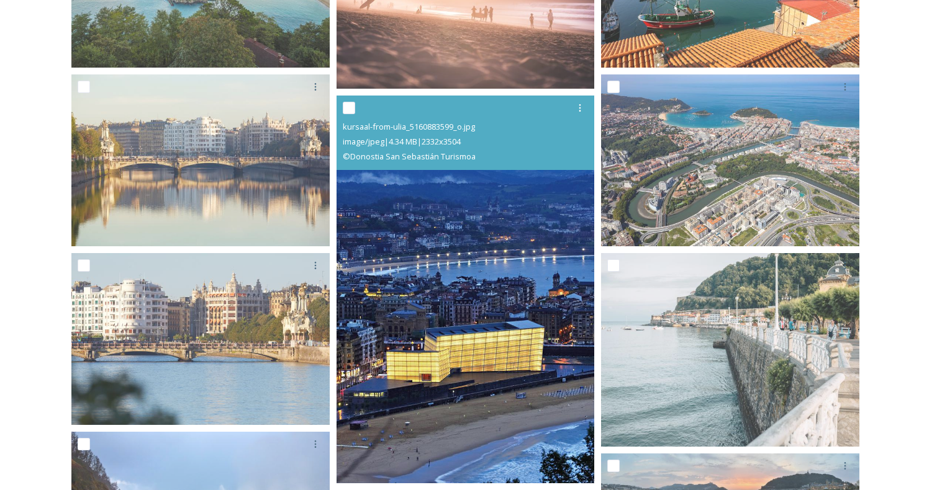
scroll to position [454, 0]
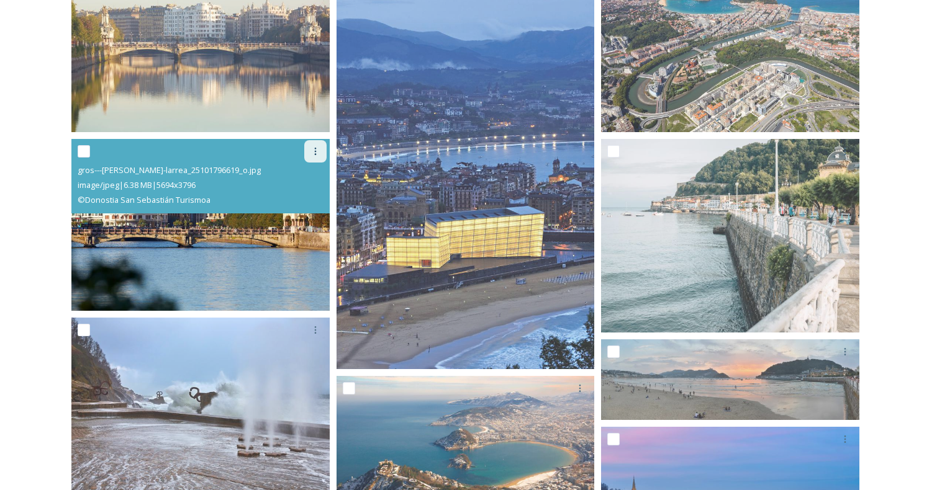
click at [314, 153] on icon at bounding box center [315, 152] width 10 height 10
click at [302, 199] on span "Download" at bounding box center [301, 203] width 38 height 12
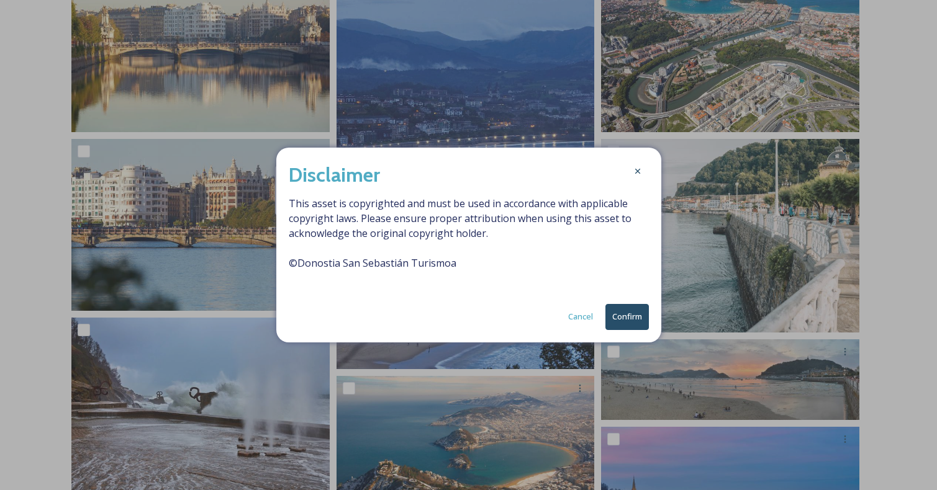
click at [628, 319] on button "Confirm" at bounding box center [626, 316] width 43 height 25
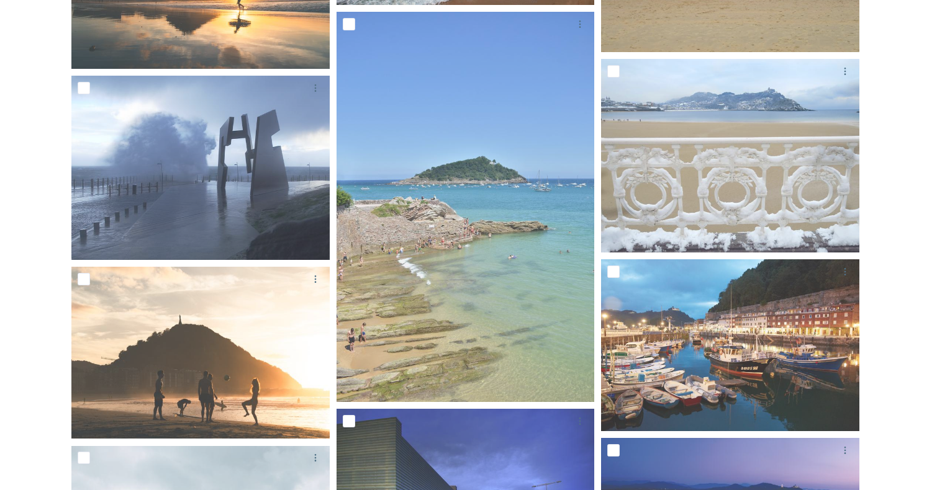
scroll to position [1281, 0]
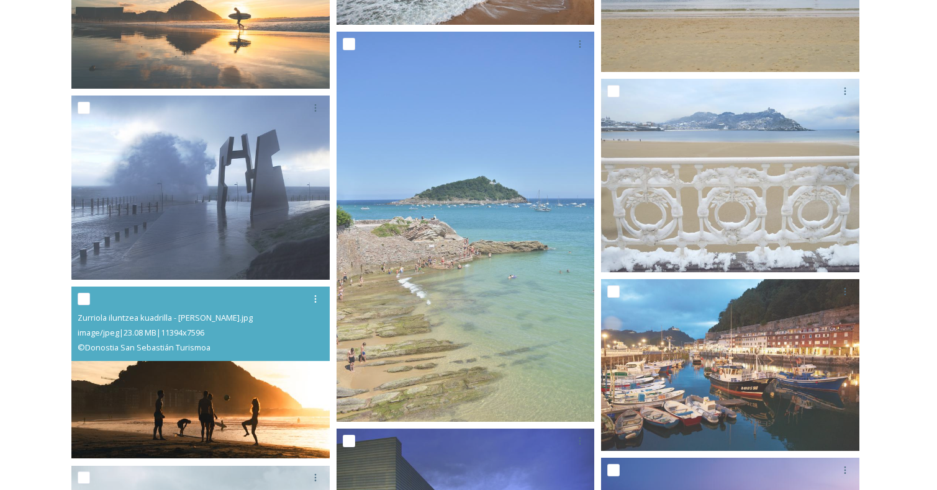
click at [226, 388] on img at bounding box center [200, 373] width 258 height 173
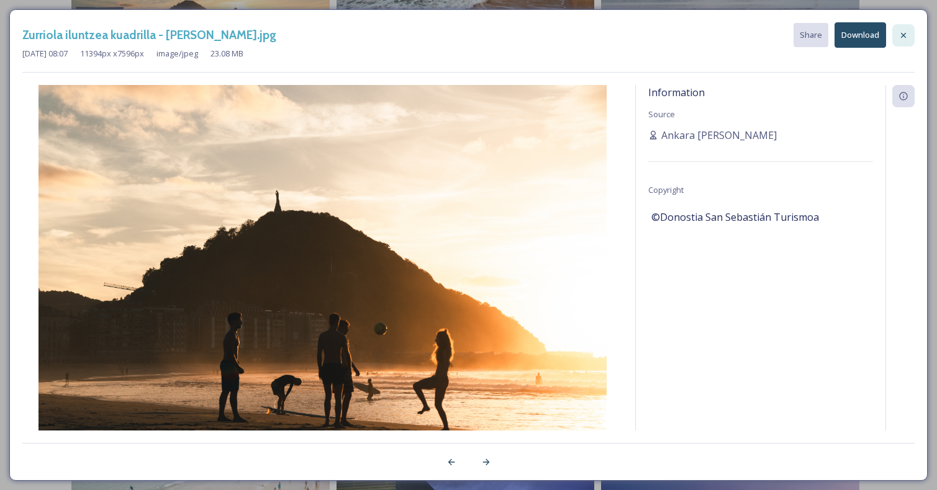
click at [905, 37] on icon at bounding box center [903, 35] width 10 height 10
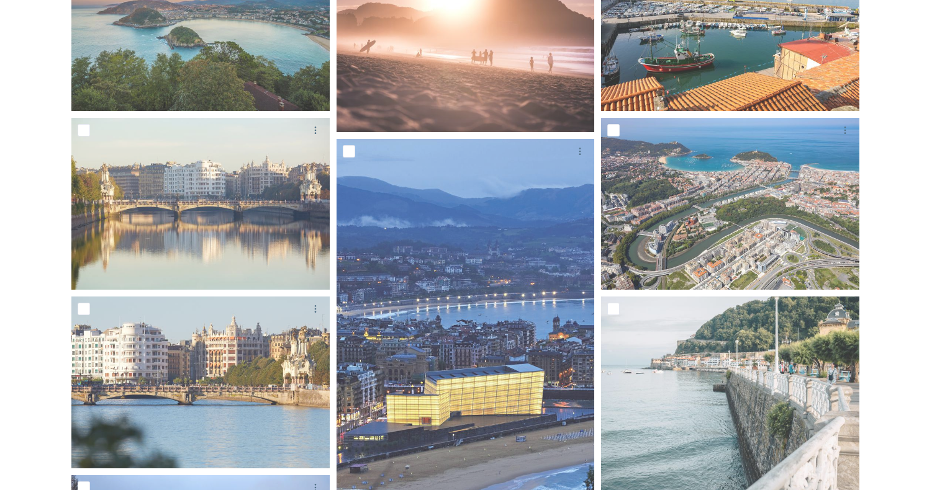
scroll to position [0, 0]
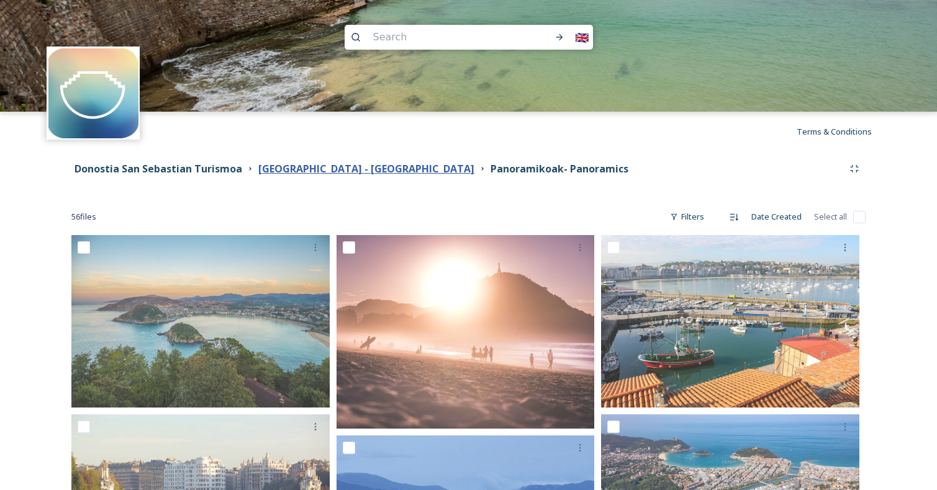
click at [281, 166] on strong "[GEOGRAPHIC_DATA] - [GEOGRAPHIC_DATA]" at bounding box center [366, 169] width 216 height 14
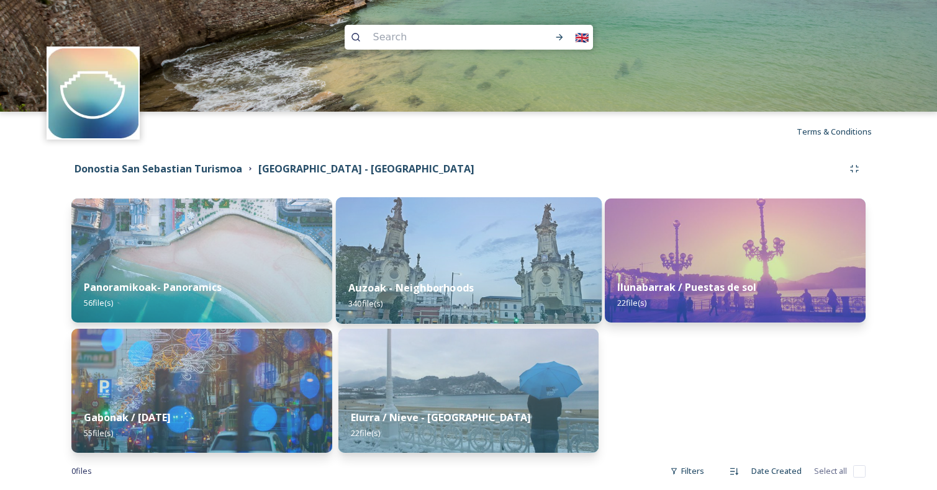
click at [520, 260] on img at bounding box center [468, 260] width 266 height 127
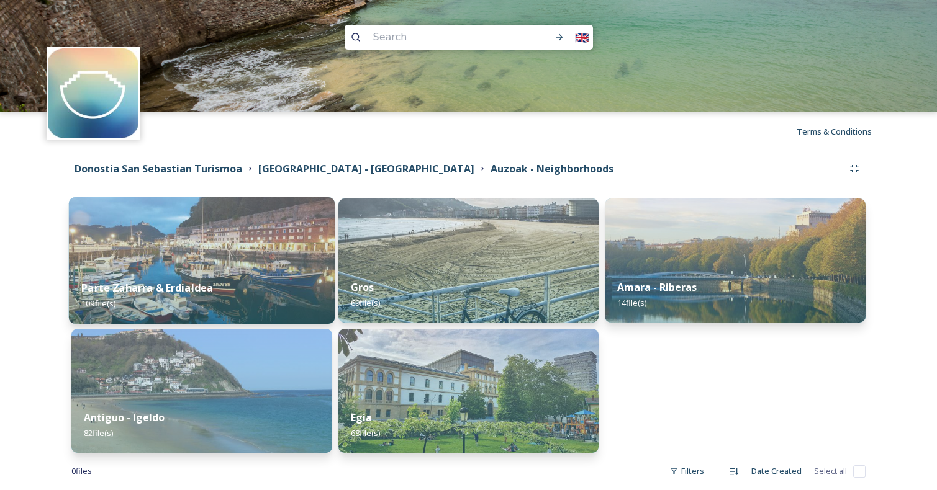
click at [246, 255] on img at bounding box center [202, 260] width 266 height 127
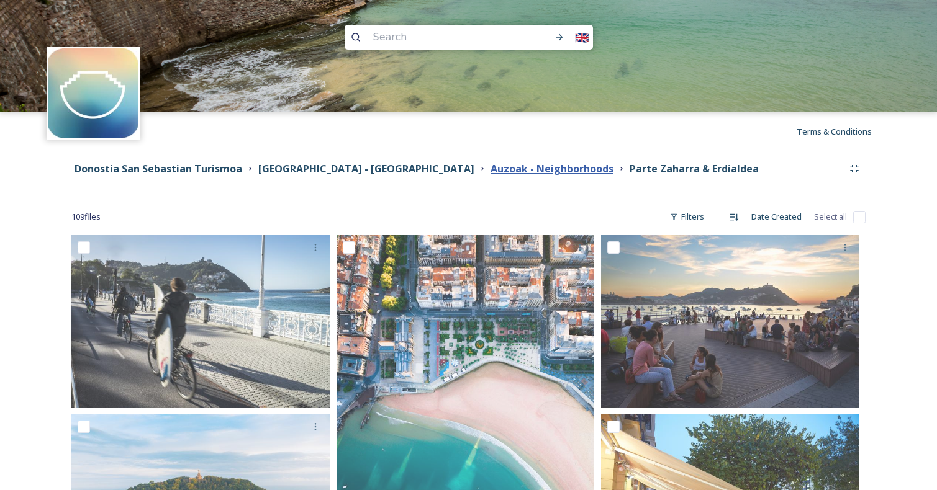
click at [490, 162] on strong "Auzoak - Neighborhoods" at bounding box center [551, 169] width 123 height 14
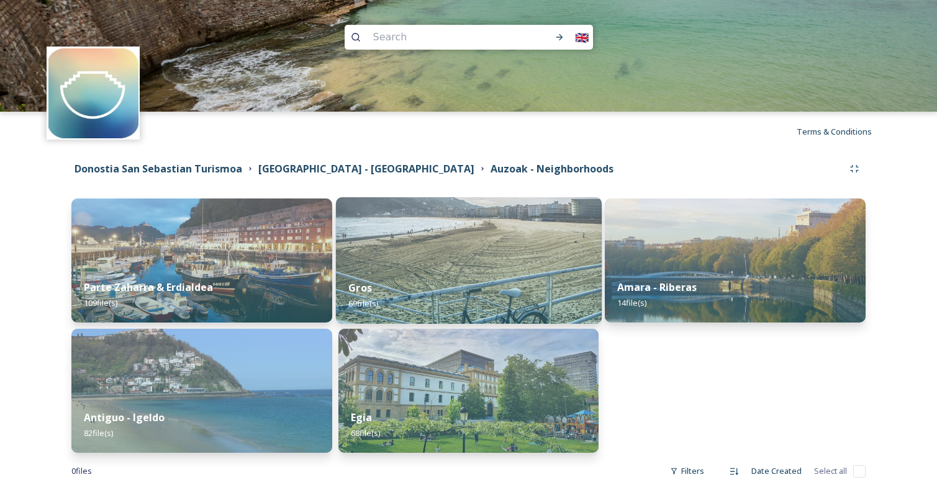
click at [463, 243] on img at bounding box center [468, 260] width 266 height 127
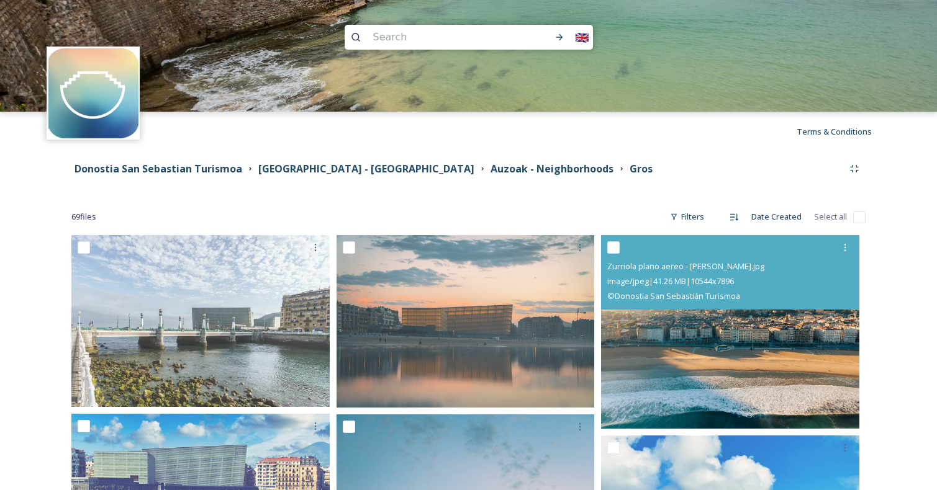
click at [769, 345] on img at bounding box center [730, 331] width 258 height 193
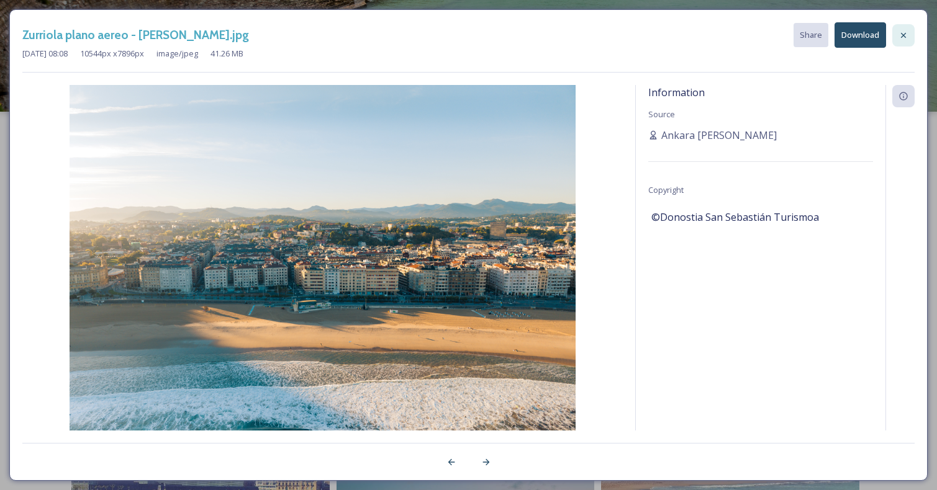
click at [906, 30] on icon at bounding box center [903, 35] width 10 height 10
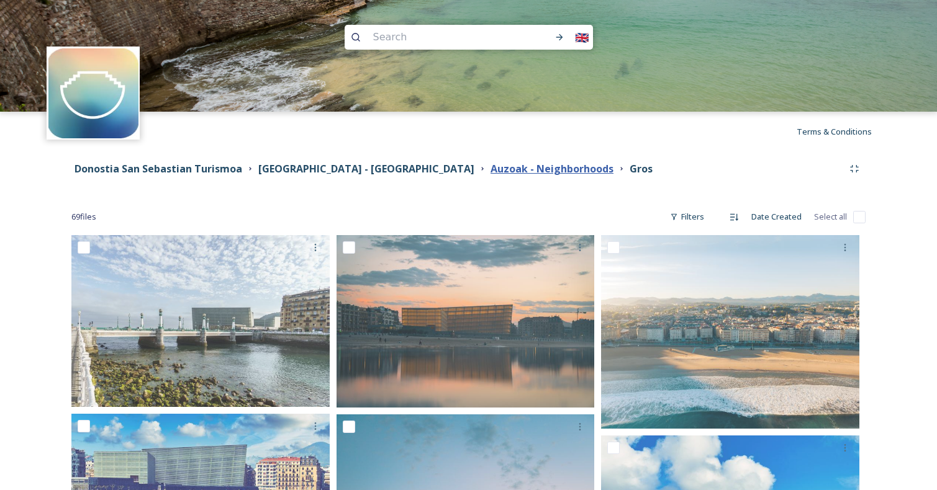
click at [490, 165] on strong "Auzoak - Neighborhoods" at bounding box center [551, 169] width 123 height 14
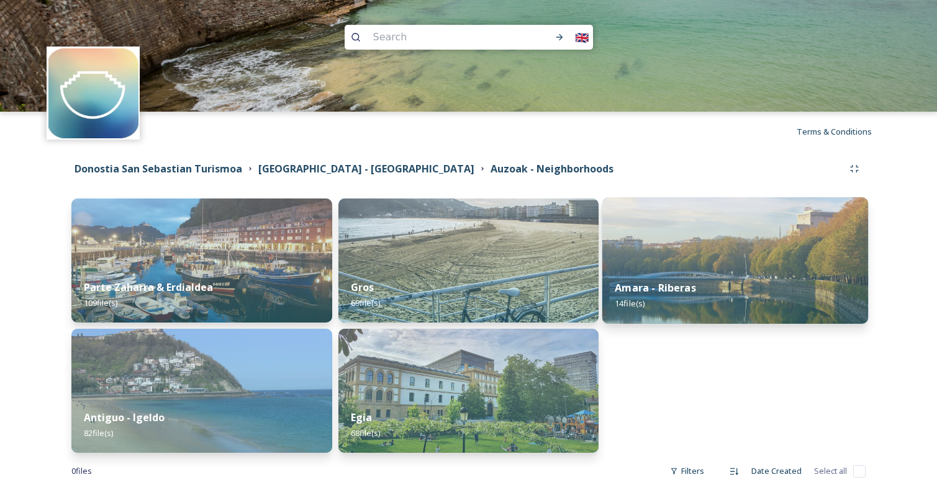
click at [682, 263] on img at bounding box center [735, 260] width 266 height 127
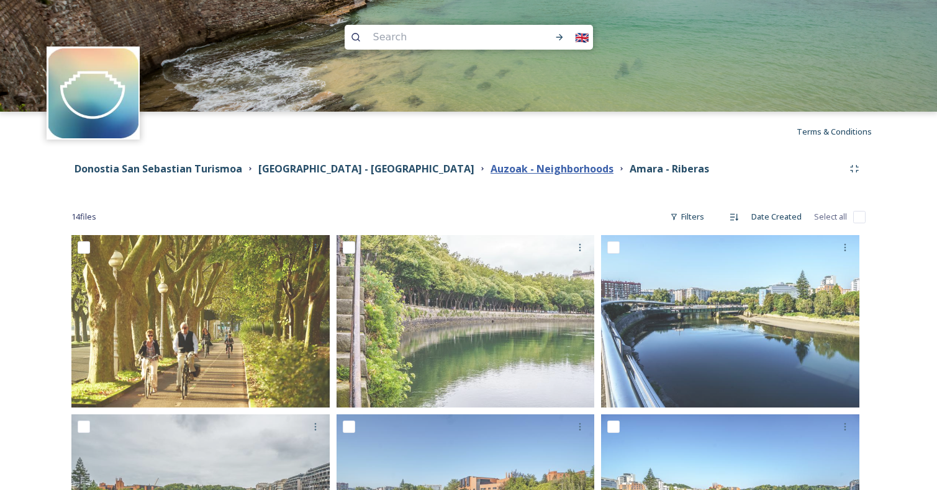
click at [490, 166] on strong "Auzoak - Neighborhoods" at bounding box center [551, 169] width 123 height 14
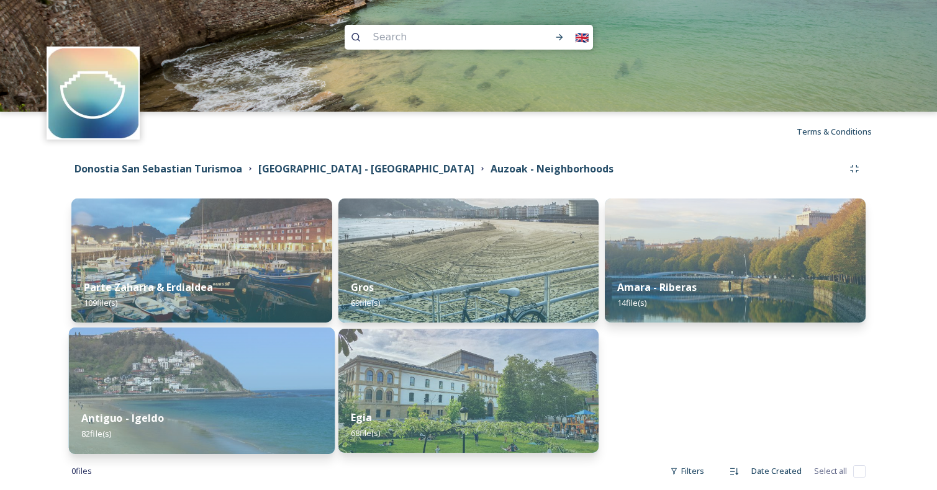
click at [233, 376] on img at bounding box center [202, 391] width 266 height 127
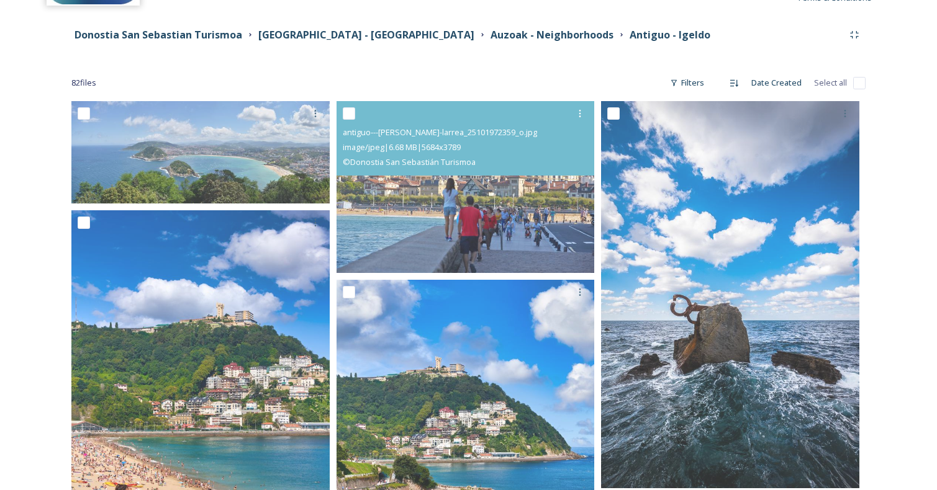
scroll to position [150, 0]
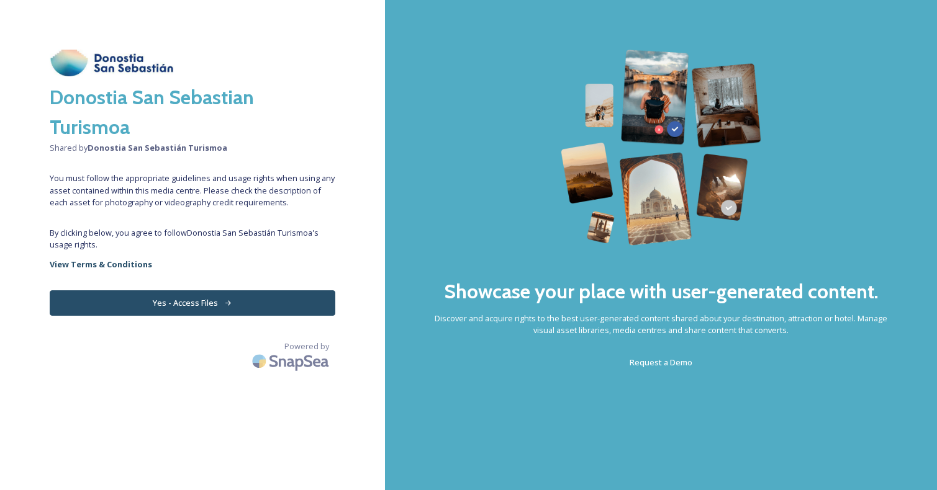
click at [217, 304] on button "Yes - Access Files" at bounding box center [193, 303] width 286 height 25
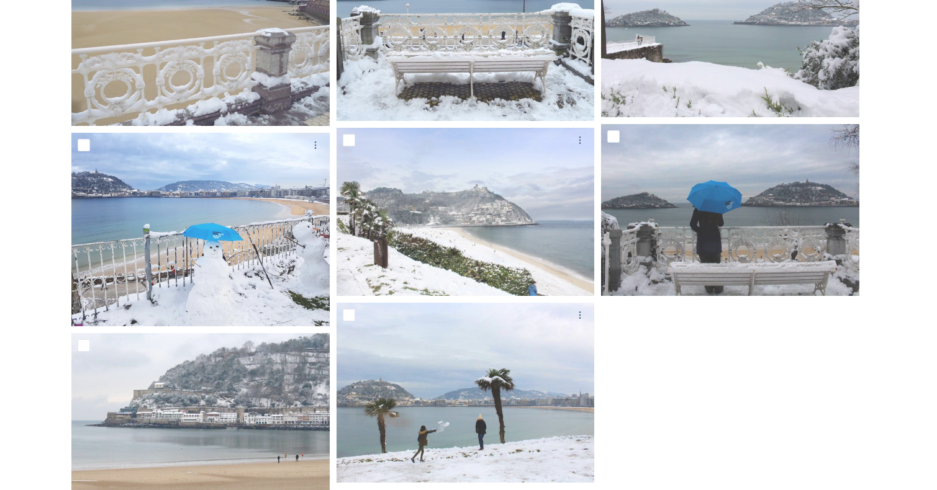
scroll to position [1463, 0]
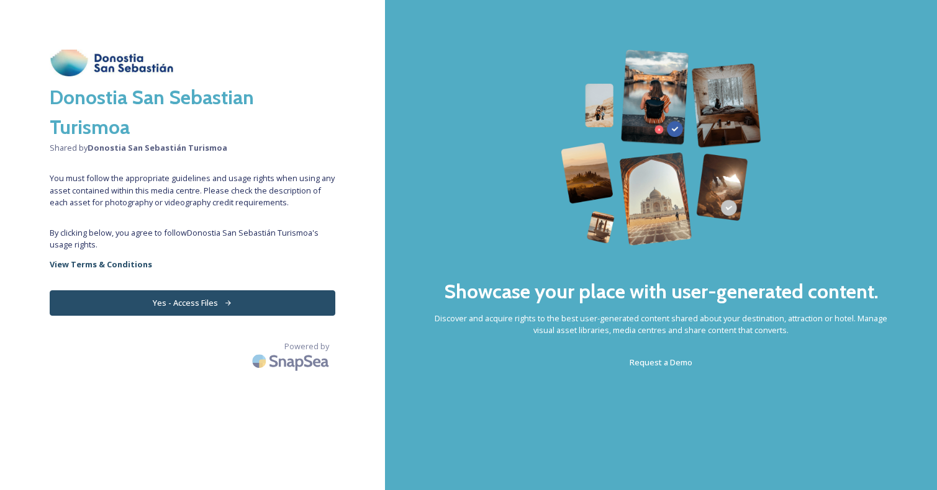
click at [278, 289] on div "Donostia San Sebastian Turismoa Shared by Donostia San Sebastián Turismoa You m…" at bounding box center [192, 245] width 385 height 391
click at [273, 298] on button "Yes - Access Files" at bounding box center [193, 303] width 286 height 25
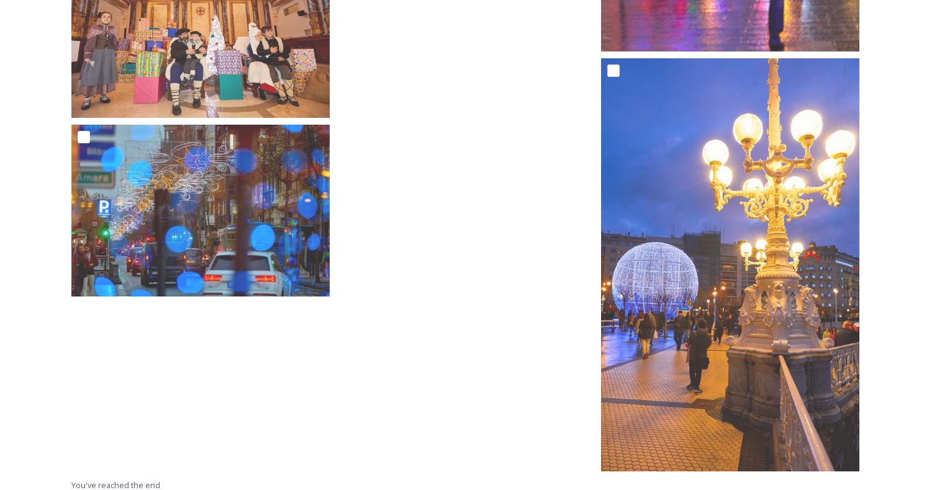
scroll to position [4232, 0]
